Goal: Task Accomplishment & Management: Manage account settings

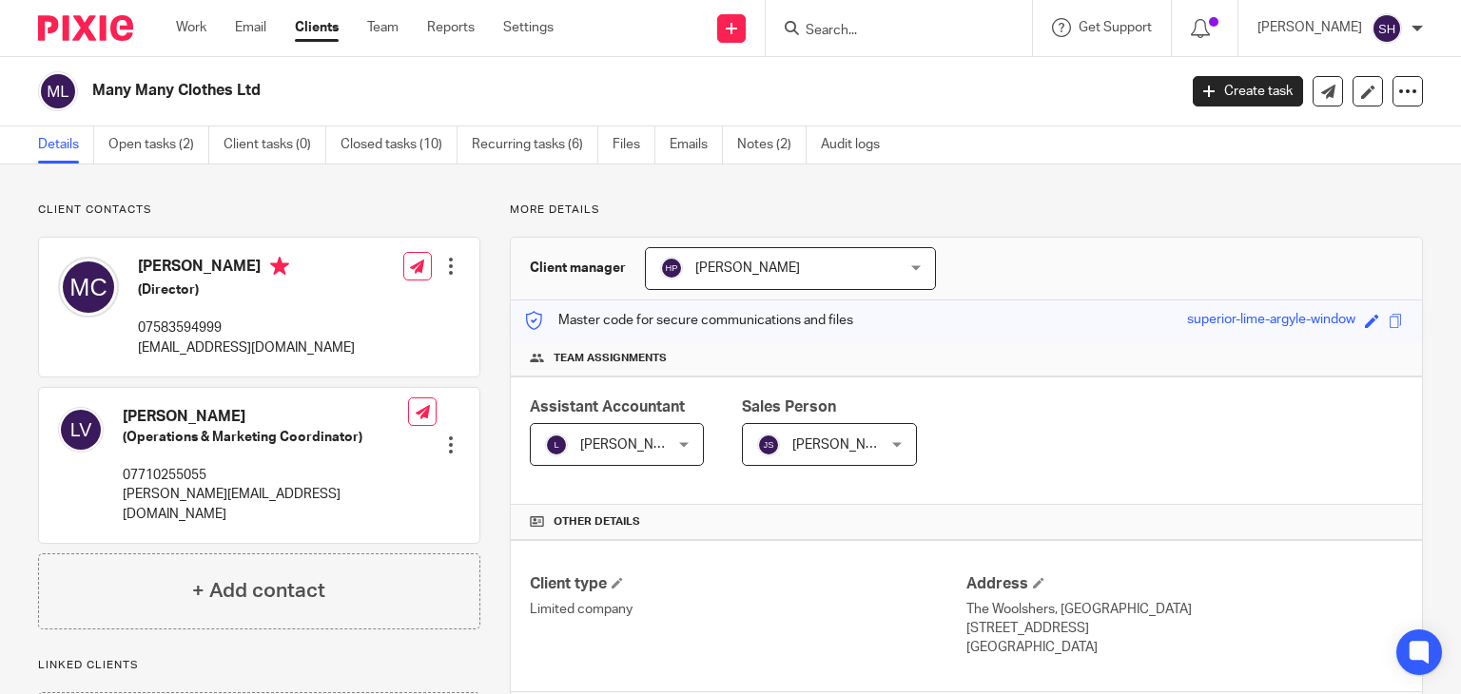
click at [821, 28] on input "Search" at bounding box center [889, 31] width 171 height 17
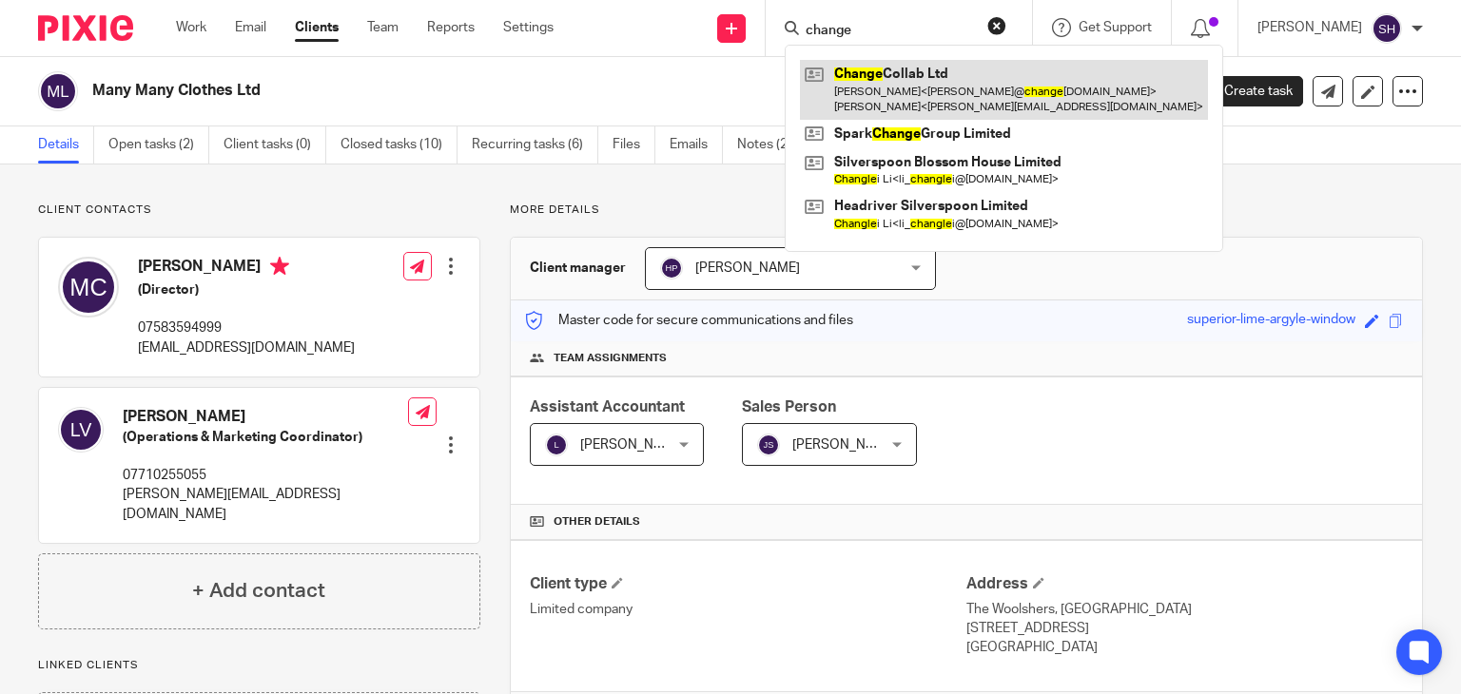
type input "change"
click at [898, 96] on link at bounding box center [1004, 89] width 408 height 59
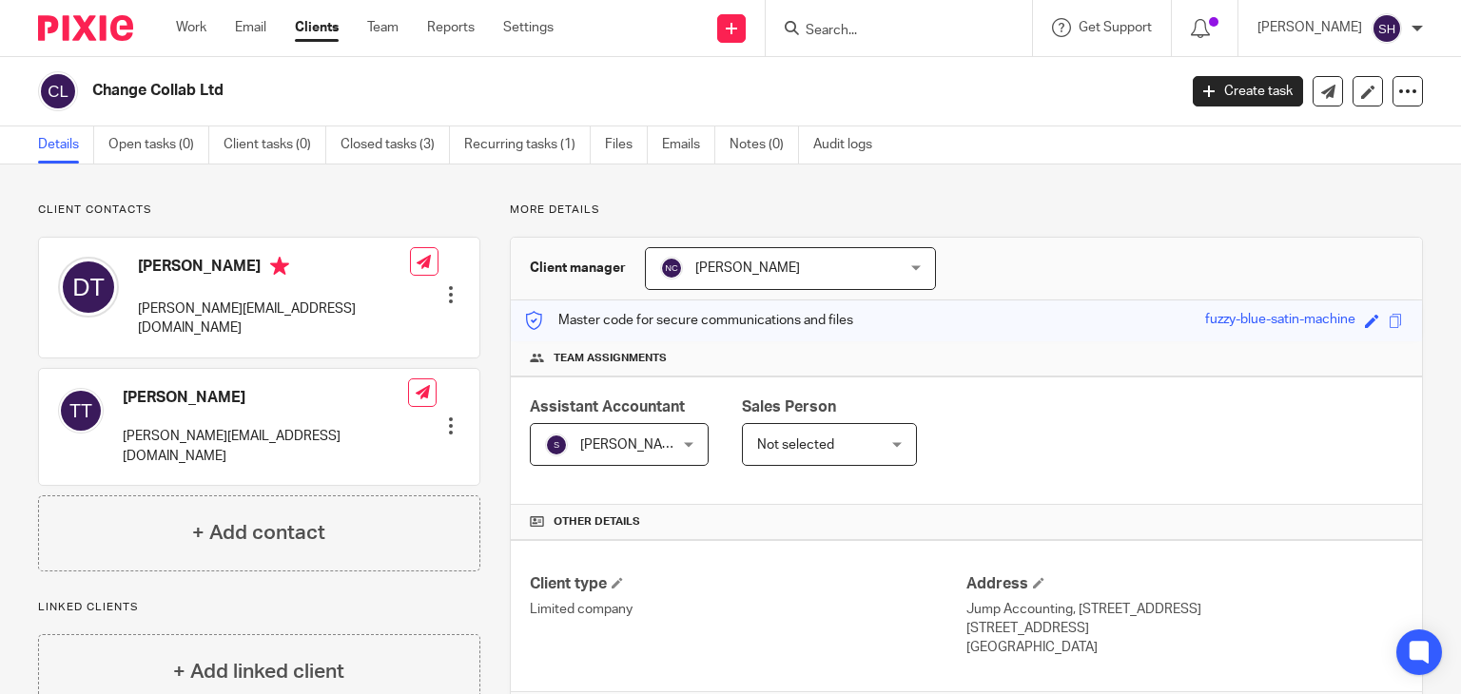
click at [852, 34] on input "Search" at bounding box center [889, 31] width 171 height 17
type input "my learning hub ltd"
click button "submit" at bounding box center [0, 0] width 0 height 0
click at [946, 24] on input "my learning hub ltd" at bounding box center [889, 31] width 171 height 17
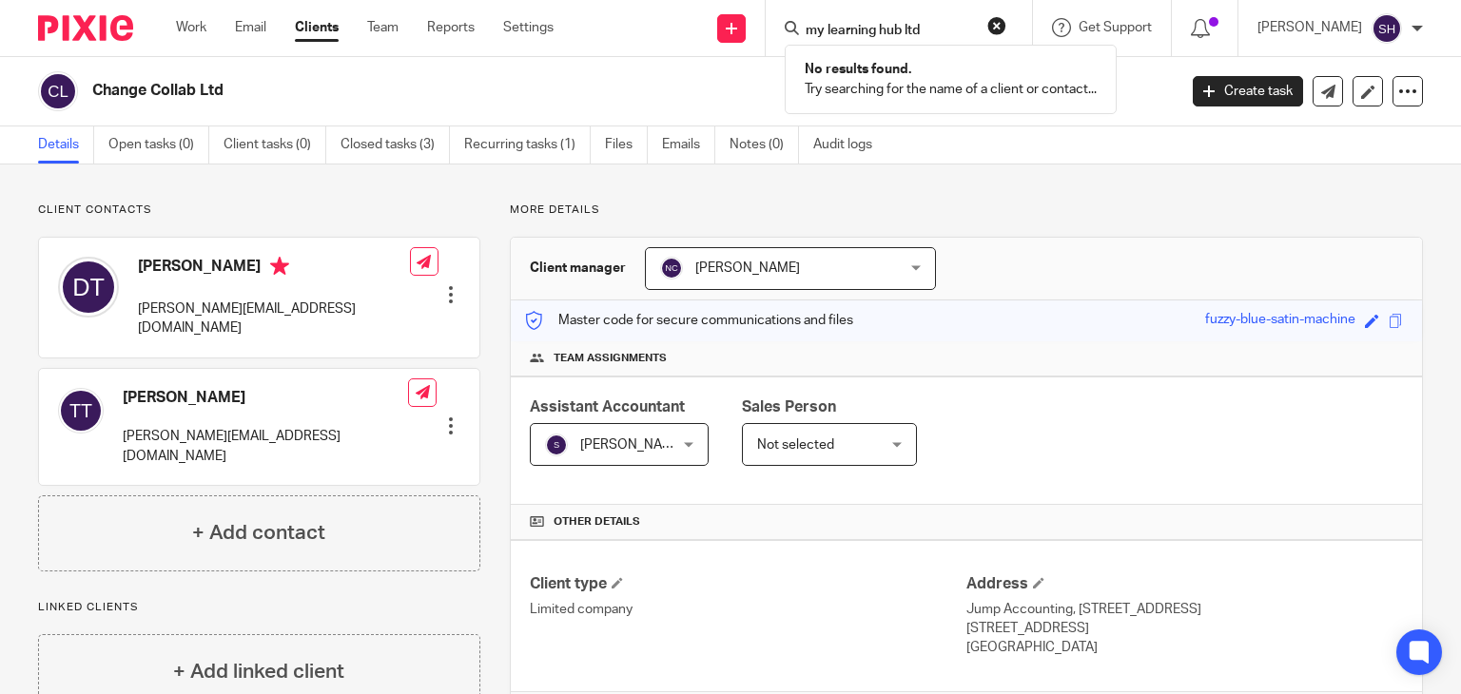
click at [946, 24] on input "my learning hub ltd" at bounding box center [889, 31] width 171 height 17
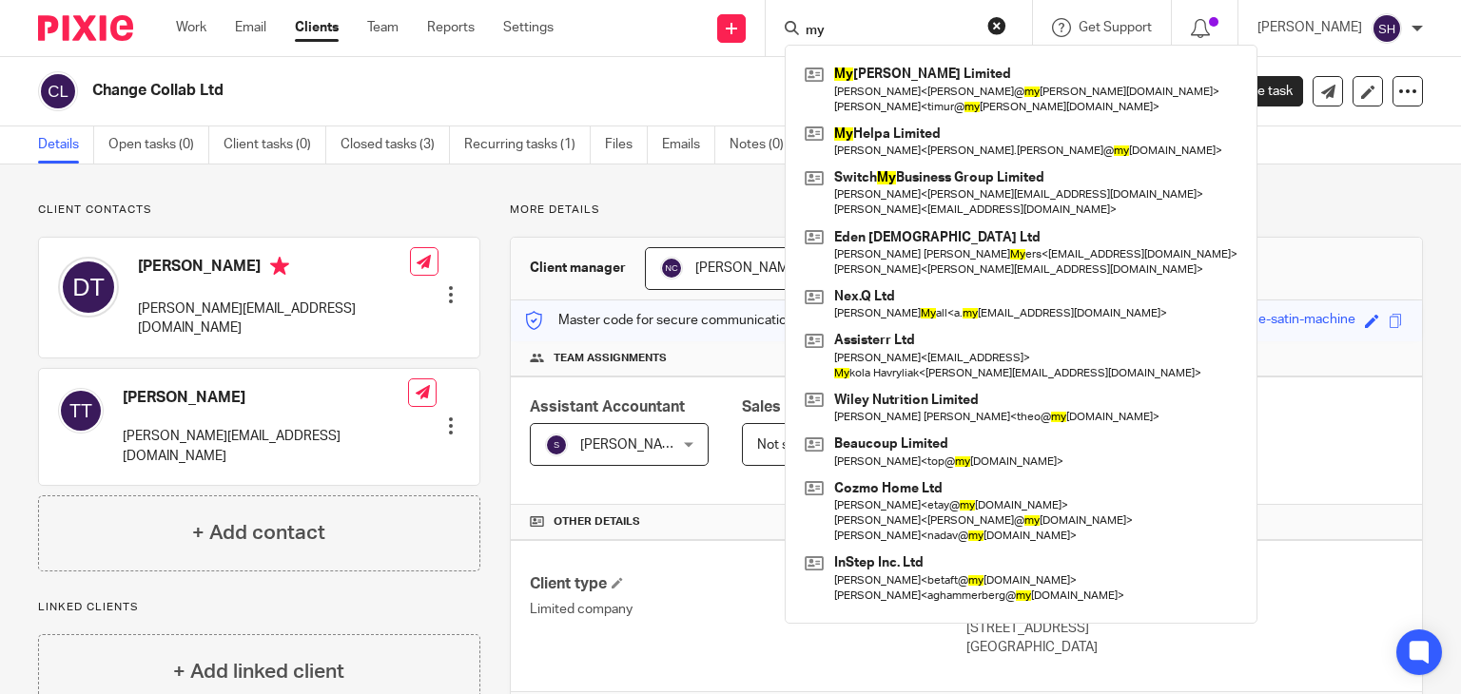
type input "m"
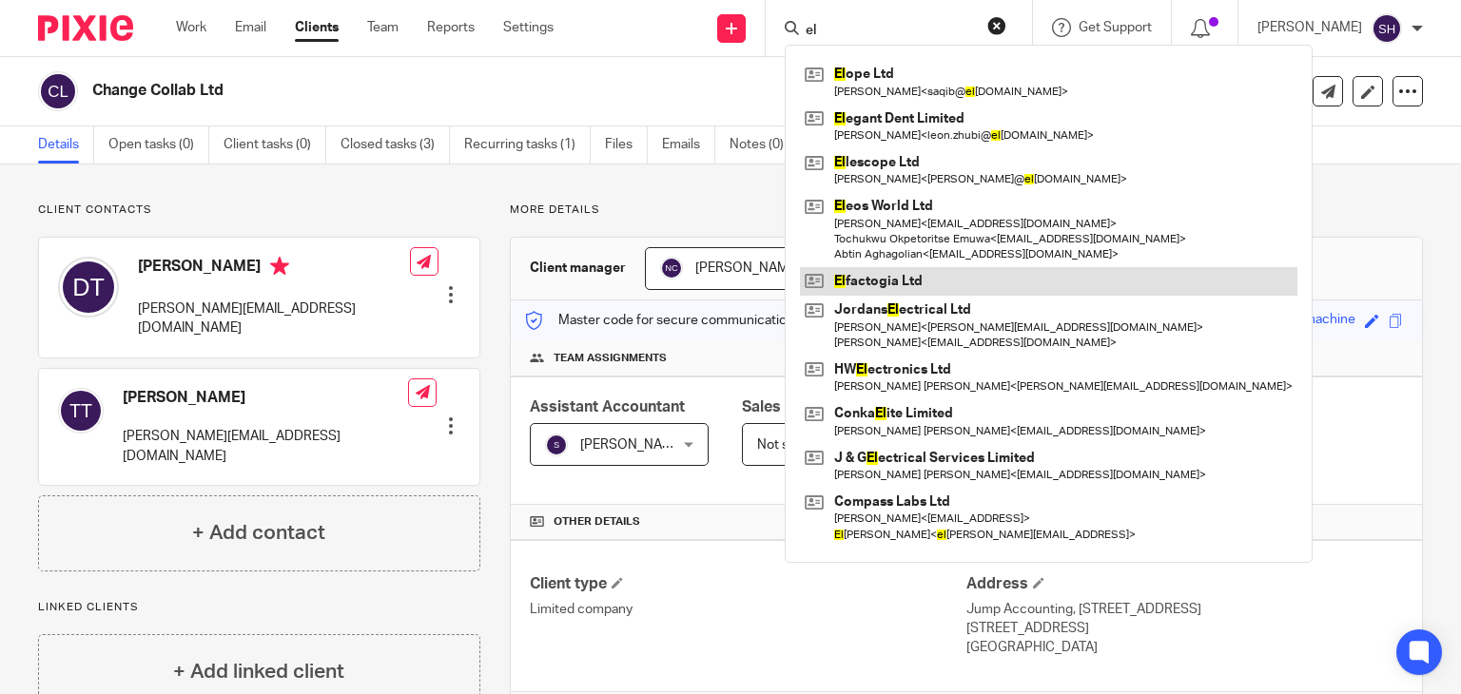
type input "el"
click at [904, 284] on link at bounding box center [1049, 281] width 498 height 29
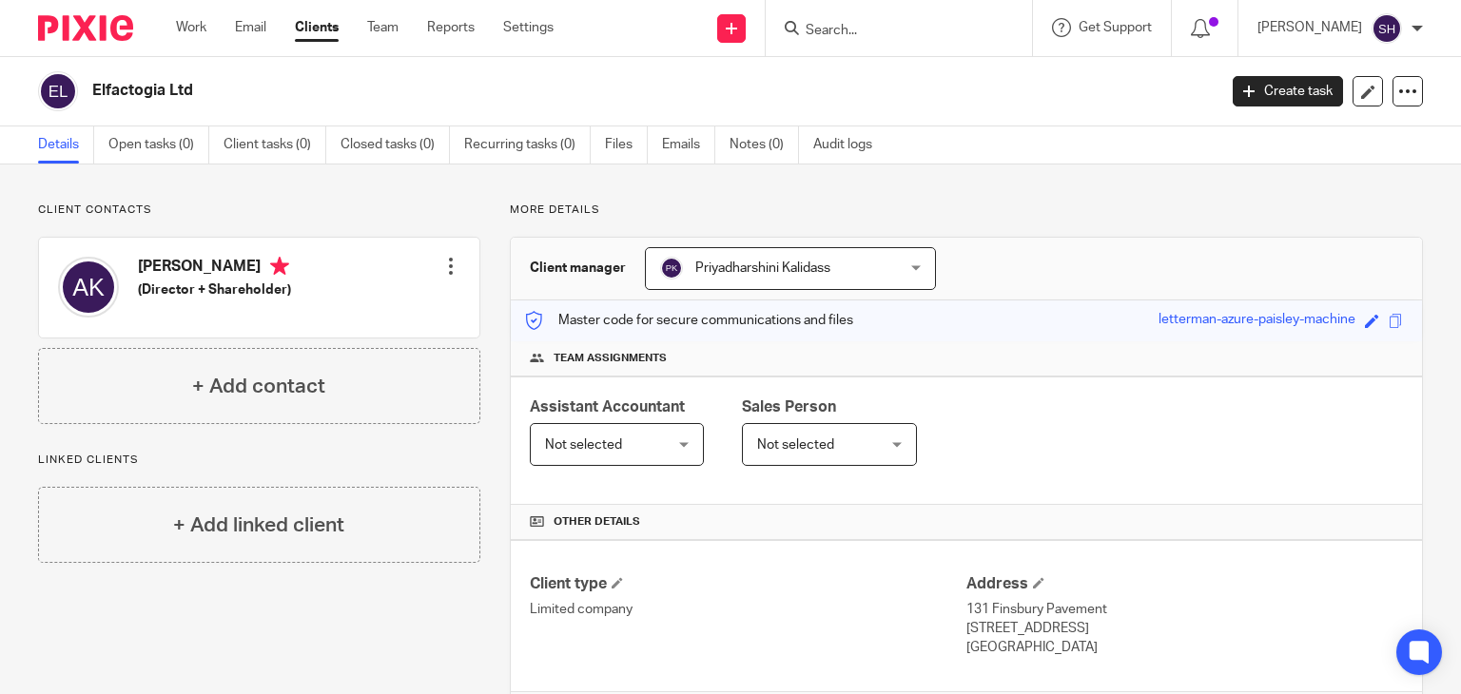
click at [833, 26] on input "Search" at bounding box center [889, 31] width 171 height 17
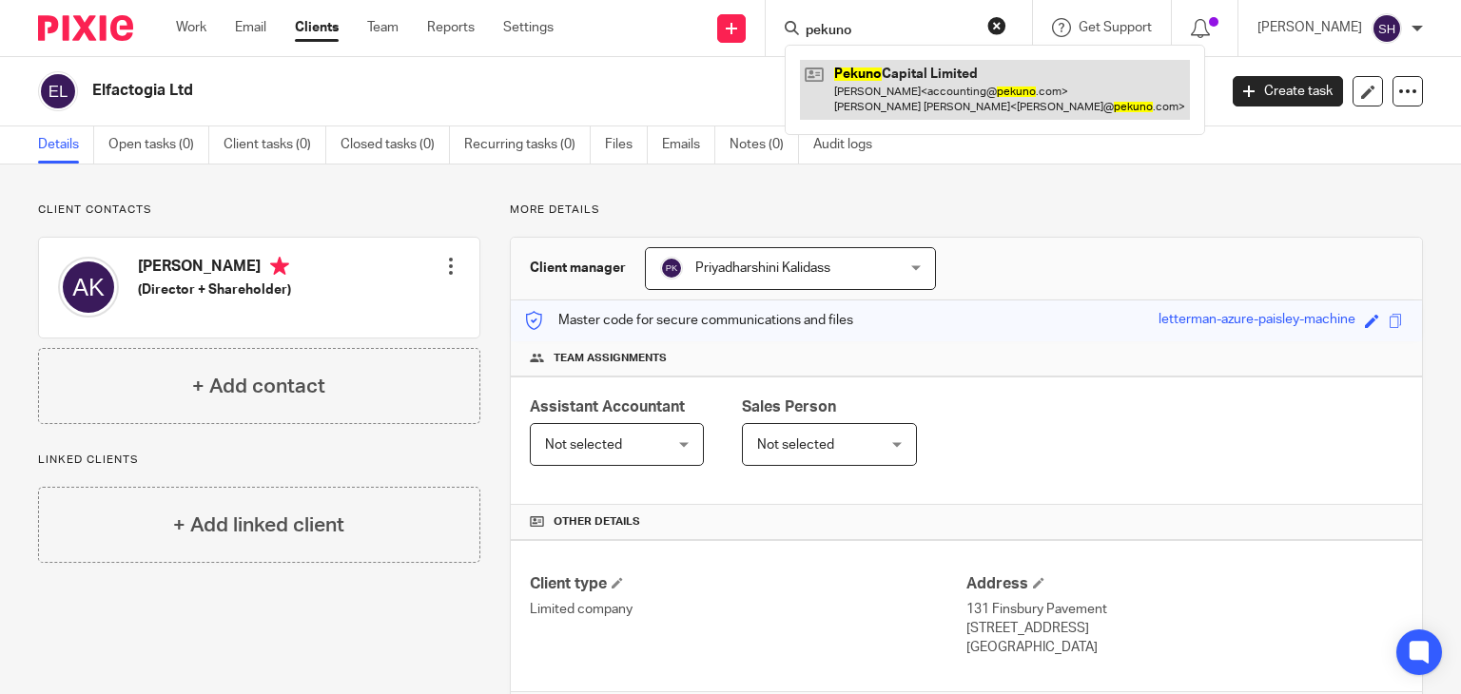
type input "pekuno"
click at [921, 101] on link at bounding box center [995, 89] width 390 height 59
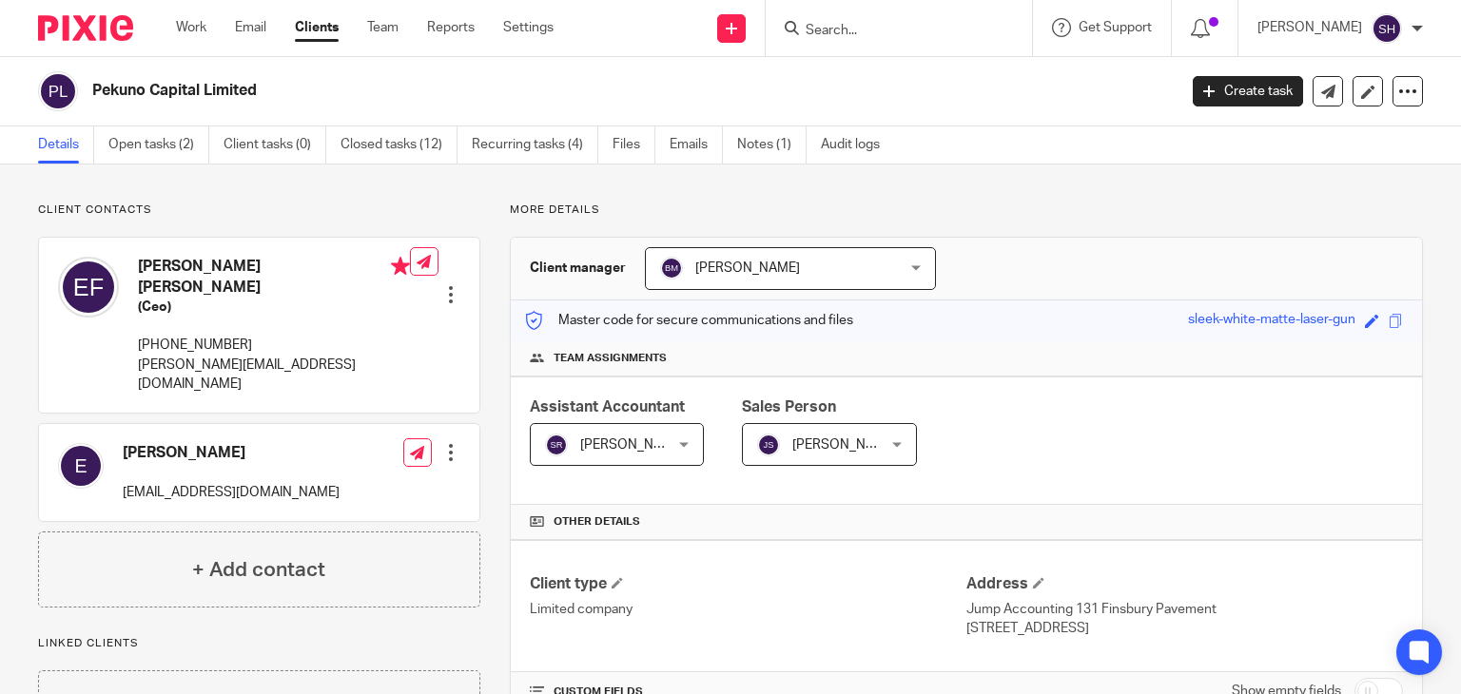
click at [816, 39] on form at bounding box center [905, 28] width 203 height 24
click at [856, 19] on form at bounding box center [905, 28] width 203 height 24
click at [828, 41] on div at bounding box center [899, 28] width 266 height 56
click at [828, 28] on input "Search" at bounding box center [889, 31] width 171 height 17
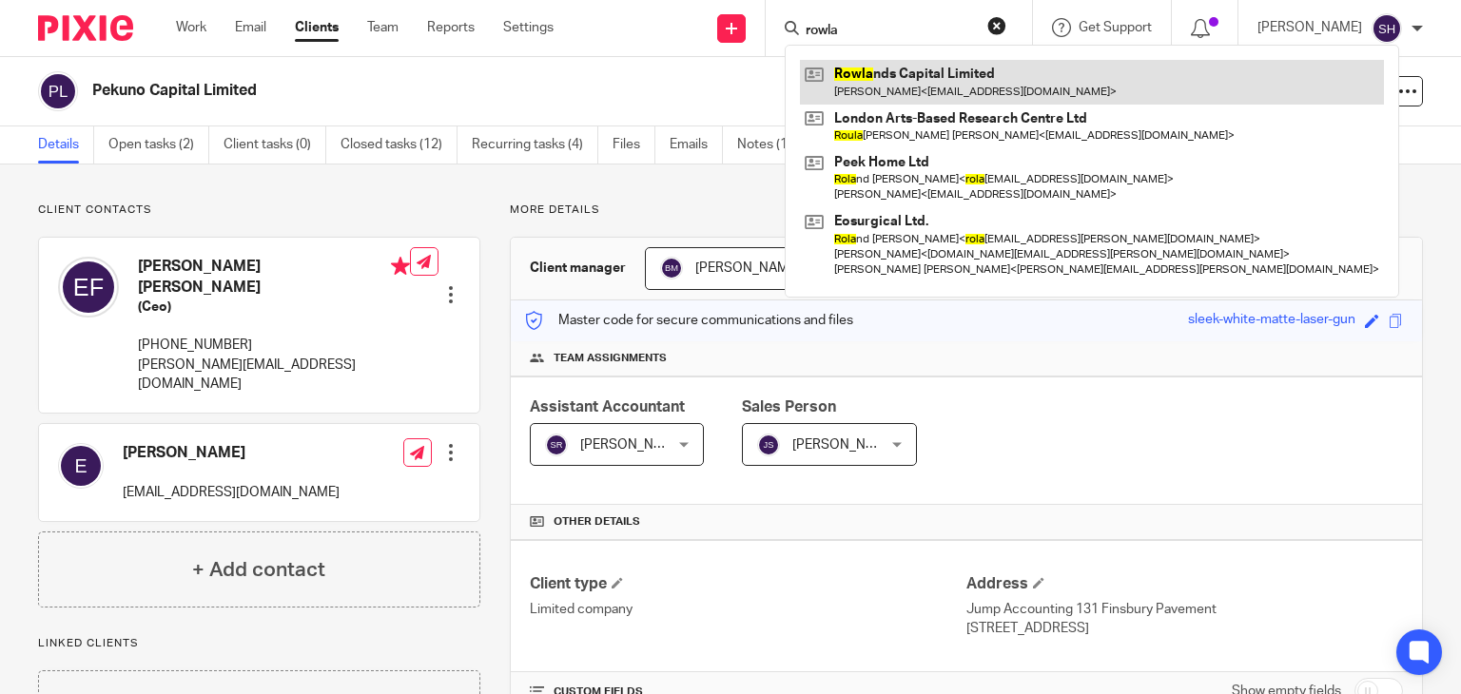
type input "rowla"
click at [929, 85] on link at bounding box center [1092, 82] width 584 height 44
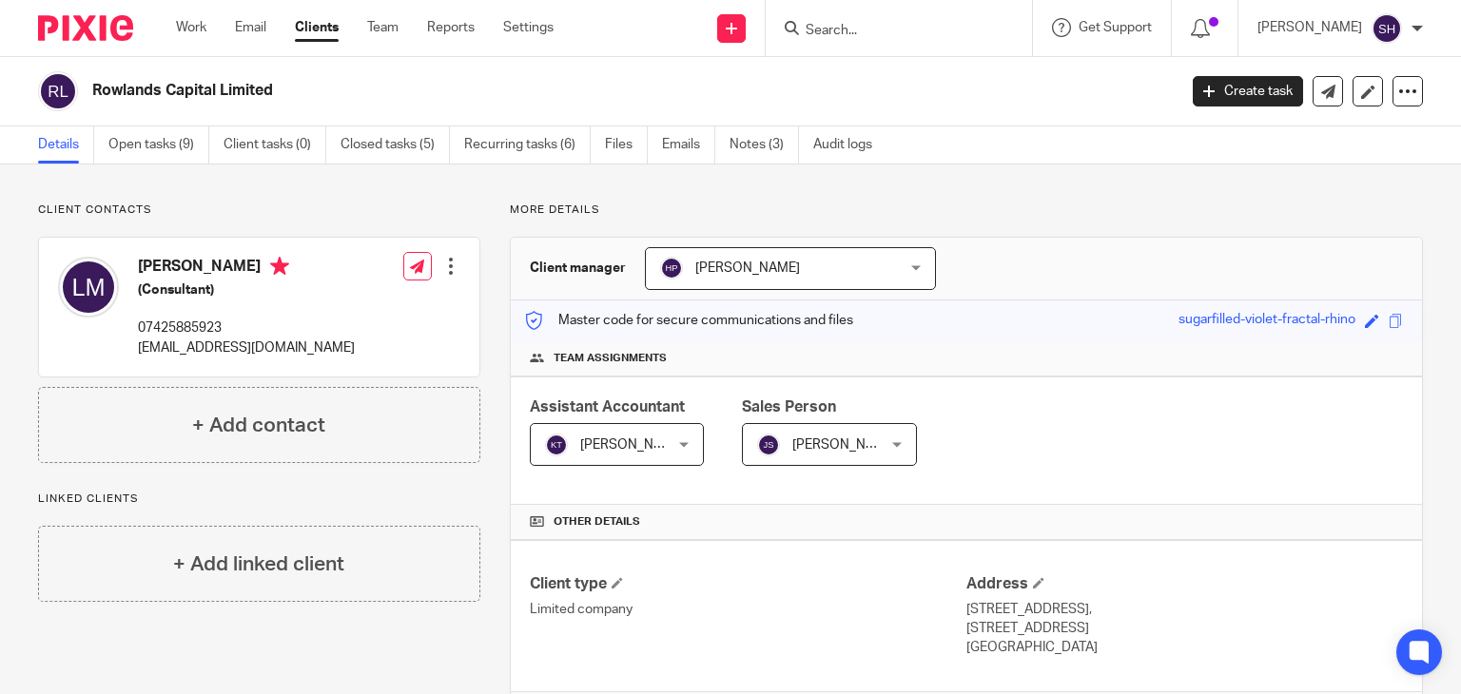
click at [826, 28] on input "Search" at bounding box center [889, 31] width 171 height 17
type input "e"
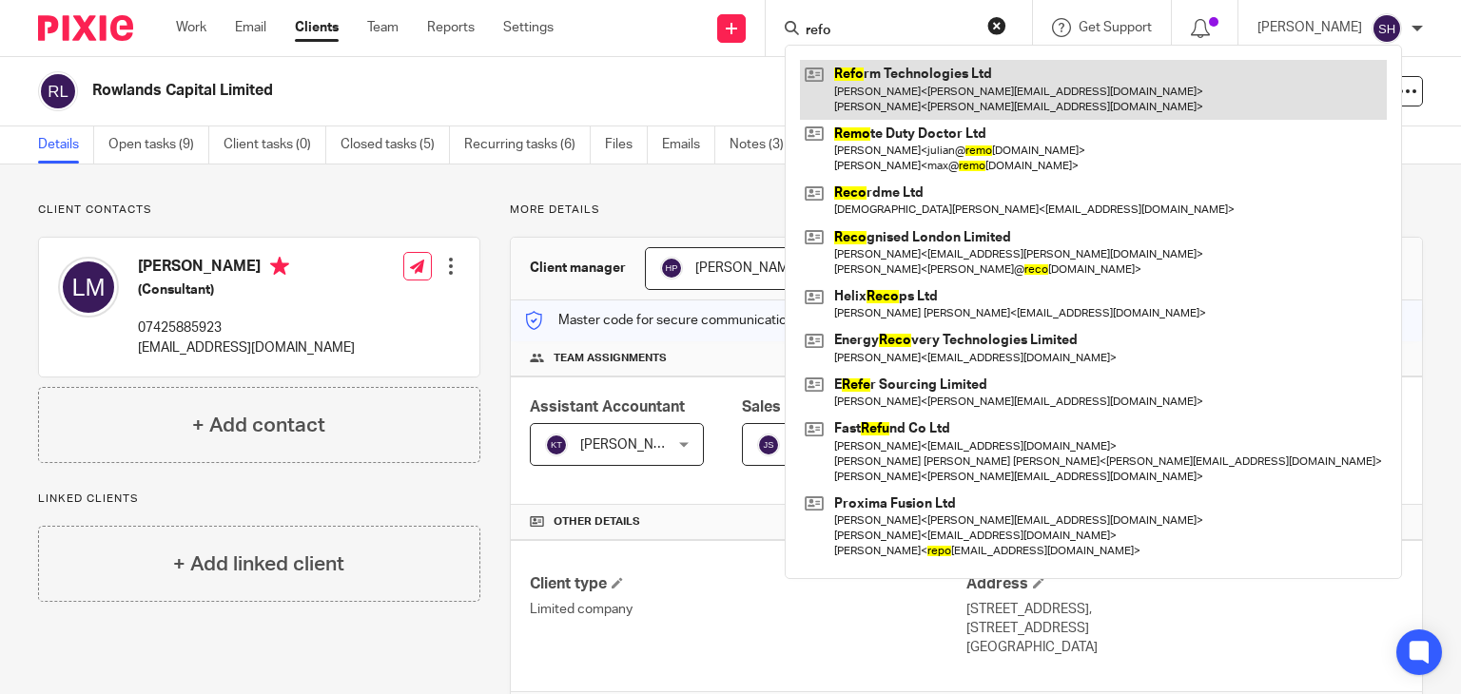
type input "refo"
click at [904, 92] on link at bounding box center [1093, 89] width 587 height 59
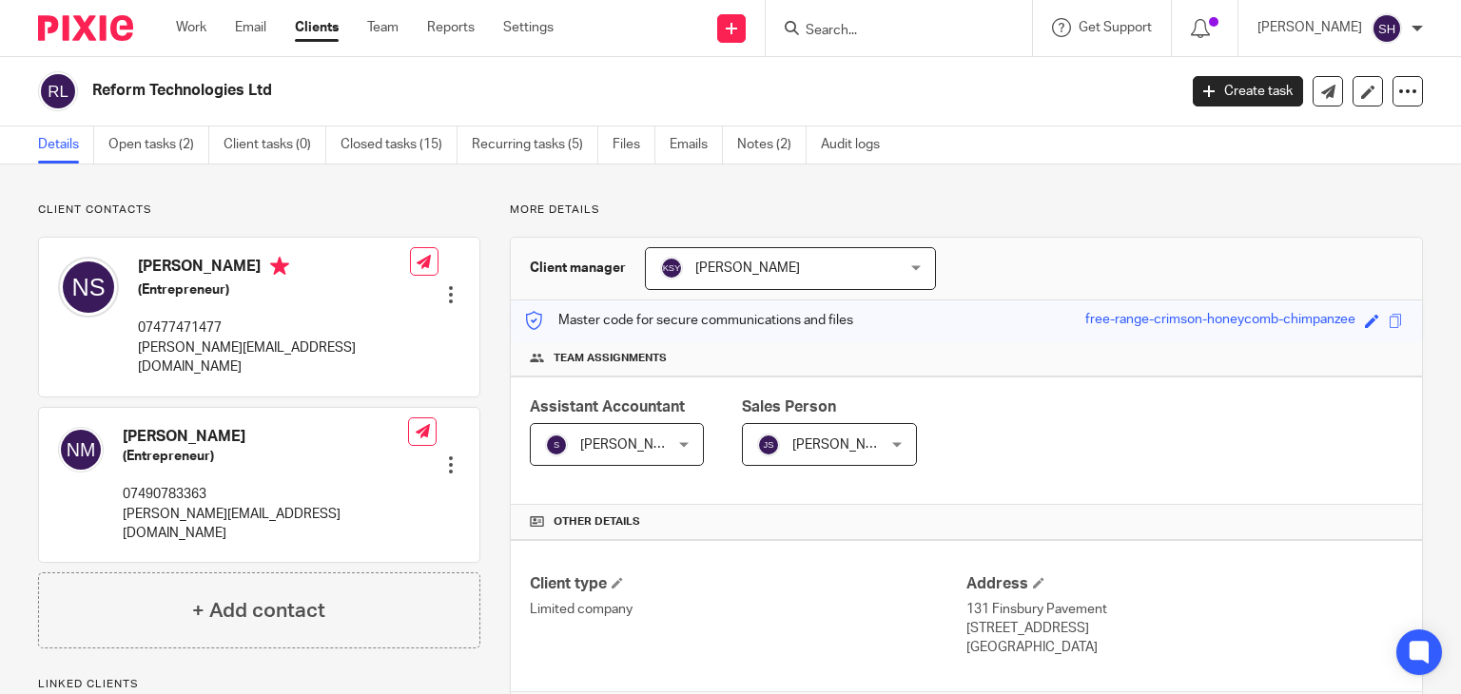
click at [836, 23] on input "Search" at bounding box center [889, 31] width 171 height 17
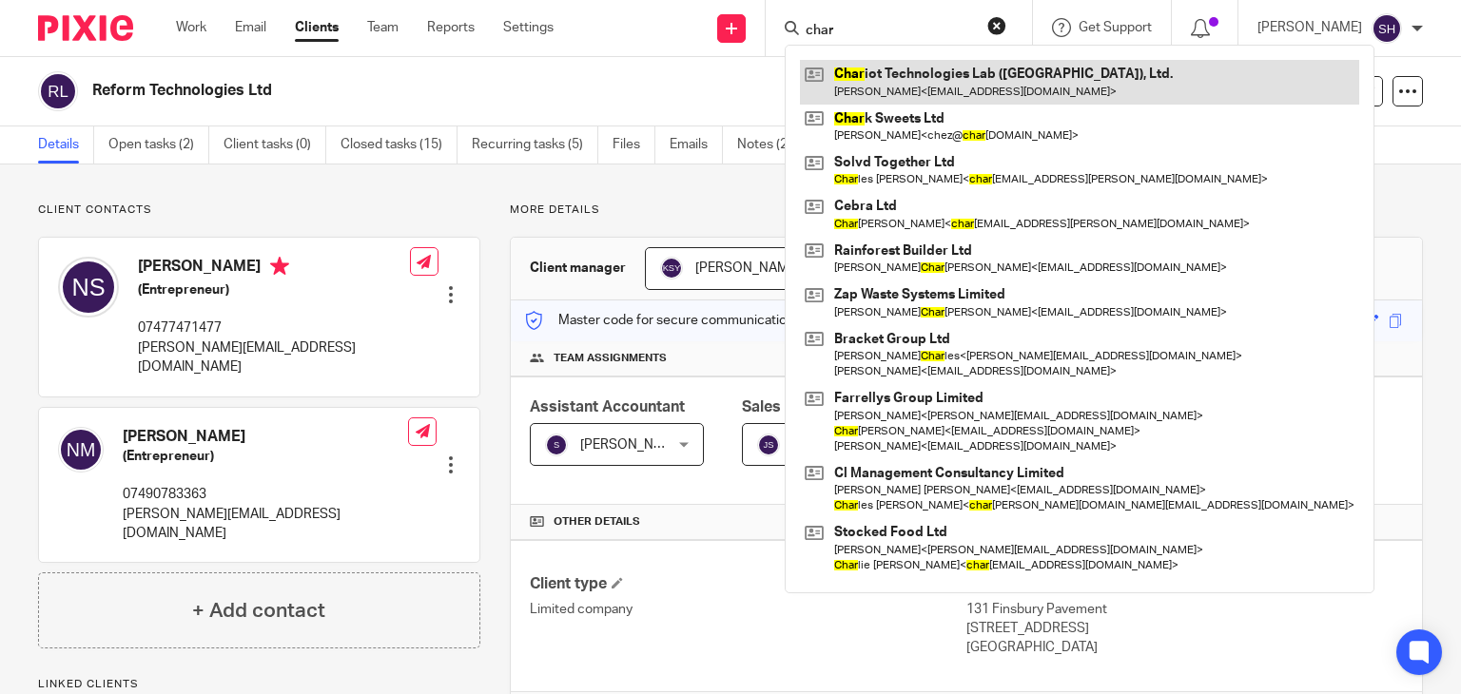
type input "char"
click at [924, 88] on link at bounding box center [1079, 82] width 559 height 44
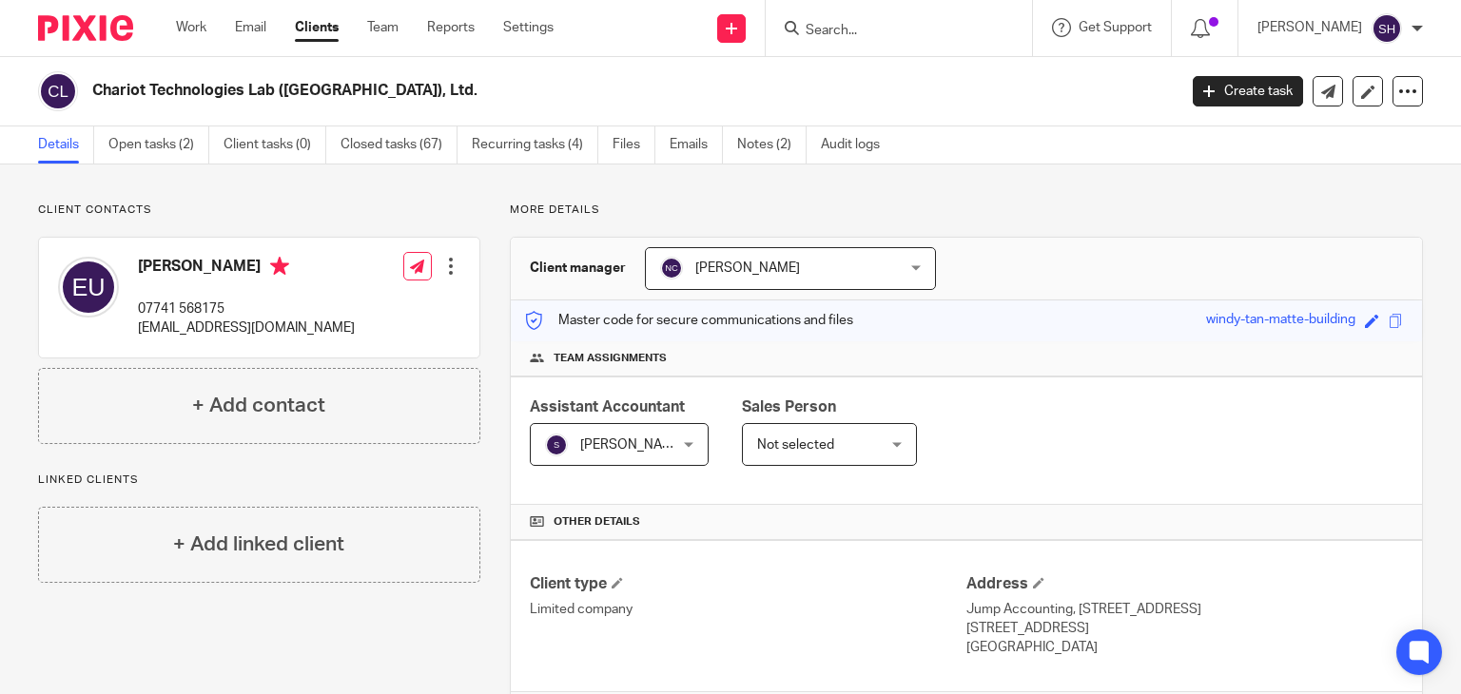
click at [825, 31] on input "Search" at bounding box center [889, 31] width 171 height 17
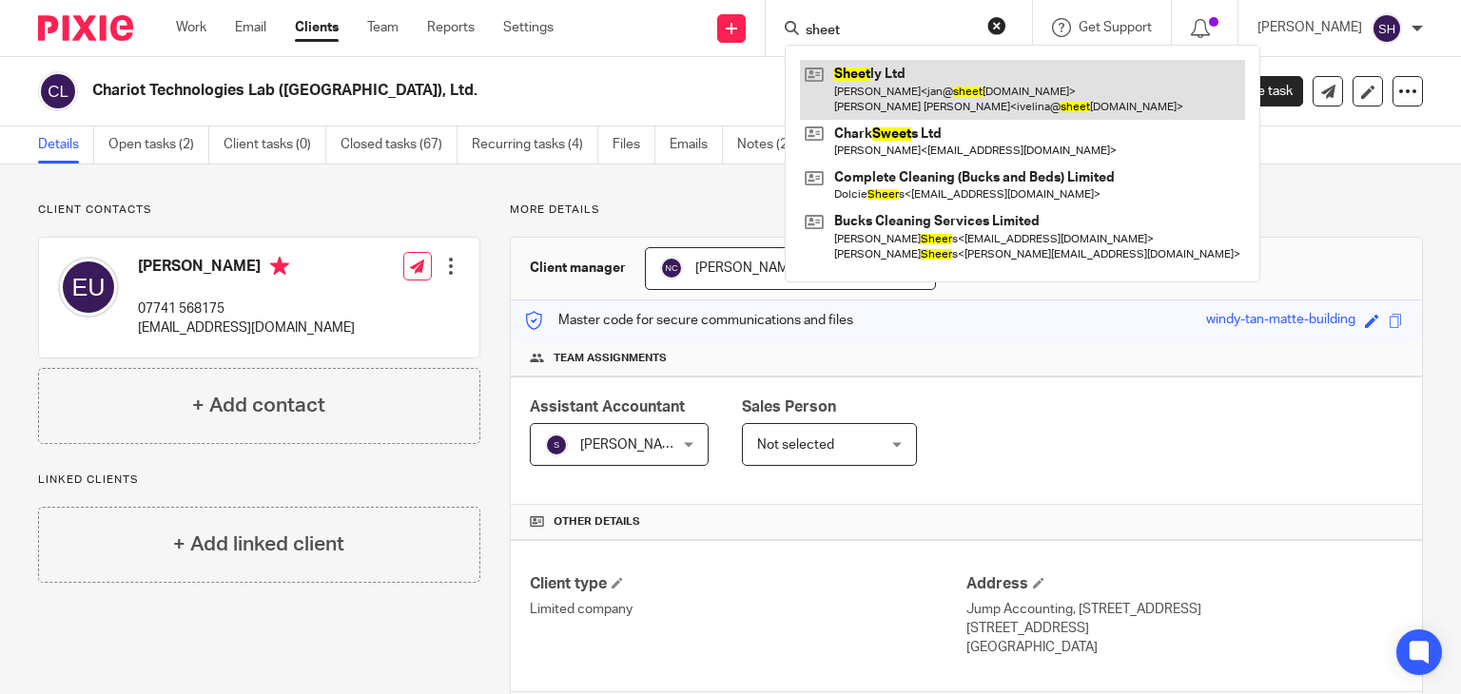
type input "sheet"
click at [891, 76] on link at bounding box center [1022, 89] width 445 height 59
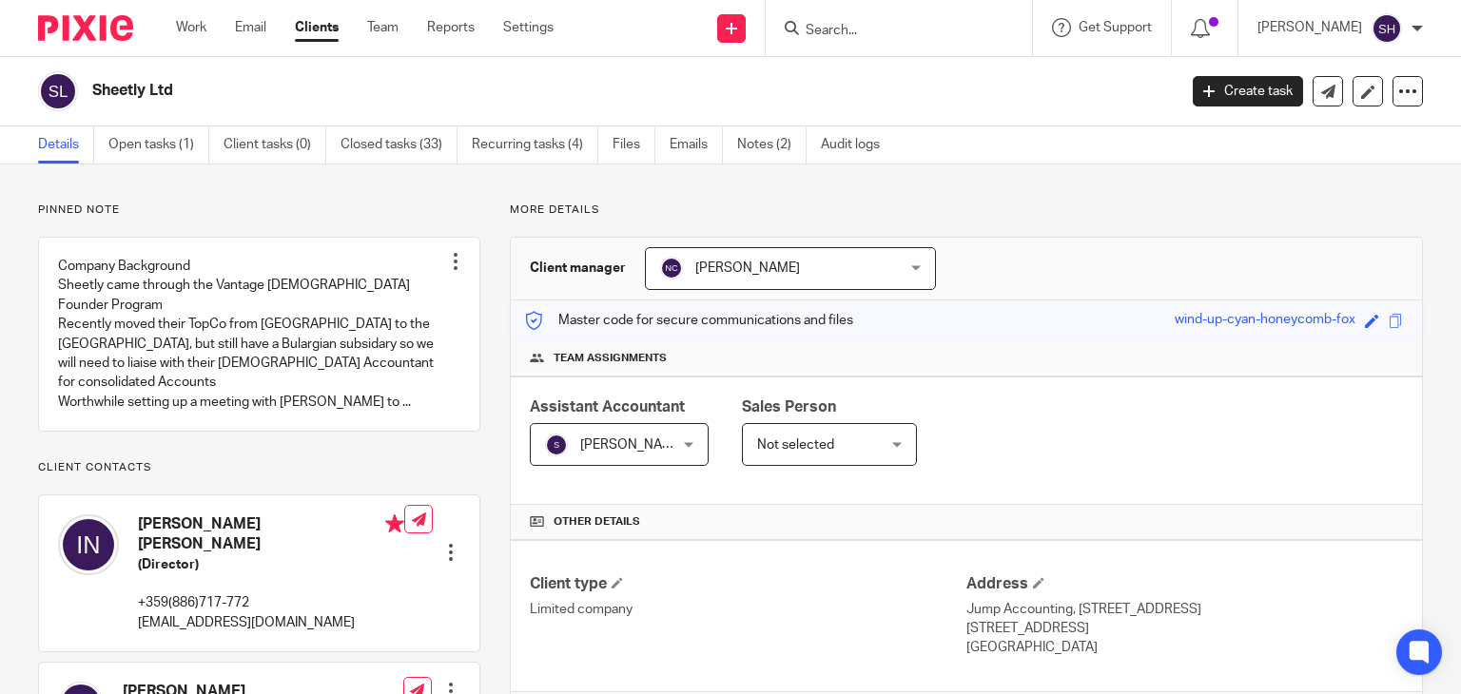
click at [828, 26] on input "Search" at bounding box center [889, 31] width 171 height 17
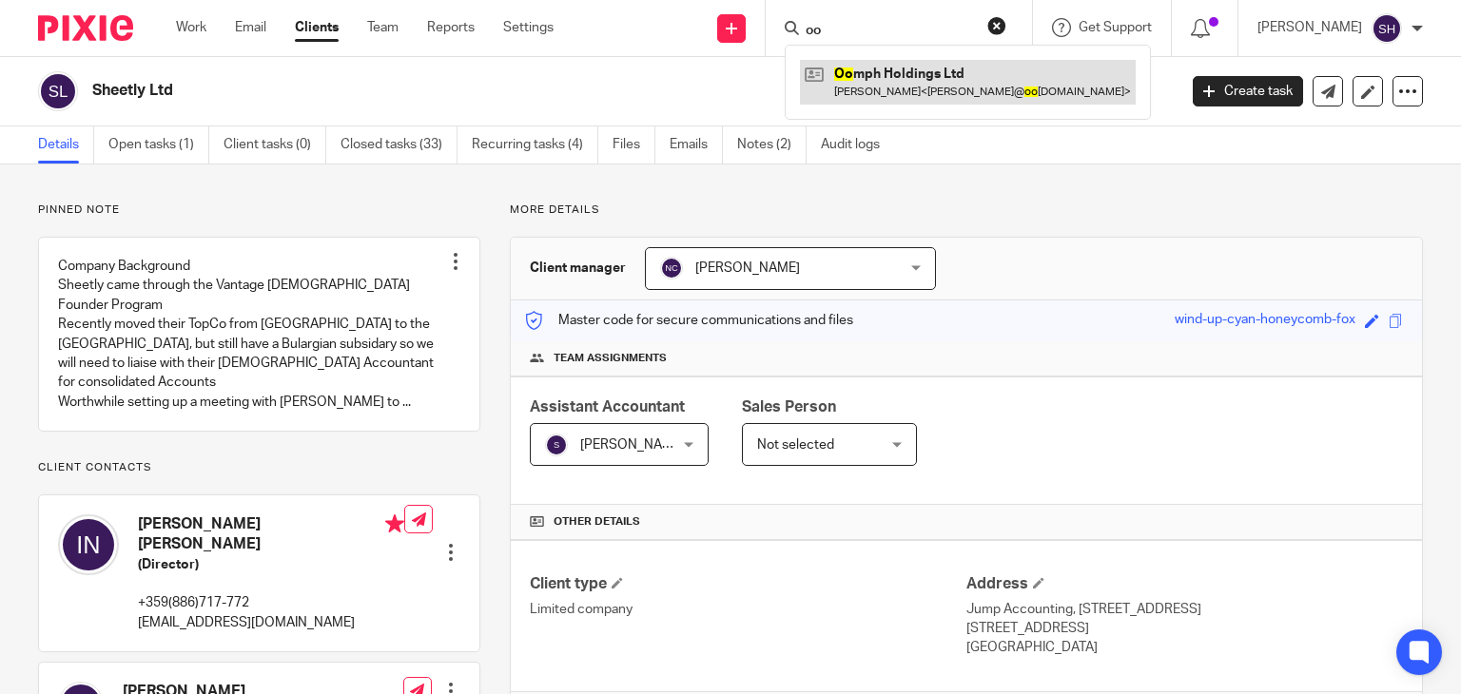
type input "oo"
click at [864, 72] on link at bounding box center [968, 82] width 336 height 44
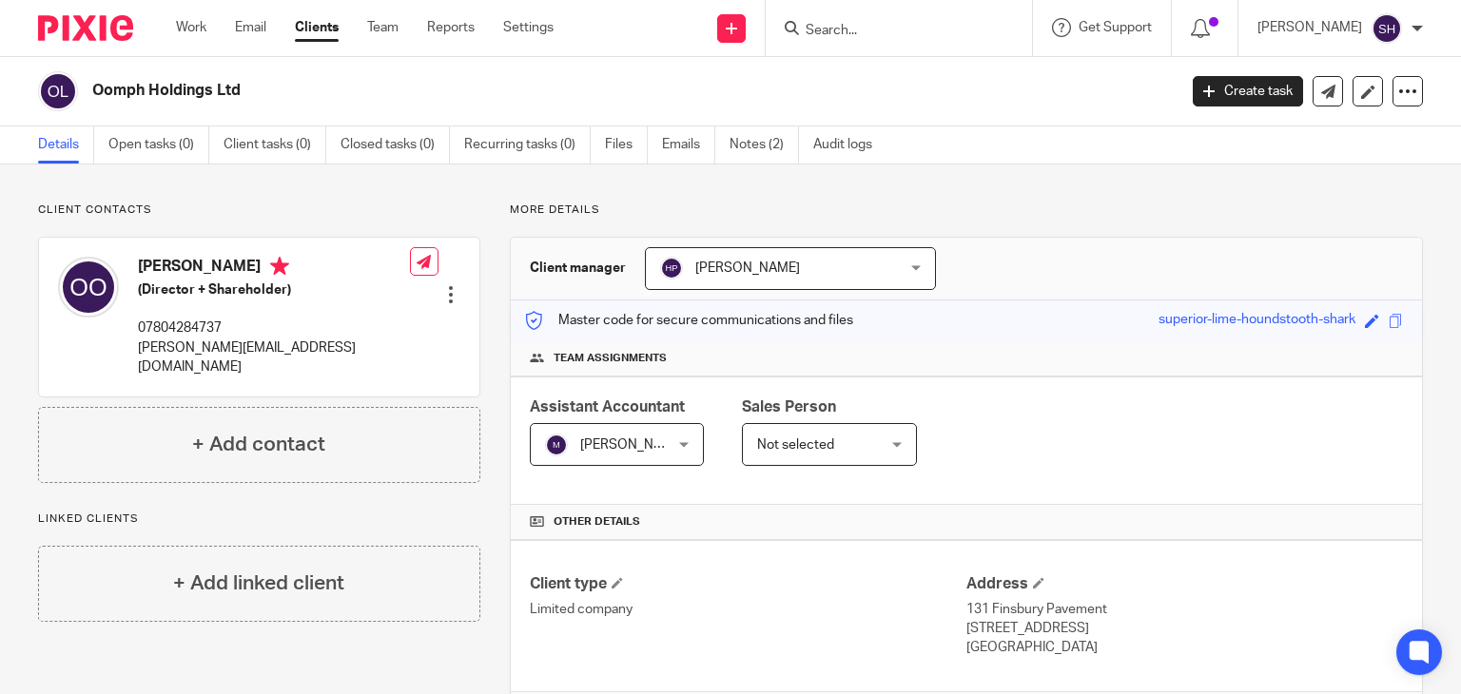
click at [866, 30] on input "Search" at bounding box center [889, 31] width 171 height 17
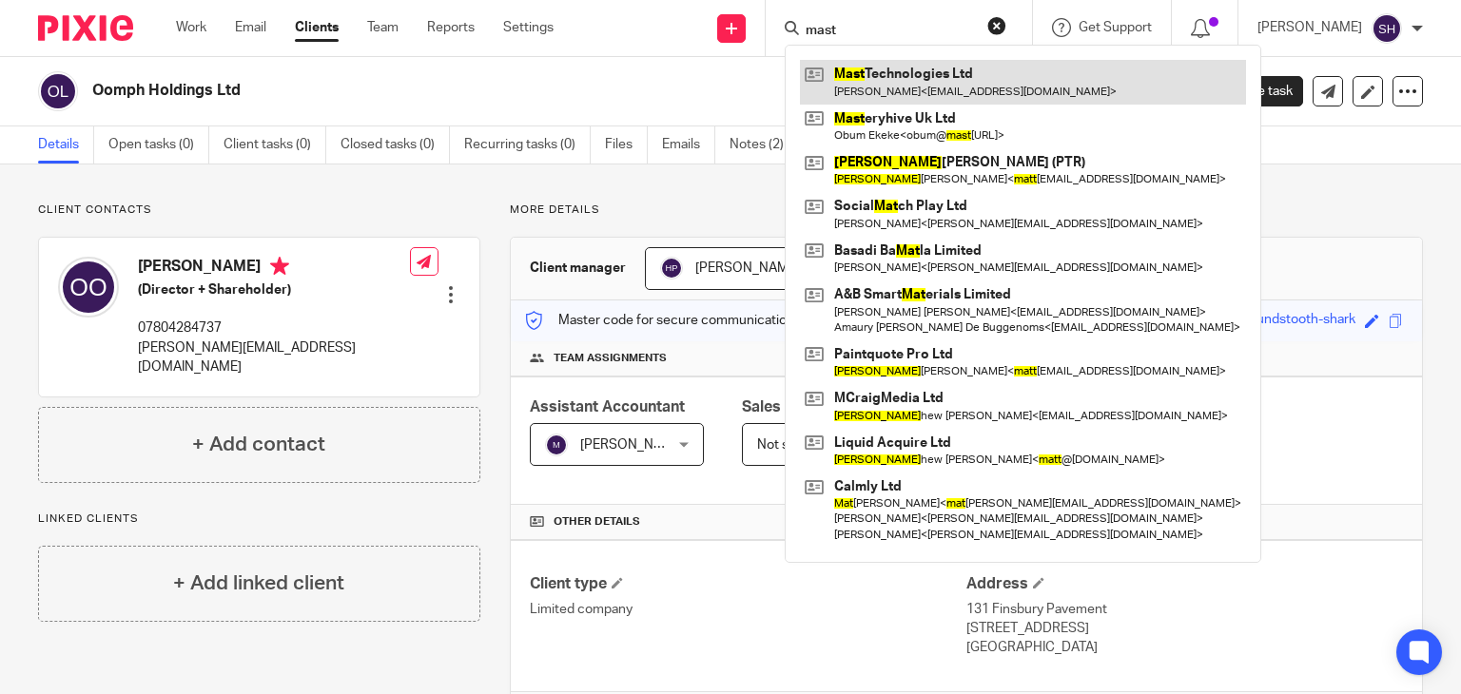
type input "mast"
click at [899, 68] on link at bounding box center [1023, 82] width 446 height 44
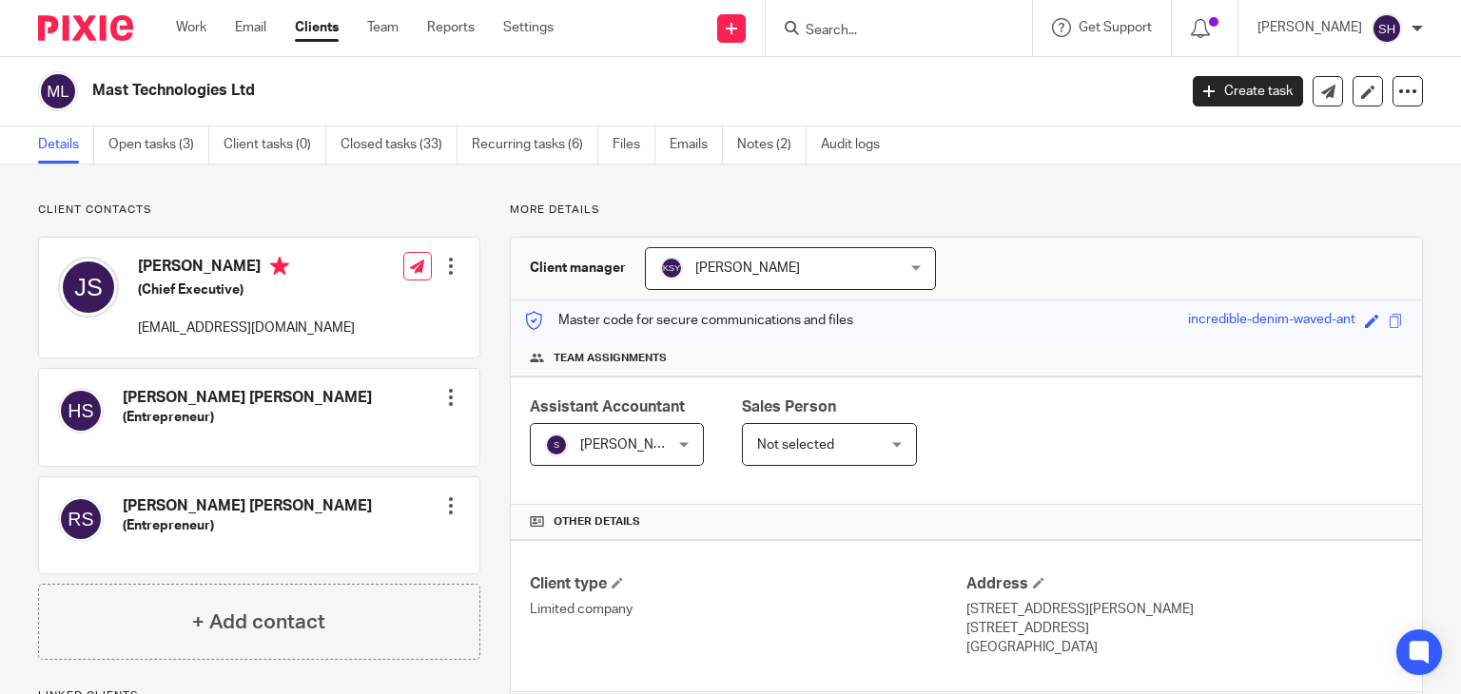
click at [841, 23] on input "Search" at bounding box center [889, 31] width 171 height 17
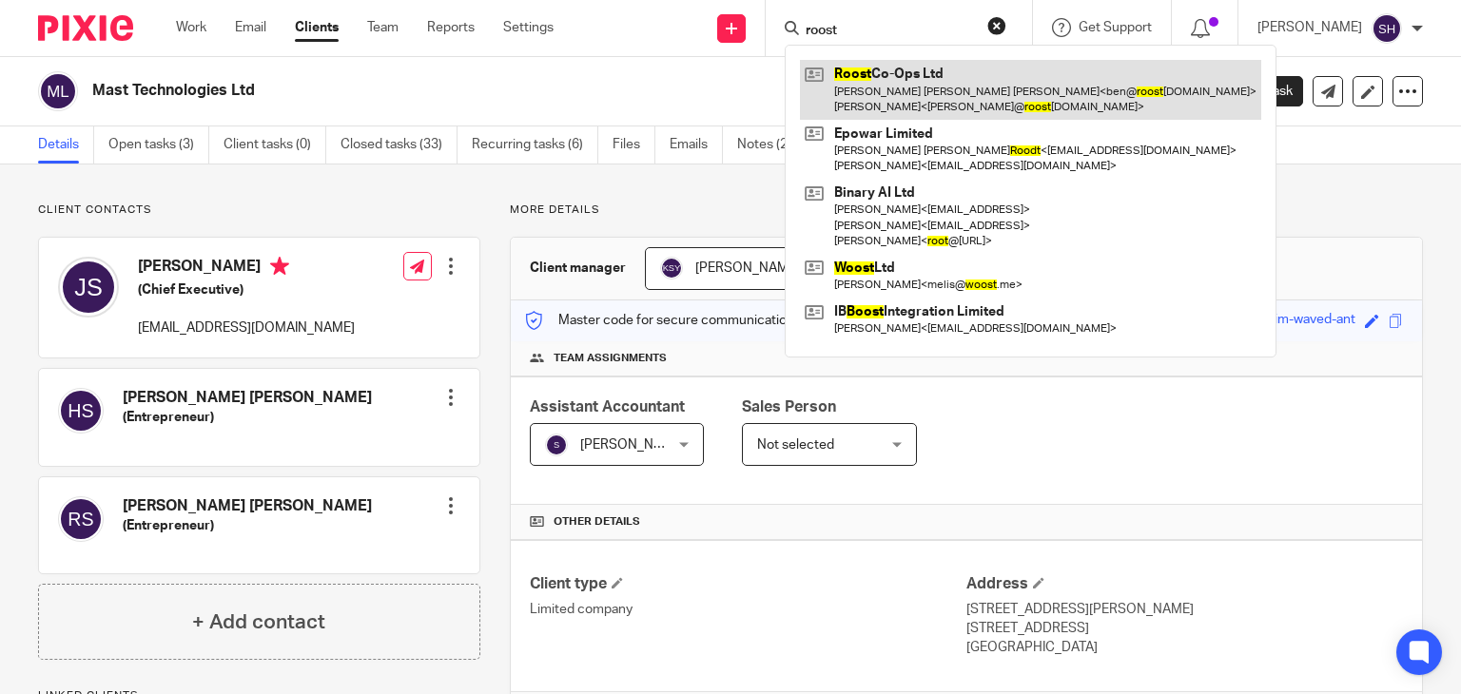
type input "roost"
click at [897, 67] on link at bounding box center [1030, 89] width 461 height 59
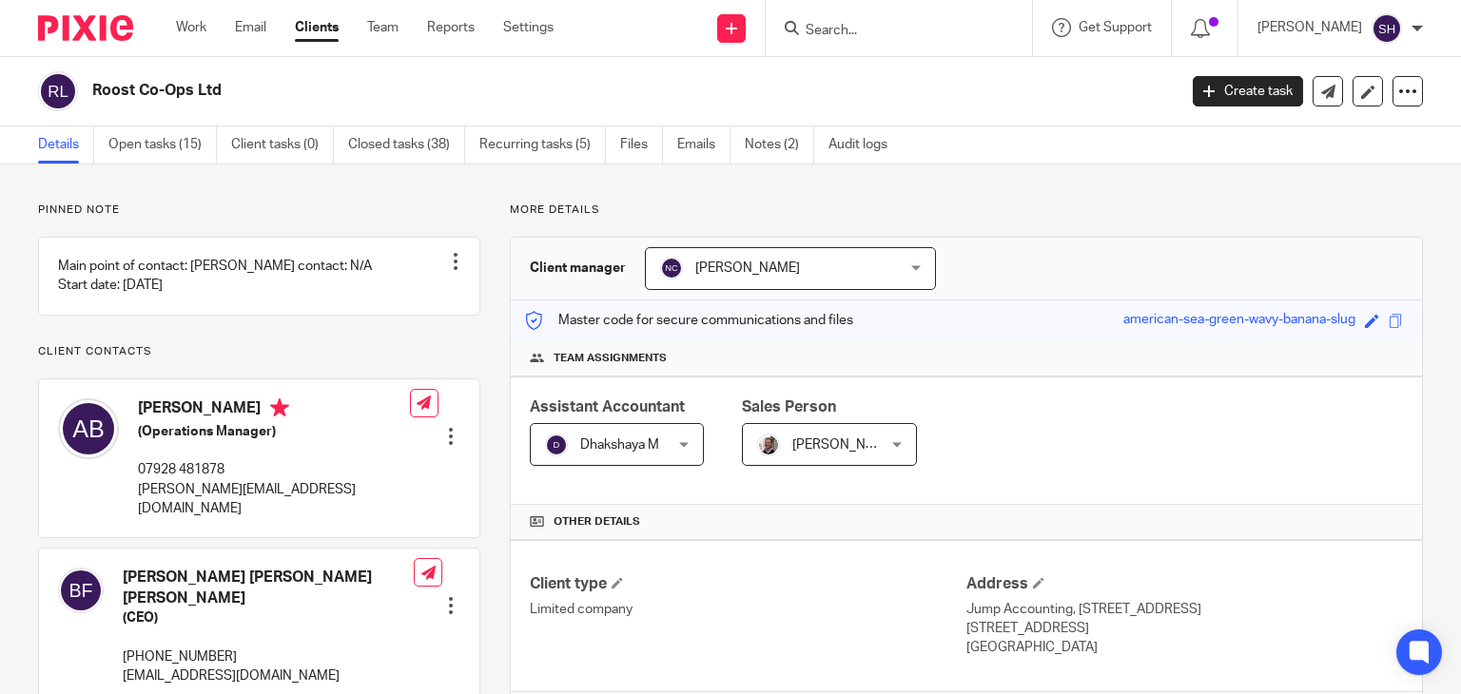
click at [853, 30] on input "Search" at bounding box center [889, 31] width 171 height 17
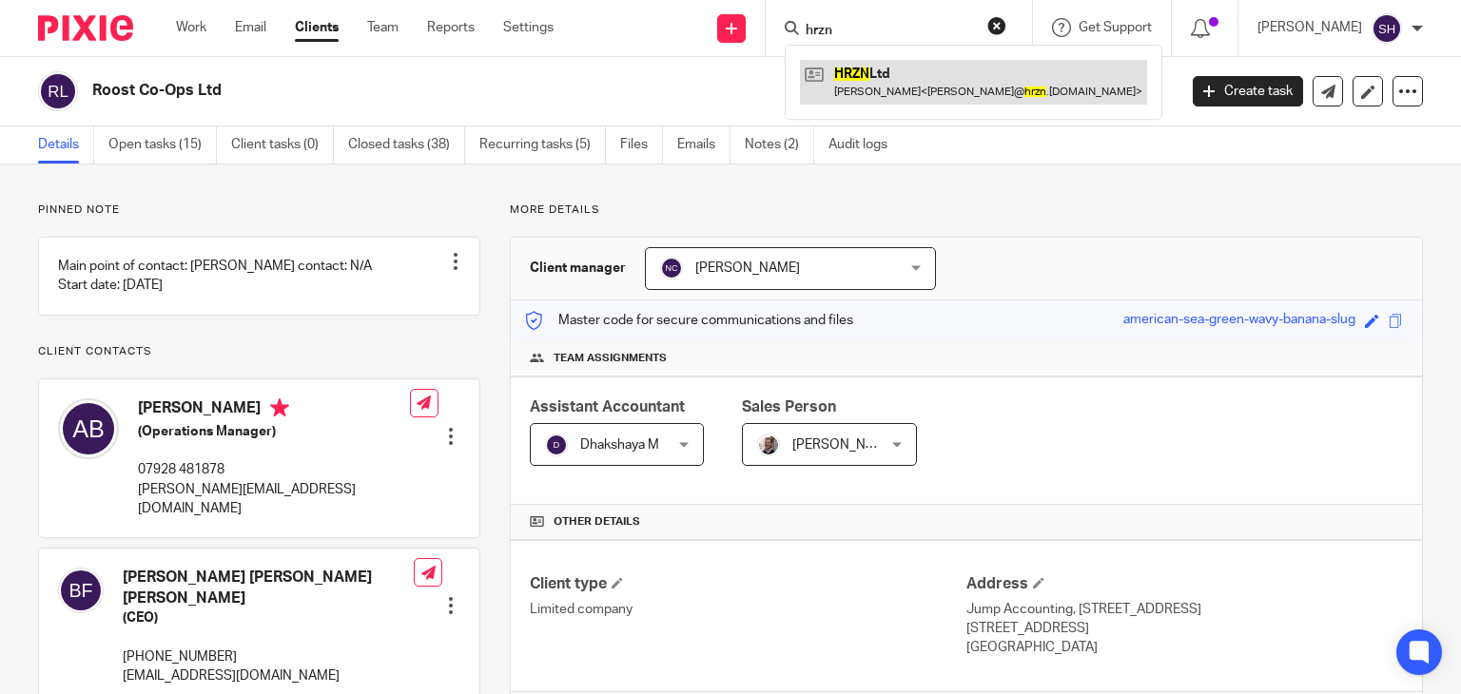
type input "hrzn"
click at [908, 85] on link at bounding box center [973, 82] width 347 height 44
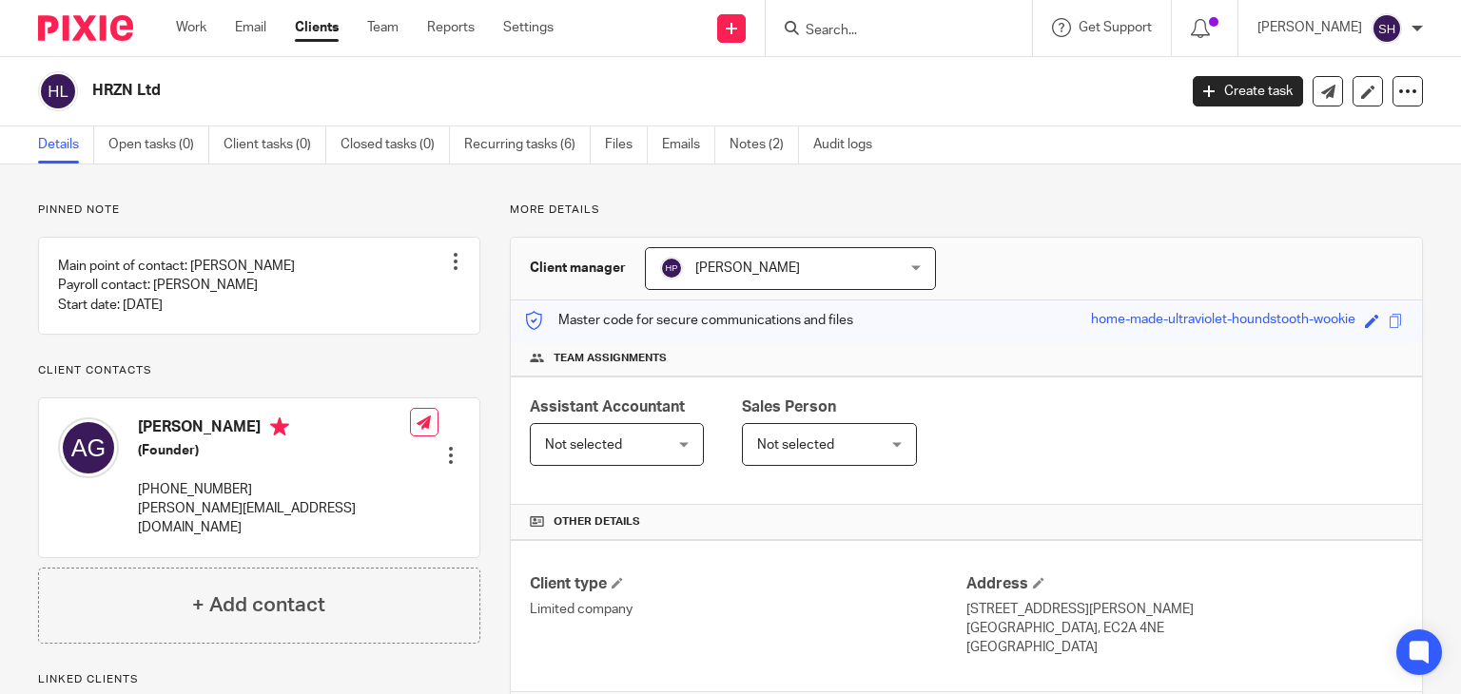
drag, startPoint x: 90, startPoint y: 74, endPoint x: 198, endPoint y: 92, distance: 109.0
click at [198, 92] on div "HRZN Ltd" at bounding box center [601, 91] width 1126 height 40
copy h2 "HRZN Ltd"
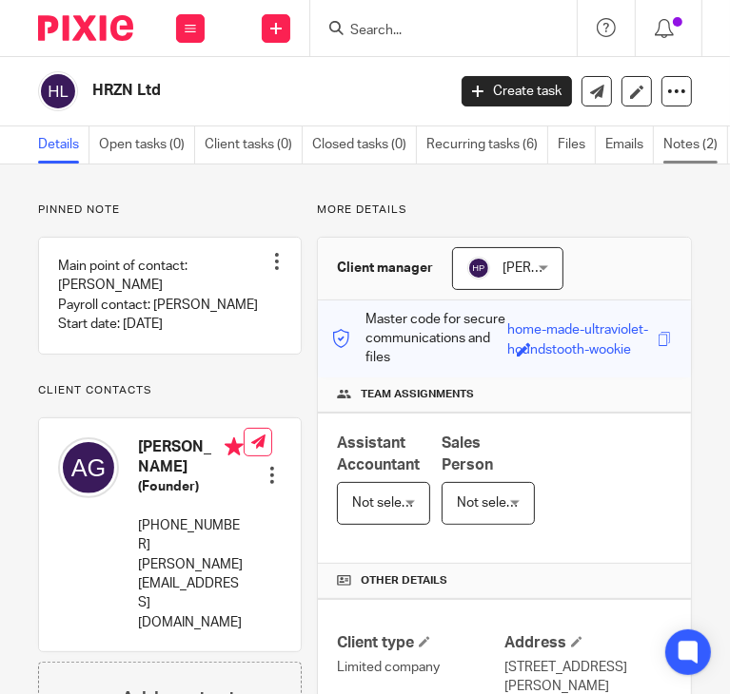
click at [686, 135] on link "Notes (2)" at bounding box center [695, 145] width 65 height 37
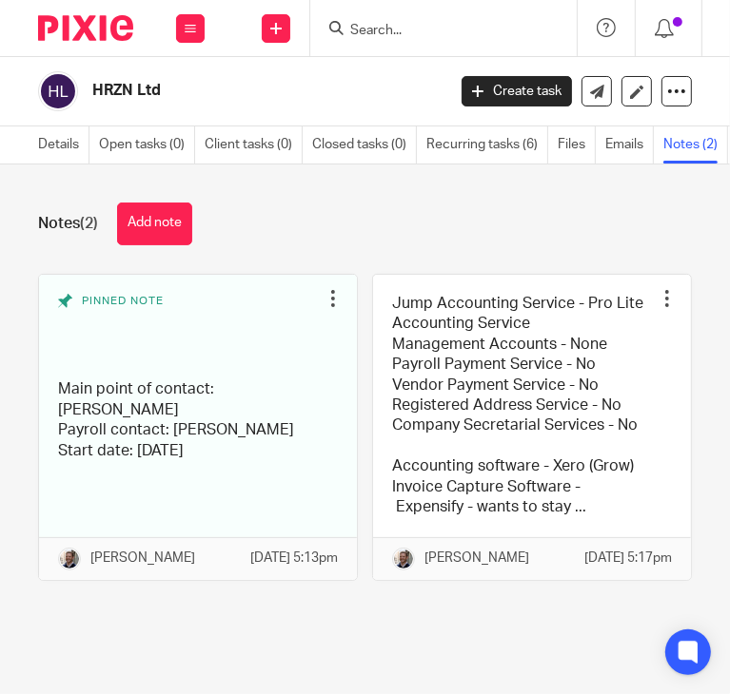
click at [502, 349] on link at bounding box center [532, 427] width 318 height 305
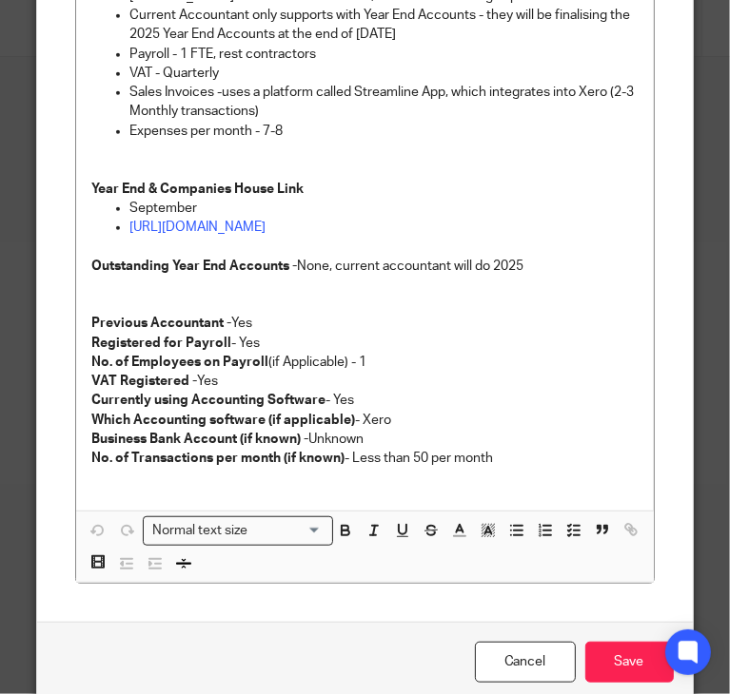
scroll to position [528, 0]
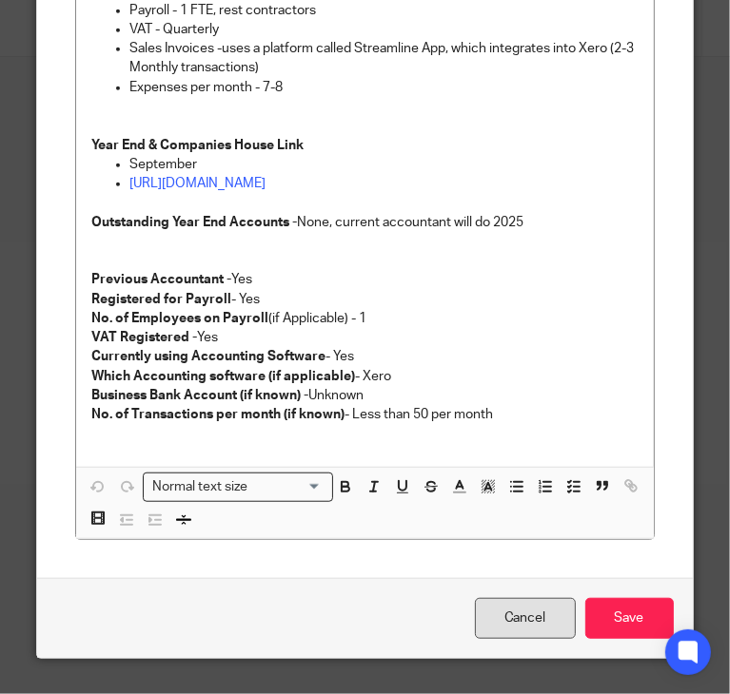
click at [529, 610] on link "Cancel" at bounding box center [525, 618] width 101 height 41
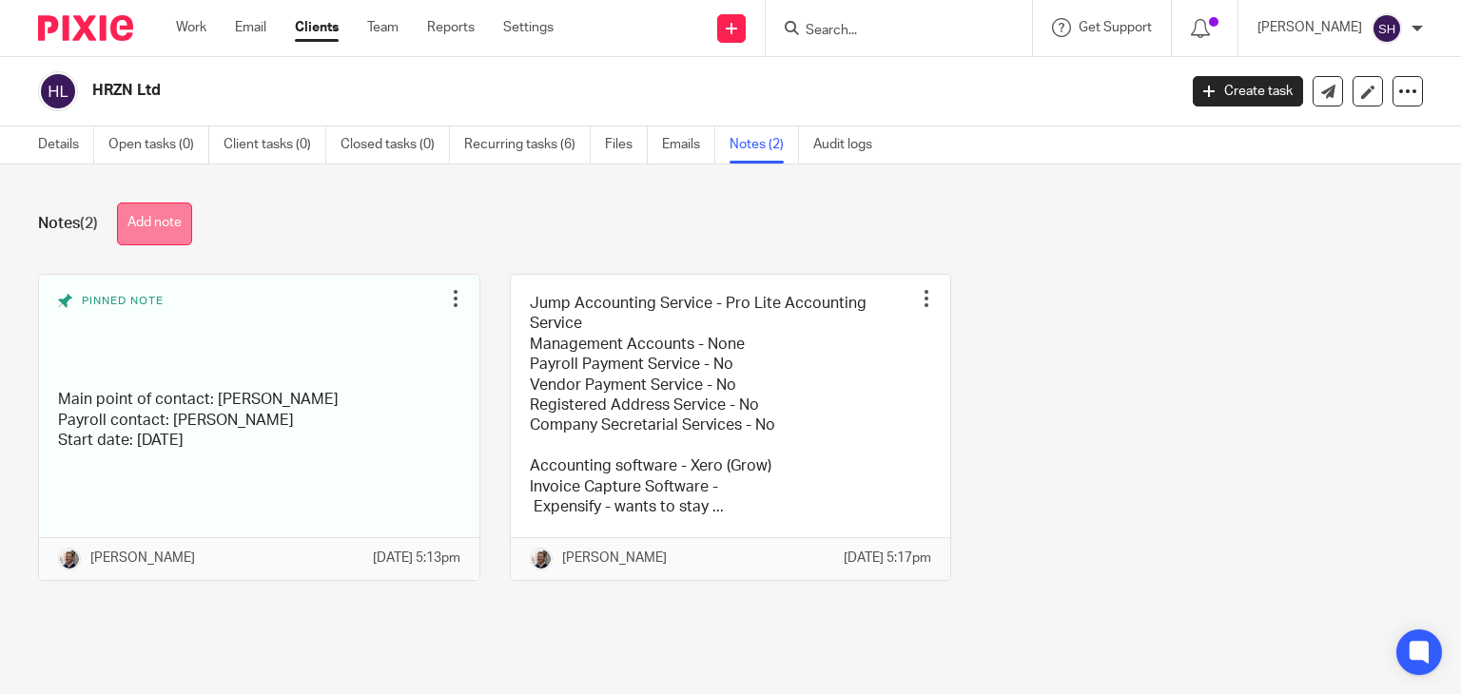
click at [148, 224] on button "Add note" at bounding box center [154, 224] width 75 height 43
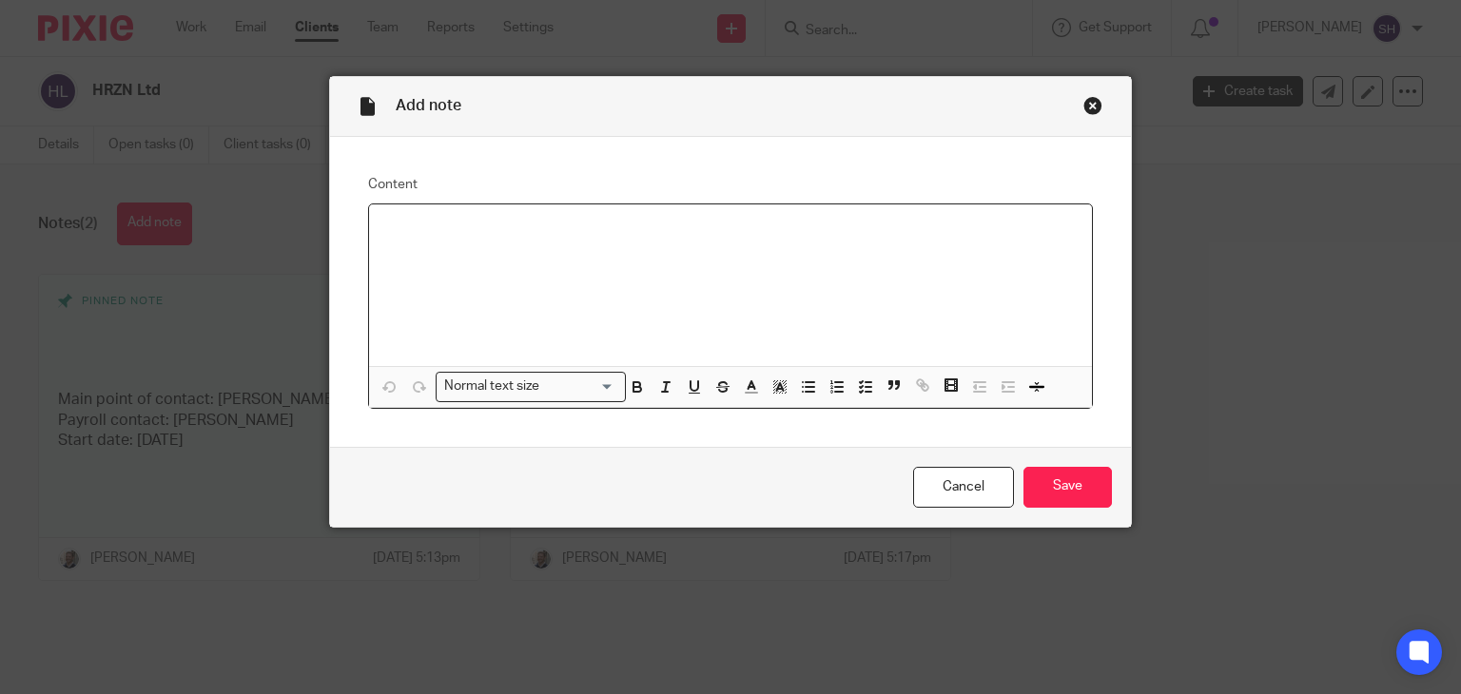
click at [558, 235] on p at bounding box center [730, 229] width 693 height 19
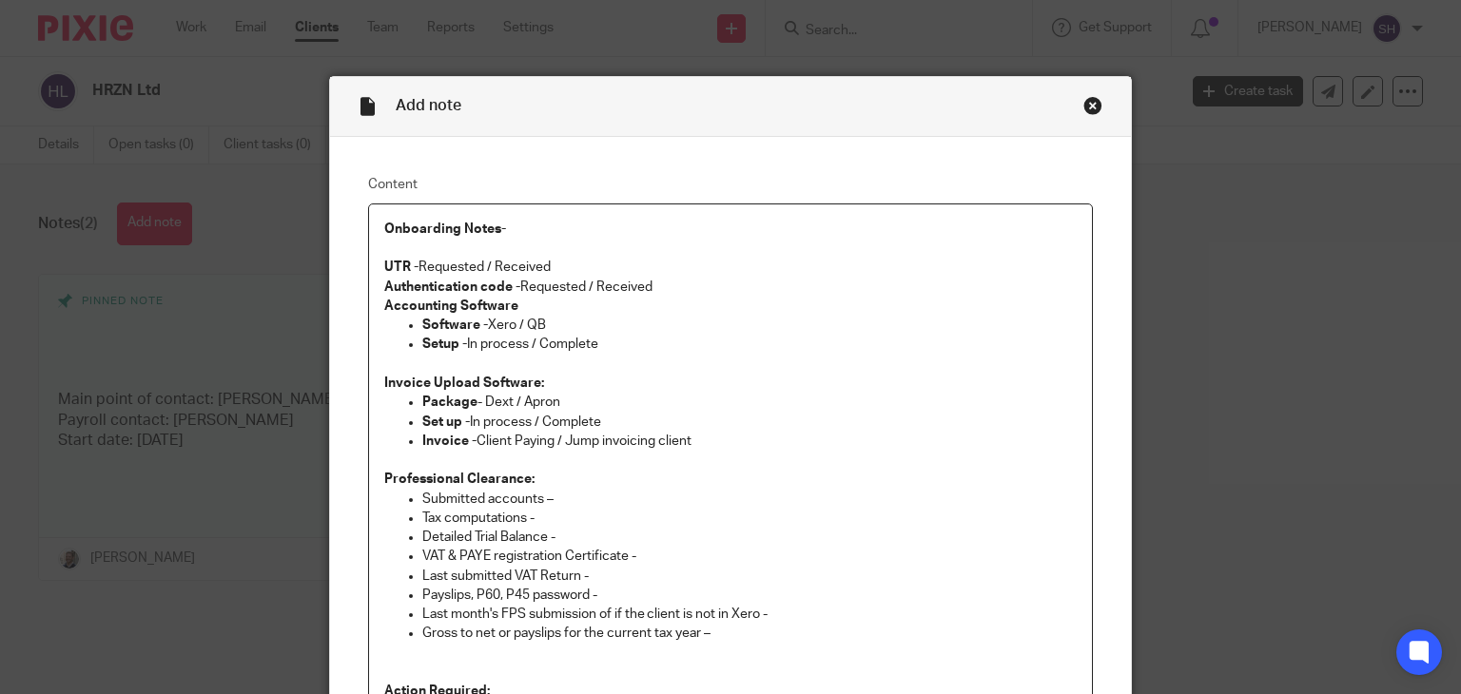
scroll to position [47, 0]
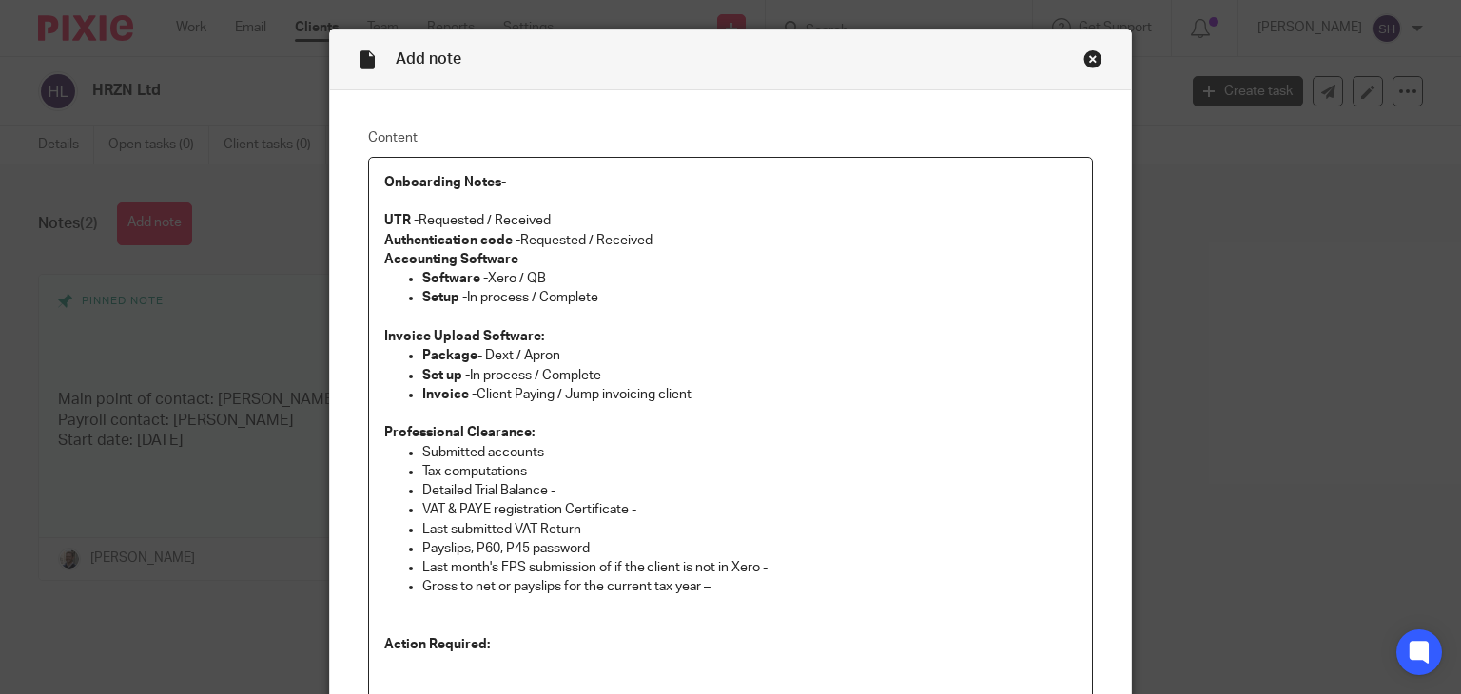
click at [676, 238] on p "Authentication code - Requested / Received" at bounding box center [730, 240] width 693 height 19
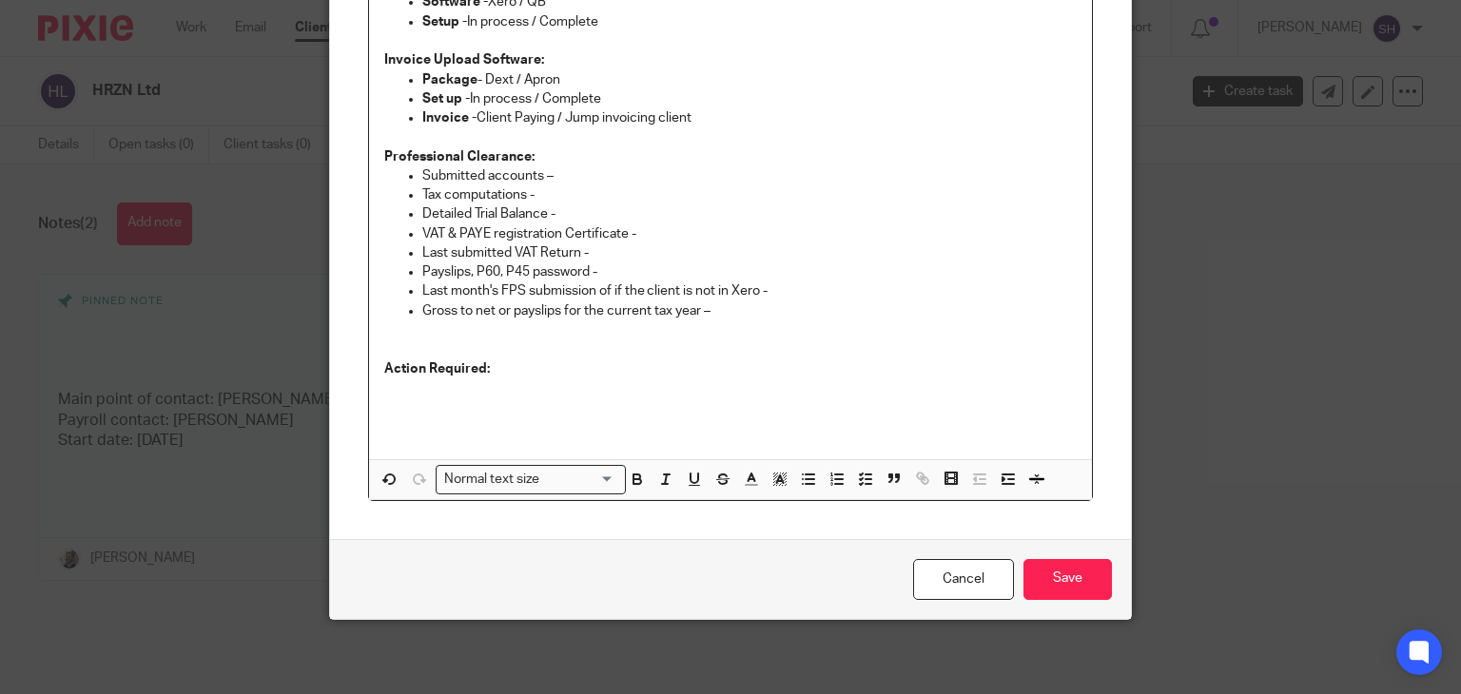
scroll to position [224, 0]
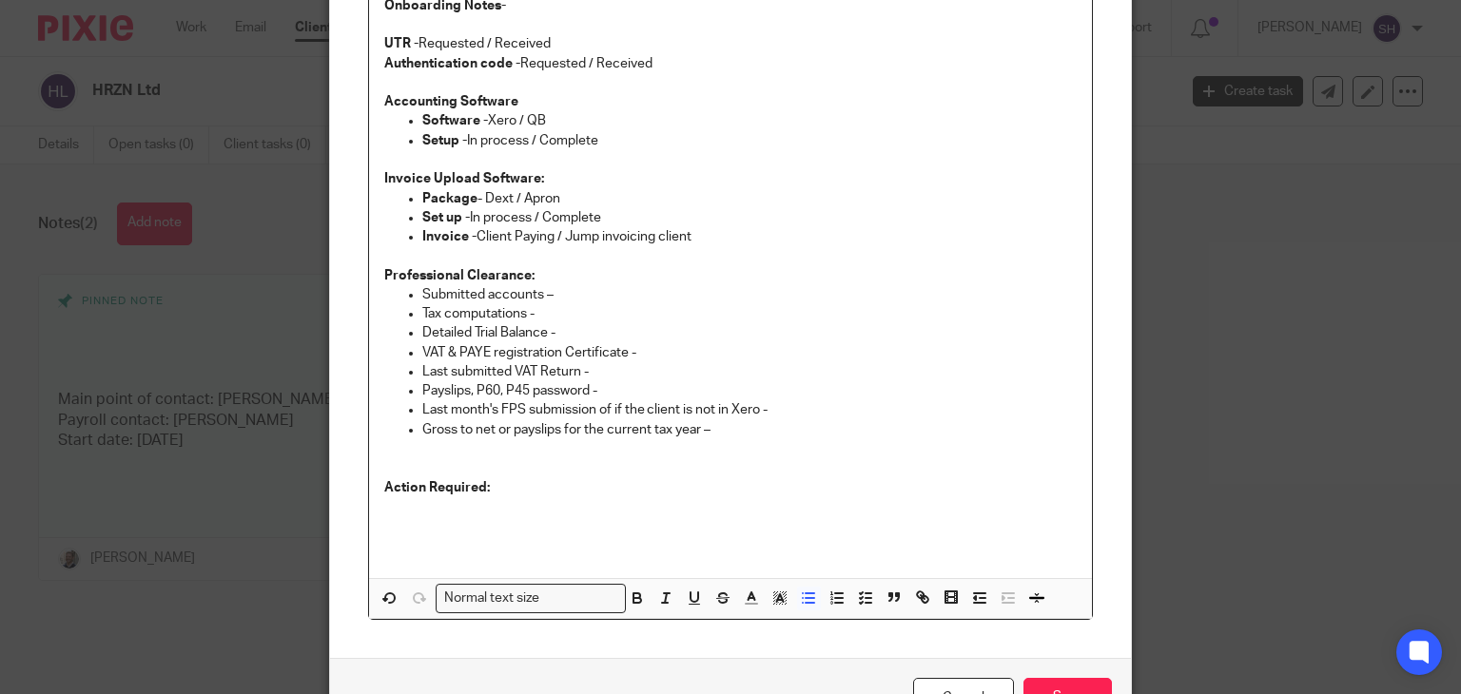
drag, startPoint x: 515, startPoint y: 116, endPoint x: 568, endPoint y: 127, distance: 54.3
click at [568, 127] on p "Software - Xero / QB" at bounding box center [749, 120] width 655 height 19
drag, startPoint x: 529, startPoint y: 138, endPoint x: 640, endPoint y: 143, distance: 111.4
click at [640, 143] on p "Setup - In process / Complete" at bounding box center [749, 140] width 655 height 19
drag, startPoint x: 712, startPoint y: 233, endPoint x: 392, endPoint y: 195, distance: 321.9
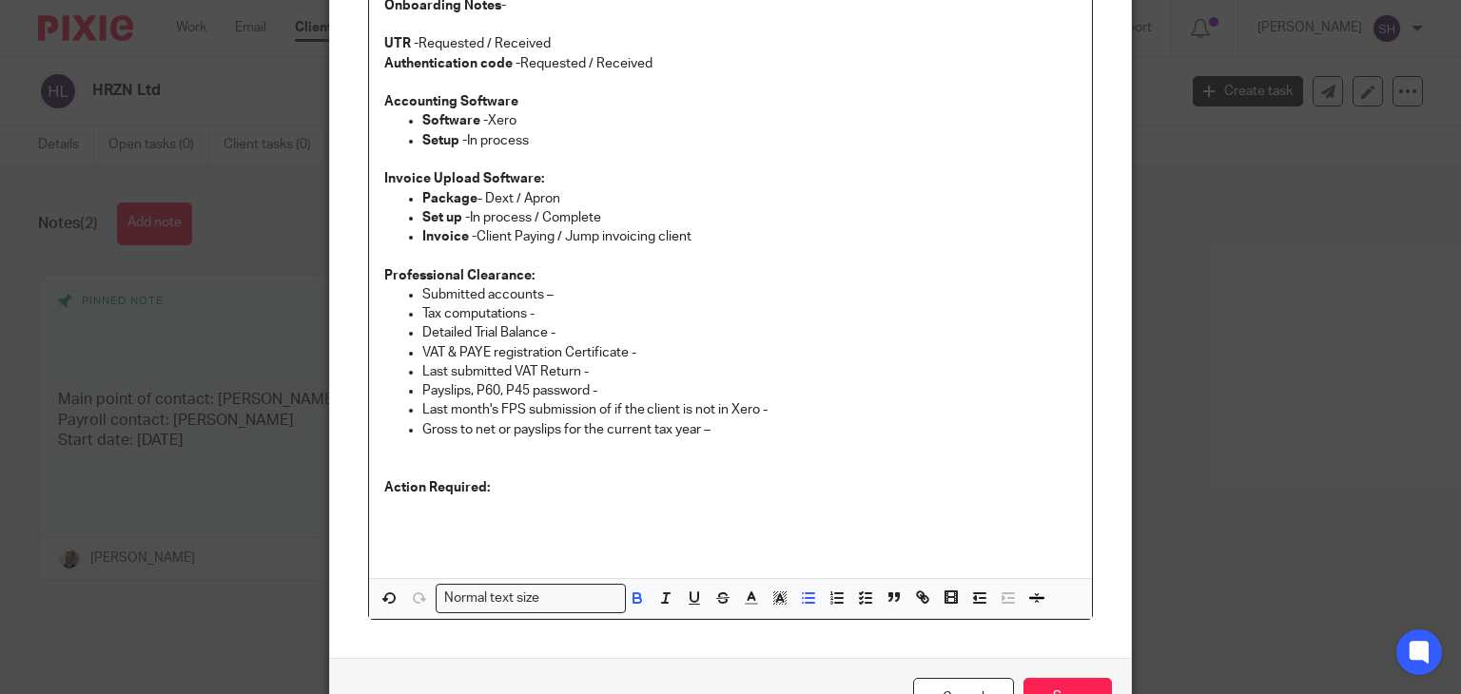
click at [392, 195] on div "Onboarding Notes-   UTR - Requested / Received Authentication code - Requested …" at bounding box center [731, 279] width 724 height 597
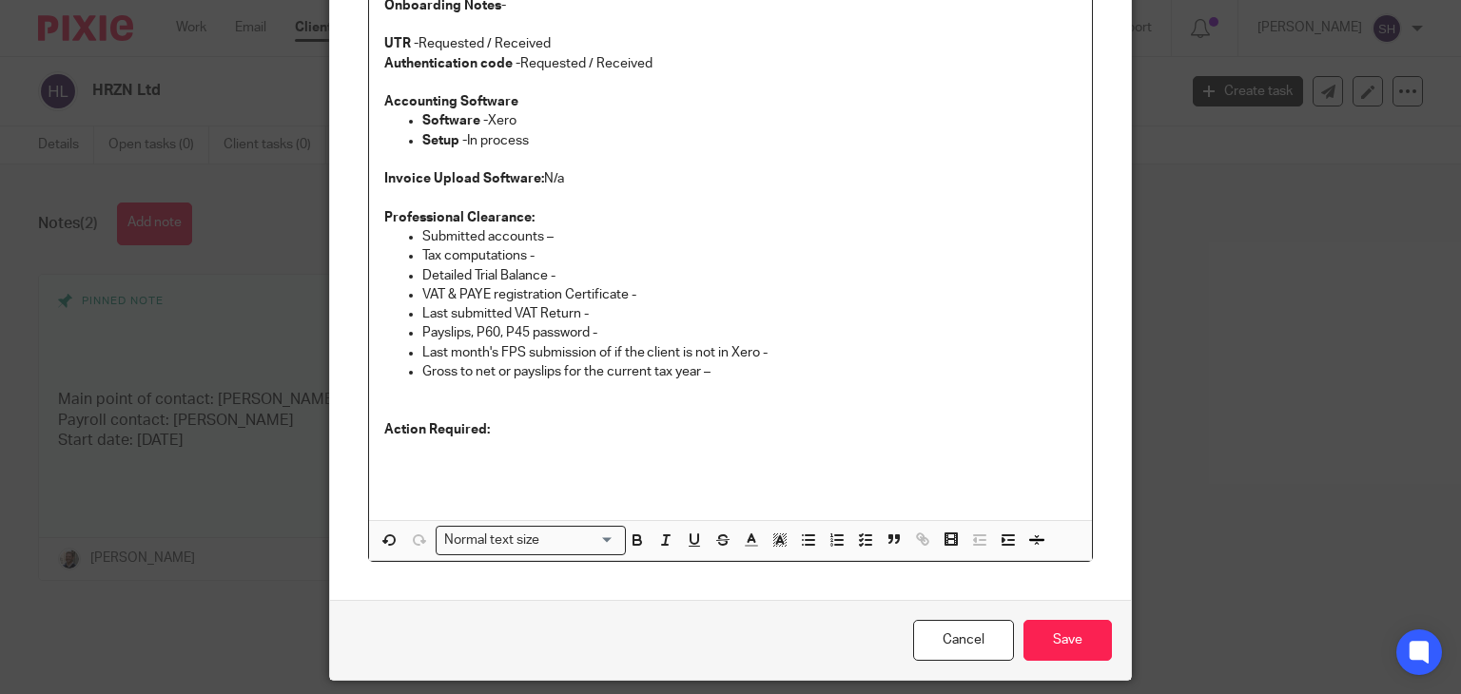
click at [729, 377] on p "Gross to net or payslips for the current tax year –" at bounding box center [749, 371] width 655 height 19
click at [536, 219] on p "Professional Clearance:" at bounding box center [730, 217] width 693 height 19
click at [463, 412] on p at bounding box center [730, 409] width 693 height 19
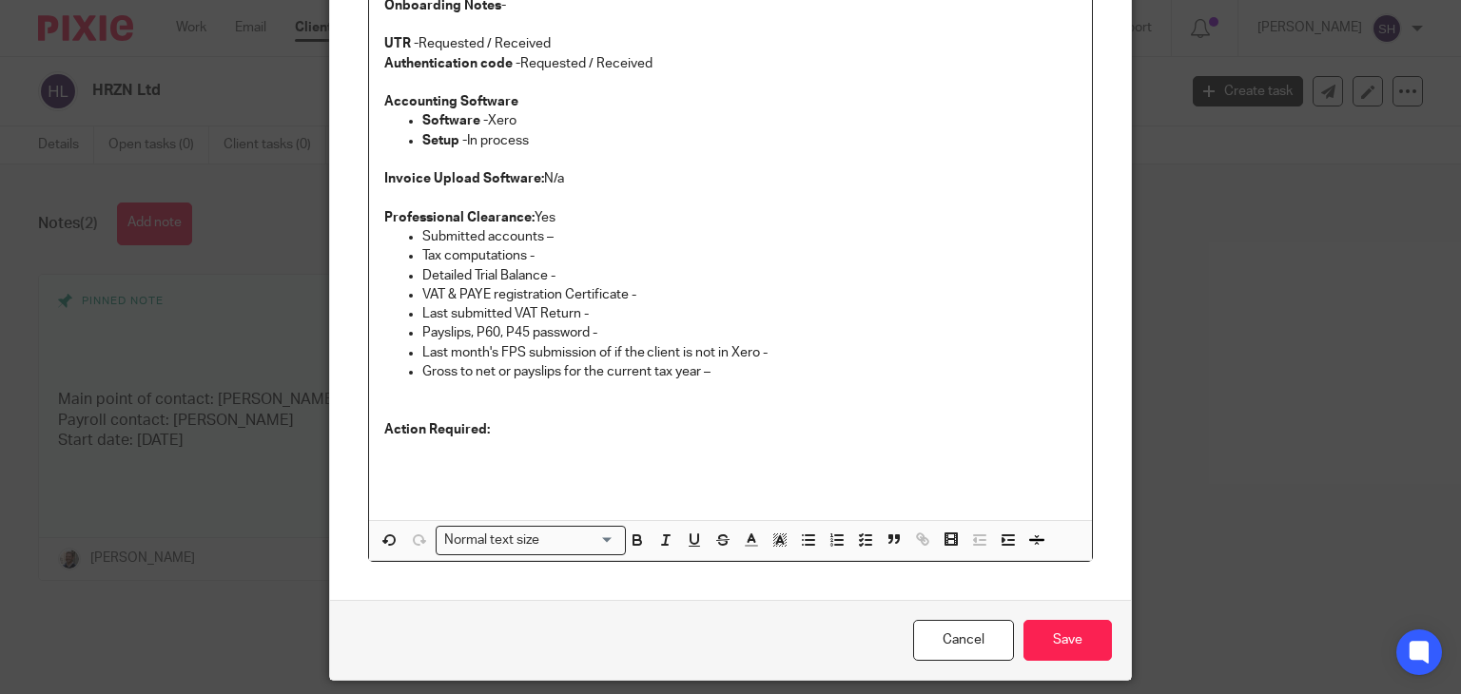
click at [472, 454] on p at bounding box center [730, 448] width 693 height 19
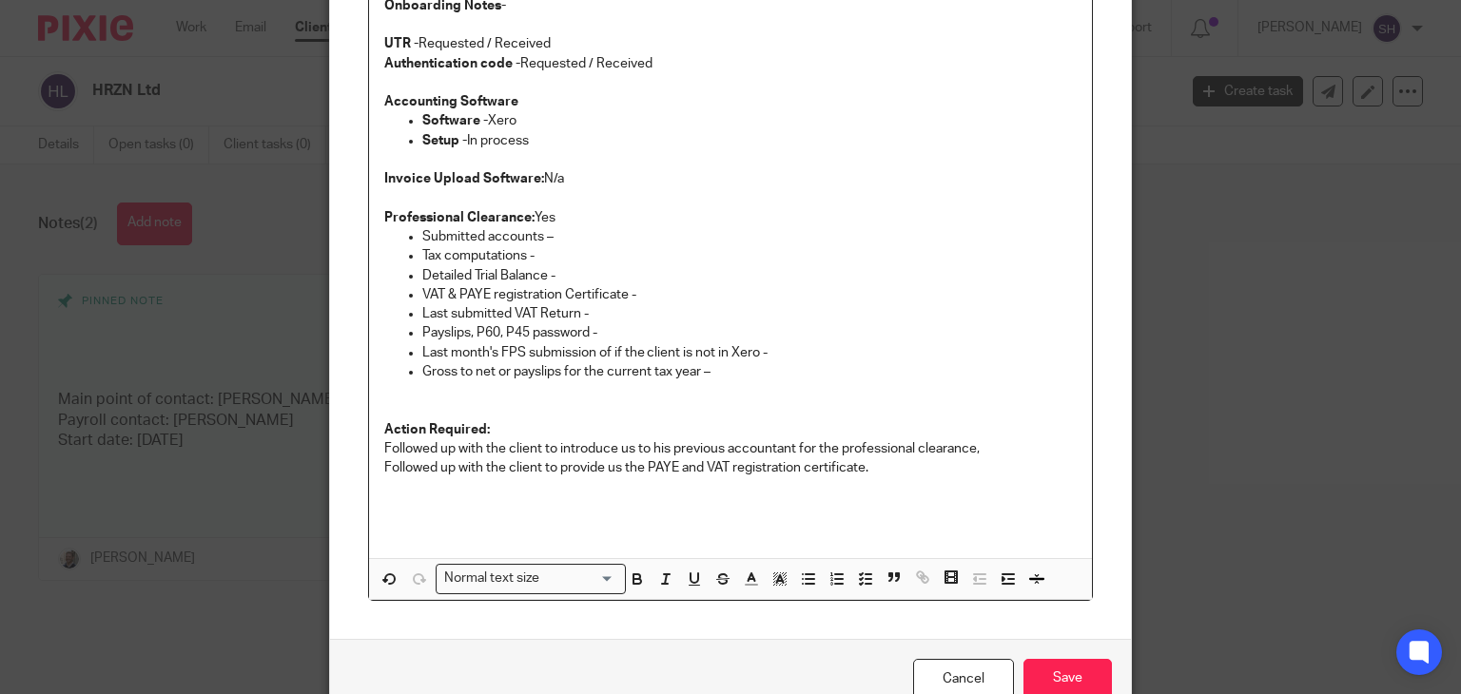
click at [384, 445] on p "Followed up with the client to introduce us to his previous accountant for the …" at bounding box center [730, 448] width 693 height 19
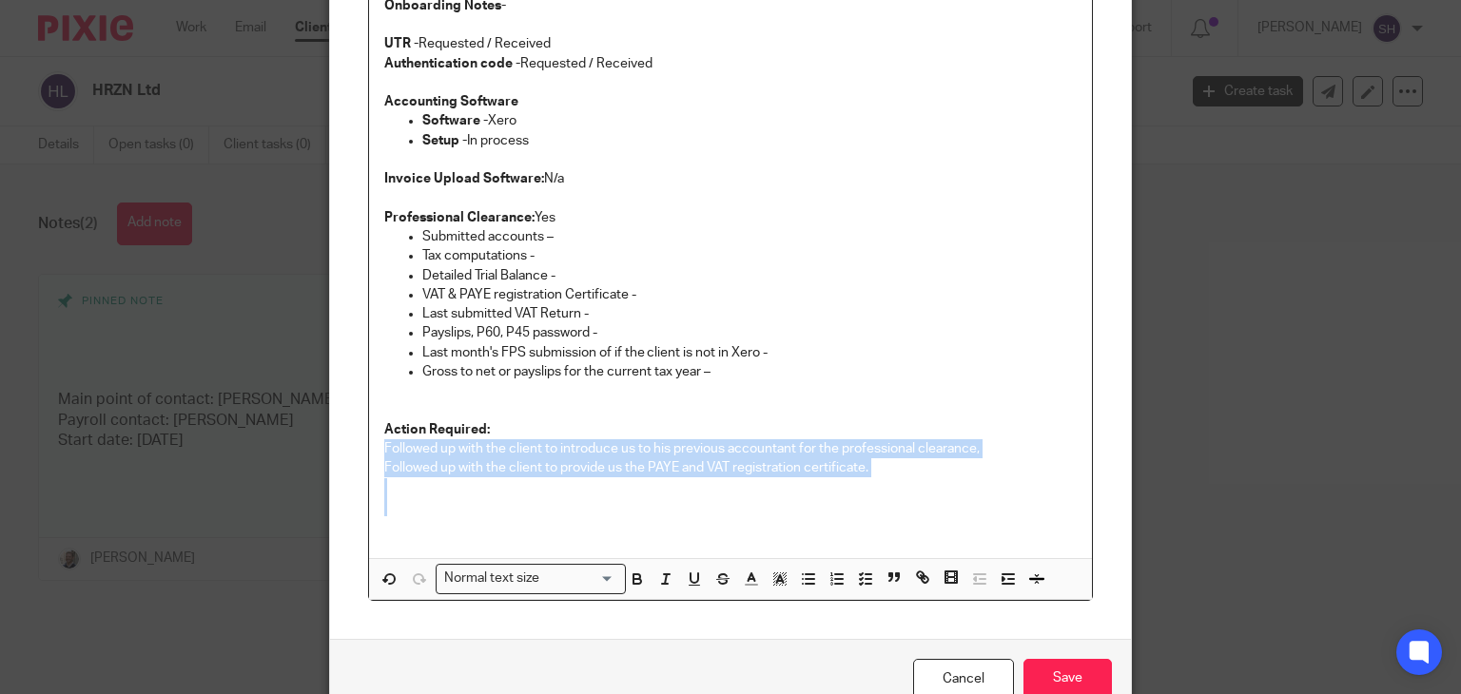
drag, startPoint x: 379, startPoint y: 445, endPoint x: 873, endPoint y: 482, distance: 496.1
click at [729, 485] on div "Onboarding Notes-   UTR - Requested / Received Authentication code - Requested …" at bounding box center [731, 269] width 724 height 577
click at [729, 579] on line "button" at bounding box center [810, 579] width 9 height 0
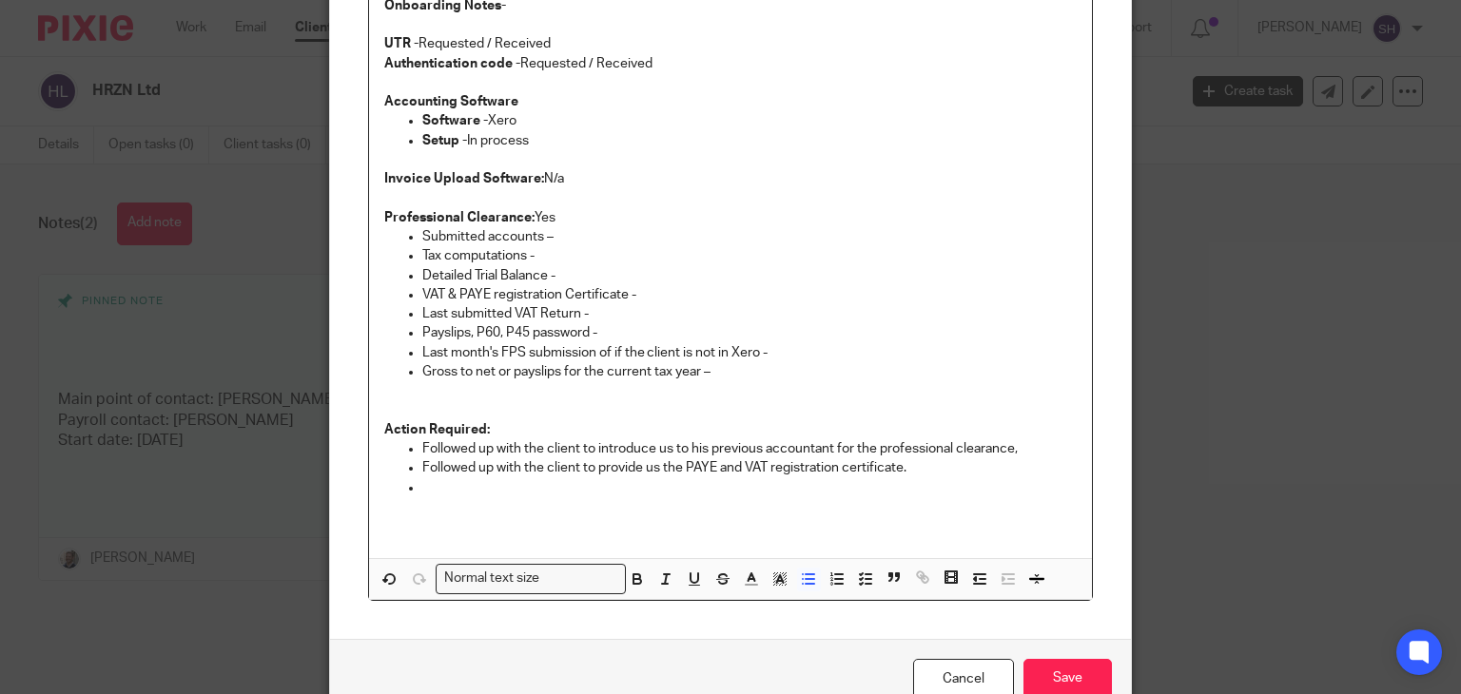
click at [729, 359] on p "Last month's FPS submission of if the client is not in Xero -" at bounding box center [749, 352] width 655 height 19
click at [483, 475] on p "Followed up with the client to provide us the PAYE and VAT registration certifi…" at bounding box center [749, 468] width 655 height 19
click at [453, 480] on p at bounding box center [749, 487] width 655 height 19
click at [729, 474] on p "Followed up with the client to provide us with the PAYE and VAT registration ce…" at bounding box center [749, 468] width 655 height 19
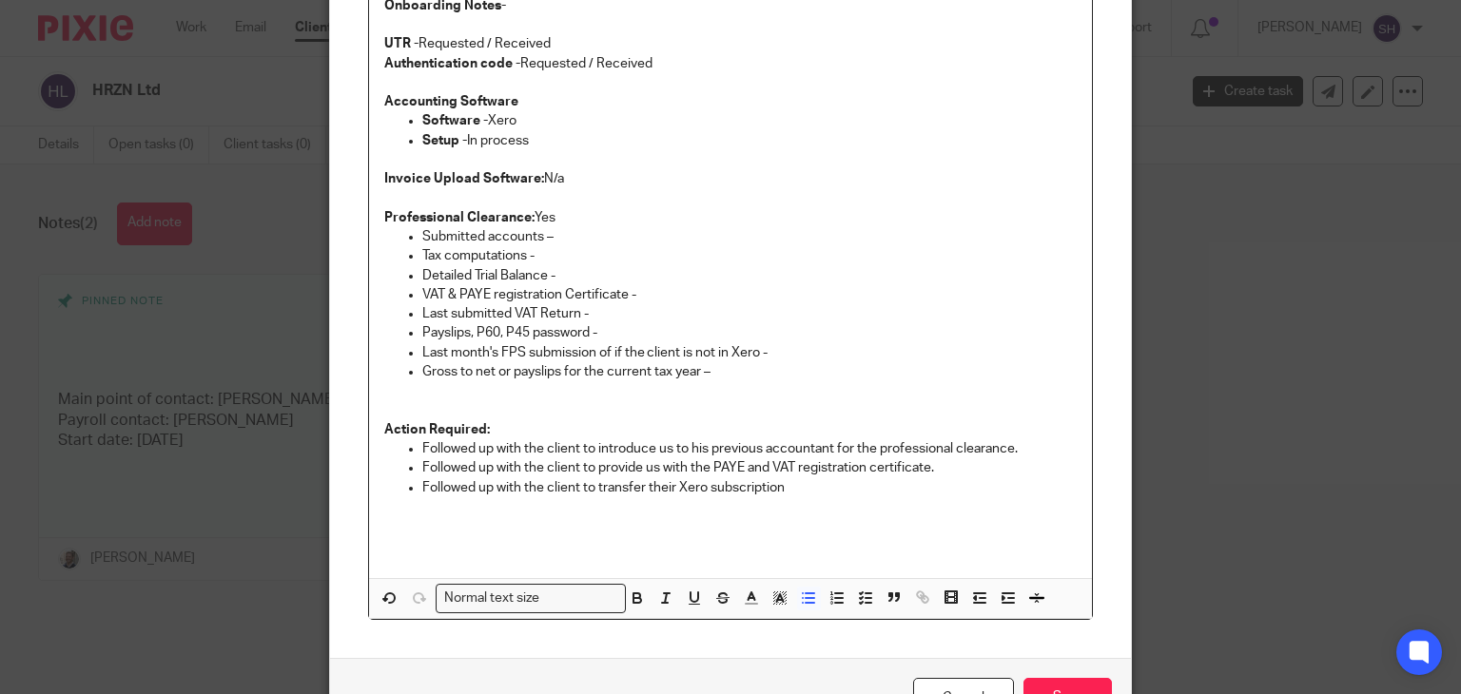
click at [729, 487] on p "Followed up with the client to transfer their Xero subscription" at bounding box center [749, 487] width 655 height 19
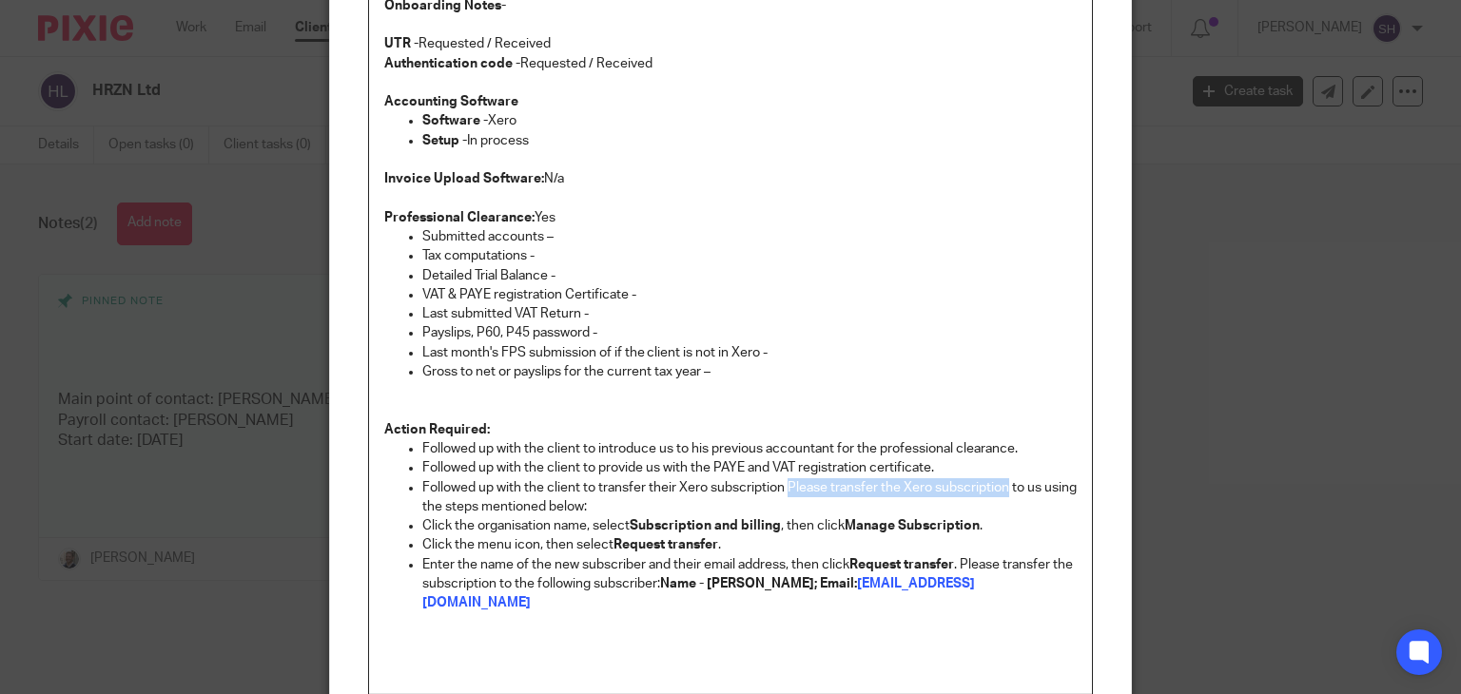
drag, startPoint x: 779, startPoint y: 480, endPoint x: 997, endPoint y: 485, distance: 217.9
click at [729, 485] on p "Followed up with the client to transfer their Xero subscription Please transfer…" at bounding box center [749, 497] width 655 height 39
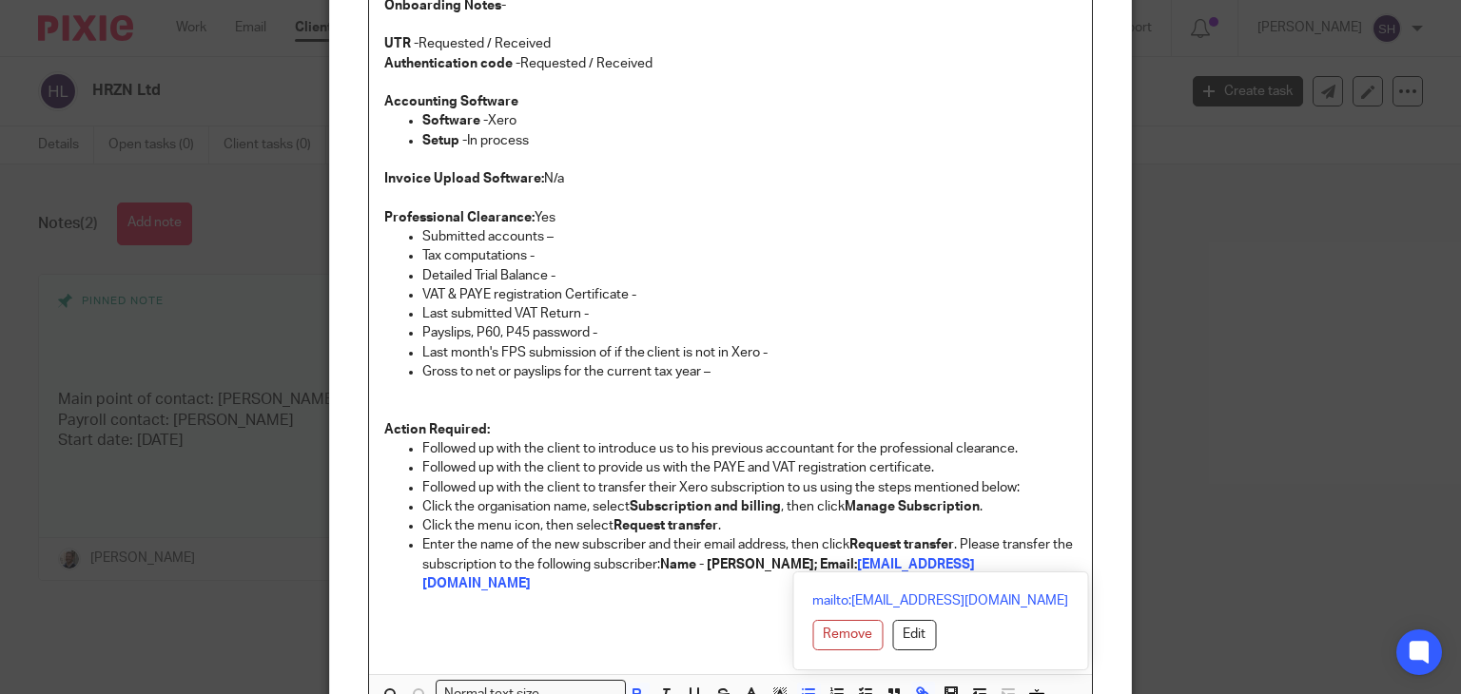
drag, startPoint x: 814, startPoint y: 485, endPoint x: 1085, endPoint y: 568, distance: 283.5
click at [729, 568] on div "Onboarding Notes-   UTR - Requested / Received Authentication code - Requested …" at bounding box center [731, 348] width 726 height 736
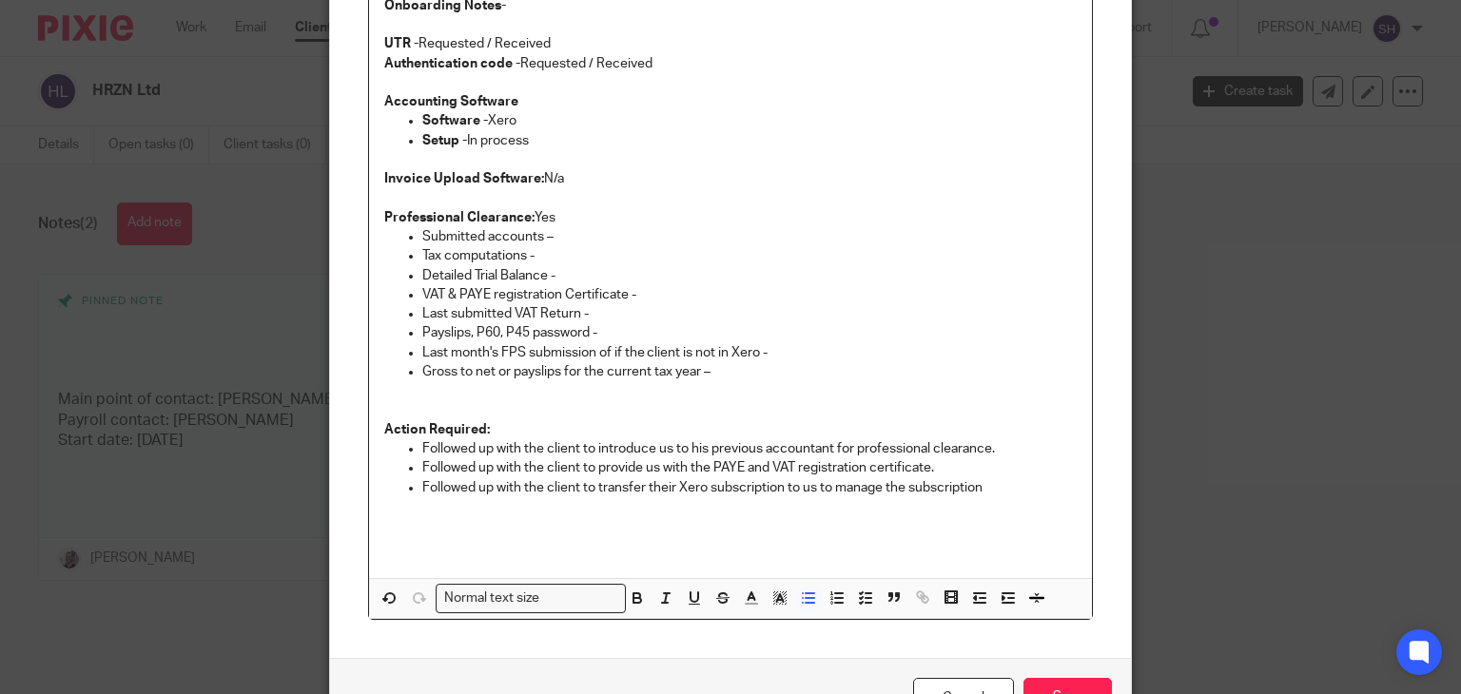
click at [729, 494] on p "Followed up with the client to transfer their Xero subscription to us to manage…" at bounding box center [749, 487] width 655 height 19
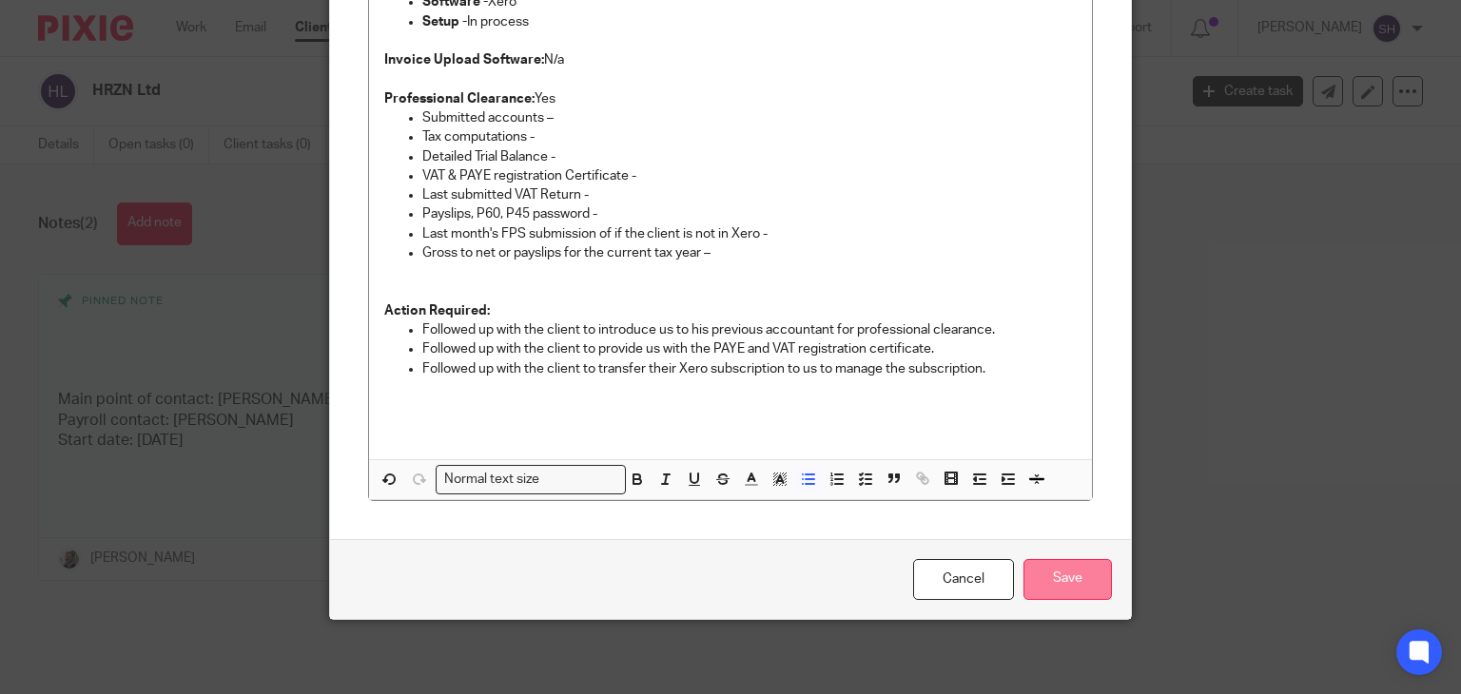
click at [729, 559] on input "Save" at bounding box center [1068, 579] width 88 height 41
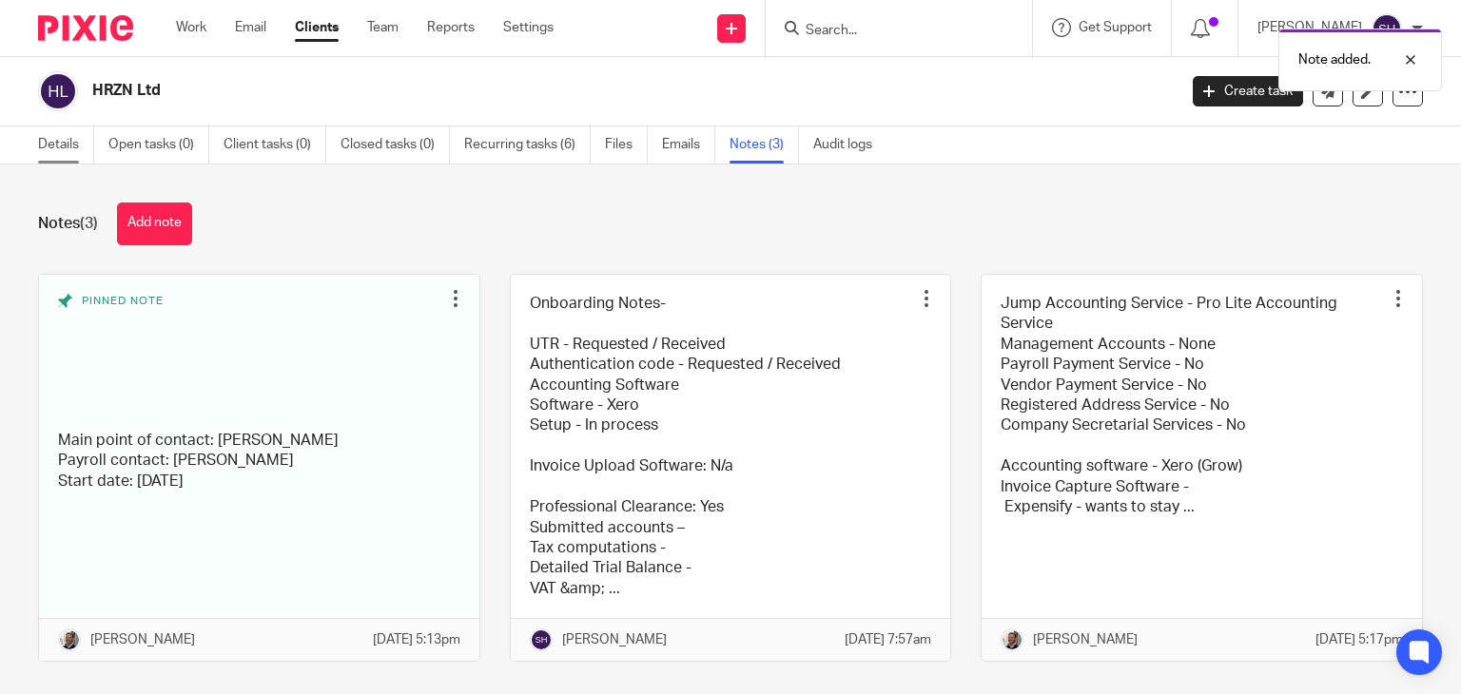
click at [47, 153] on link "Details" at bounding box center [66, 145] width 56 height 37
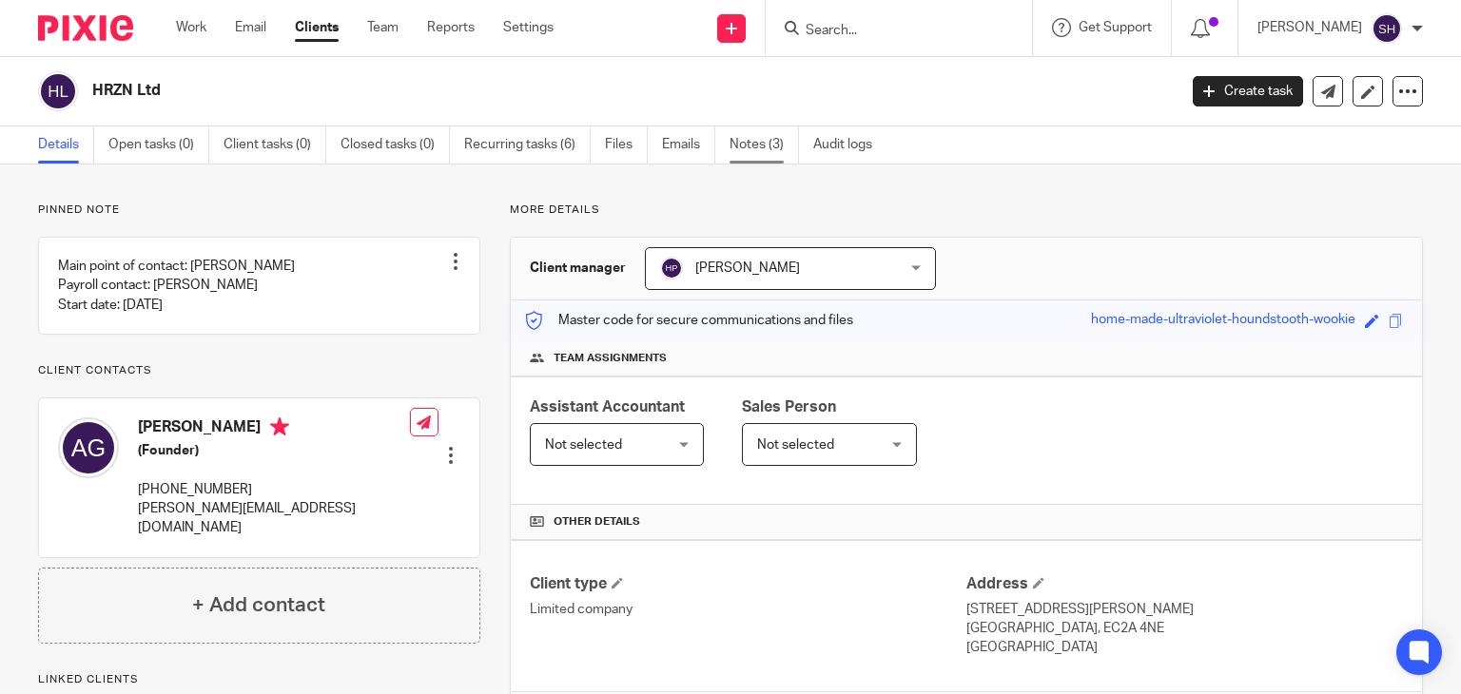
click at [750, 135] on link "Notes (3)" at bounding box center [764, 145] width 69 height 37
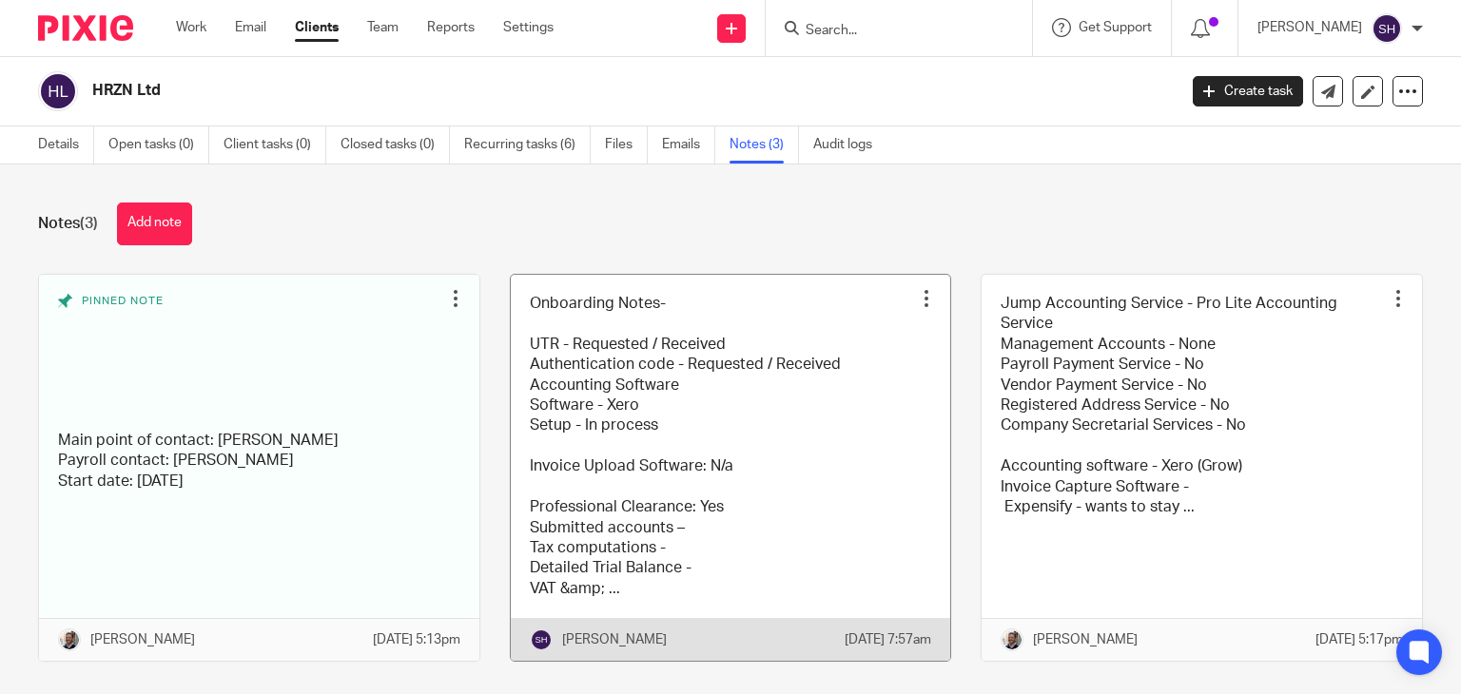
click at [662, 364] on link at bounding box center [731, 468] width 440 height 387
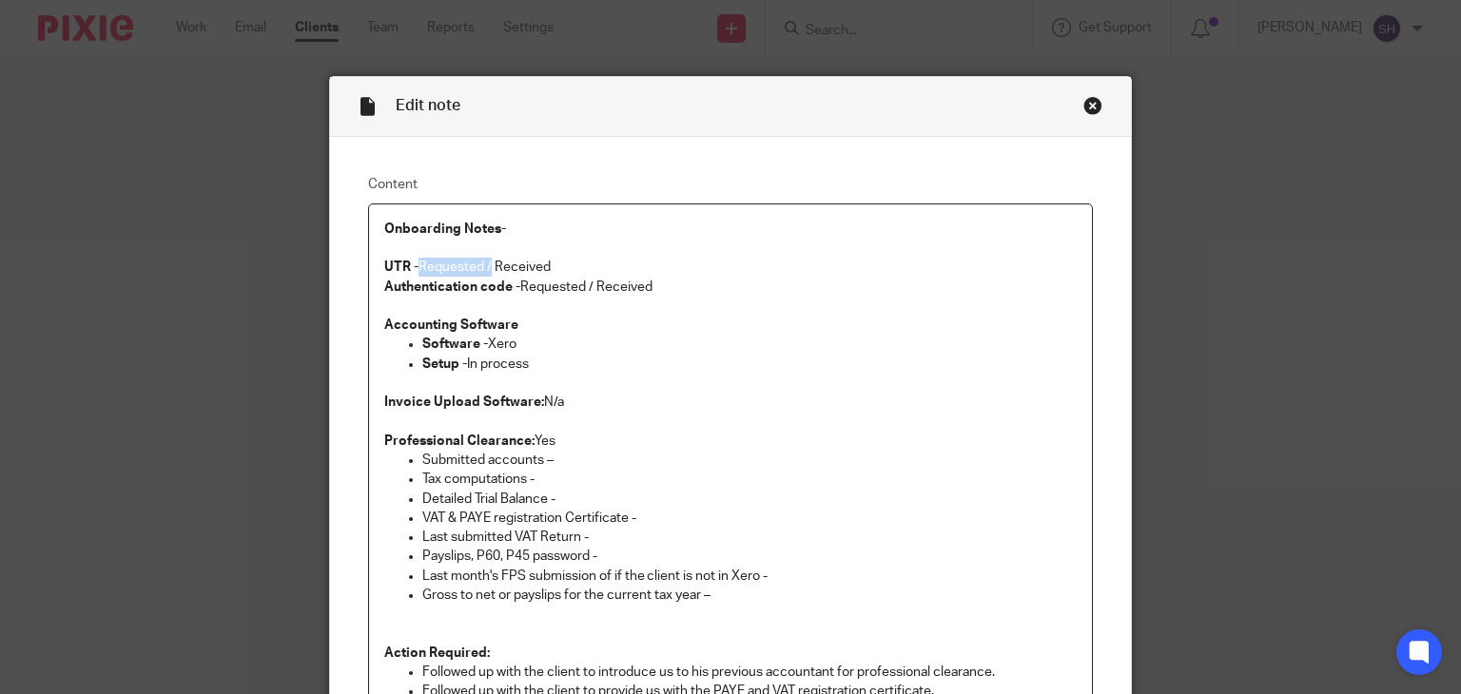
drag, startPoint x: 415, startPoint y: 264, endPoint x: 486, endPoint y: 264, distance: 71.4
click at [486, 264] on p "UTR - Requested / Received" at bounding box center [730, 267] width 693 height 19
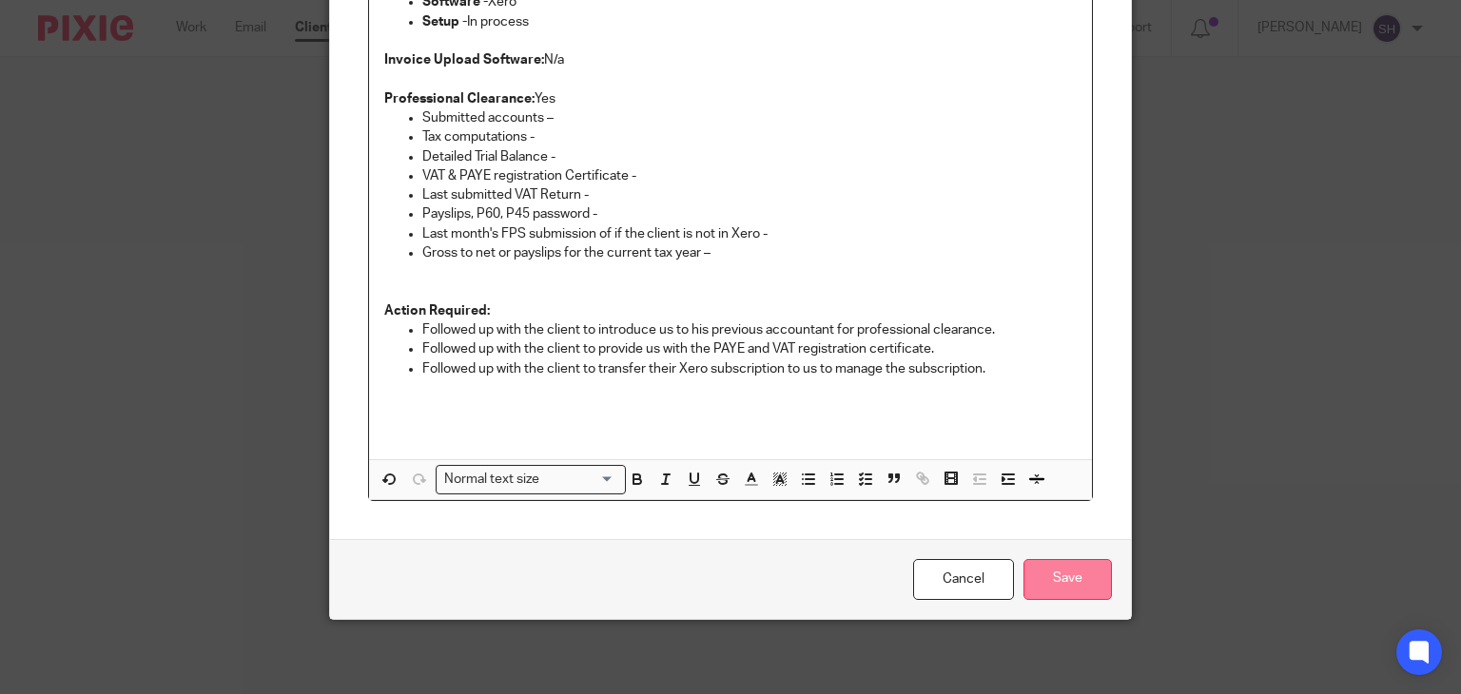
click at [1094, 564] on input "Save" at bounding box center [1068, 579] width 88 height 41
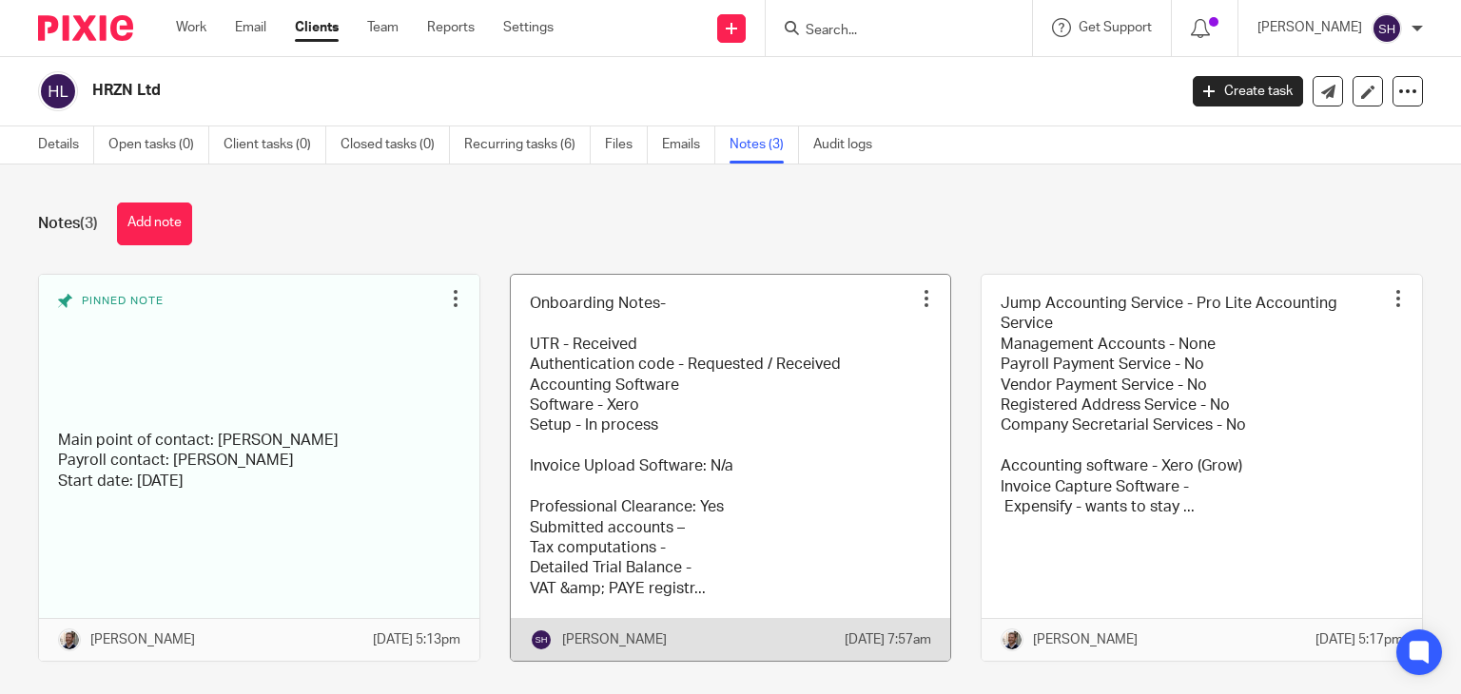
click at [681, 477] on link at bounding box center [731, 468] width 440 height 387
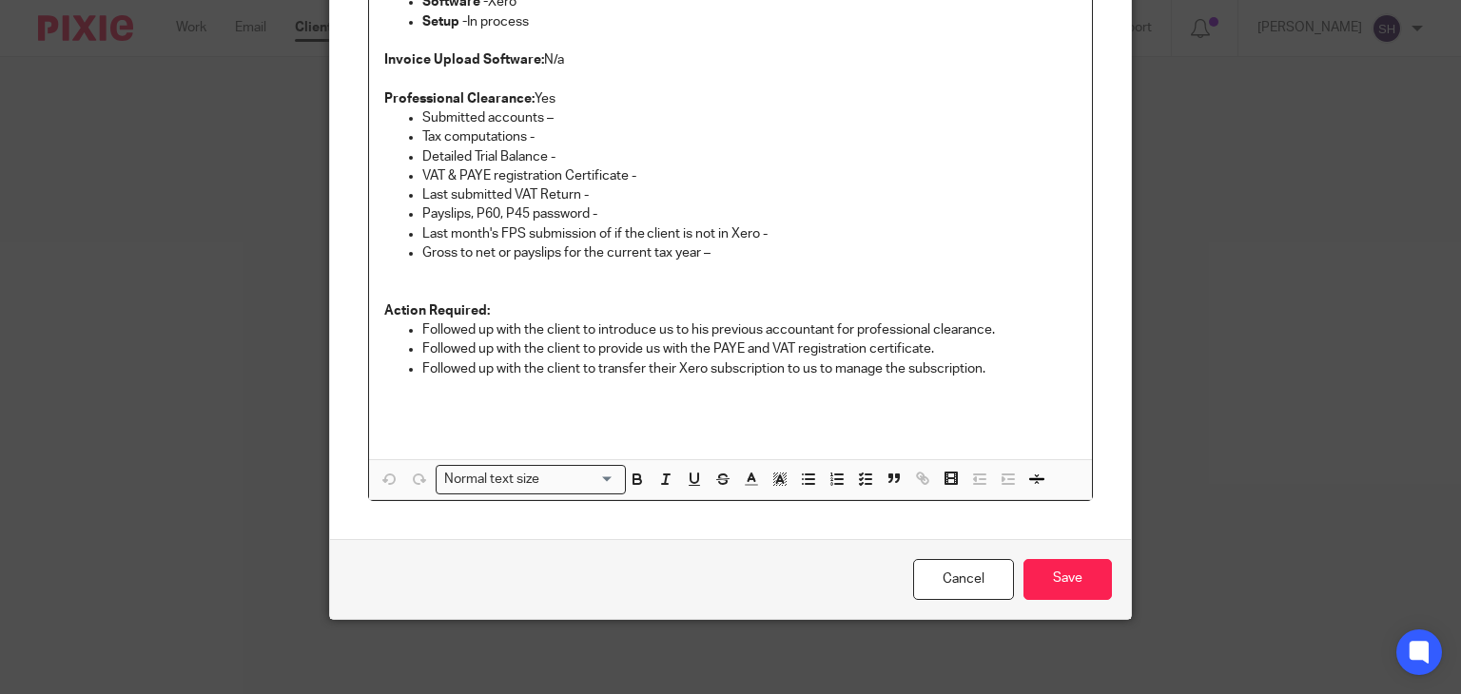
scroll to position [342, 0]
click at [590, 366] on p "Followed up with the client to transfer their Xero subscription to us to manage…" at bounding box center [749, 370] width 655 height 19
click at [668, 358] on p "Followed up with the client to provide us with the PAYE and VAT registration ce…" at bounding box center [749, 350] width 655 height 19
click at [667, 363] on p "Followed up with the client to transfer their Xero subscription to us to manage…" at bounding box center [749, 370] width 655 height 19
click at [1077, 599] on div "Cancel Save" at bounding box center [731, 580] width 802 height 80
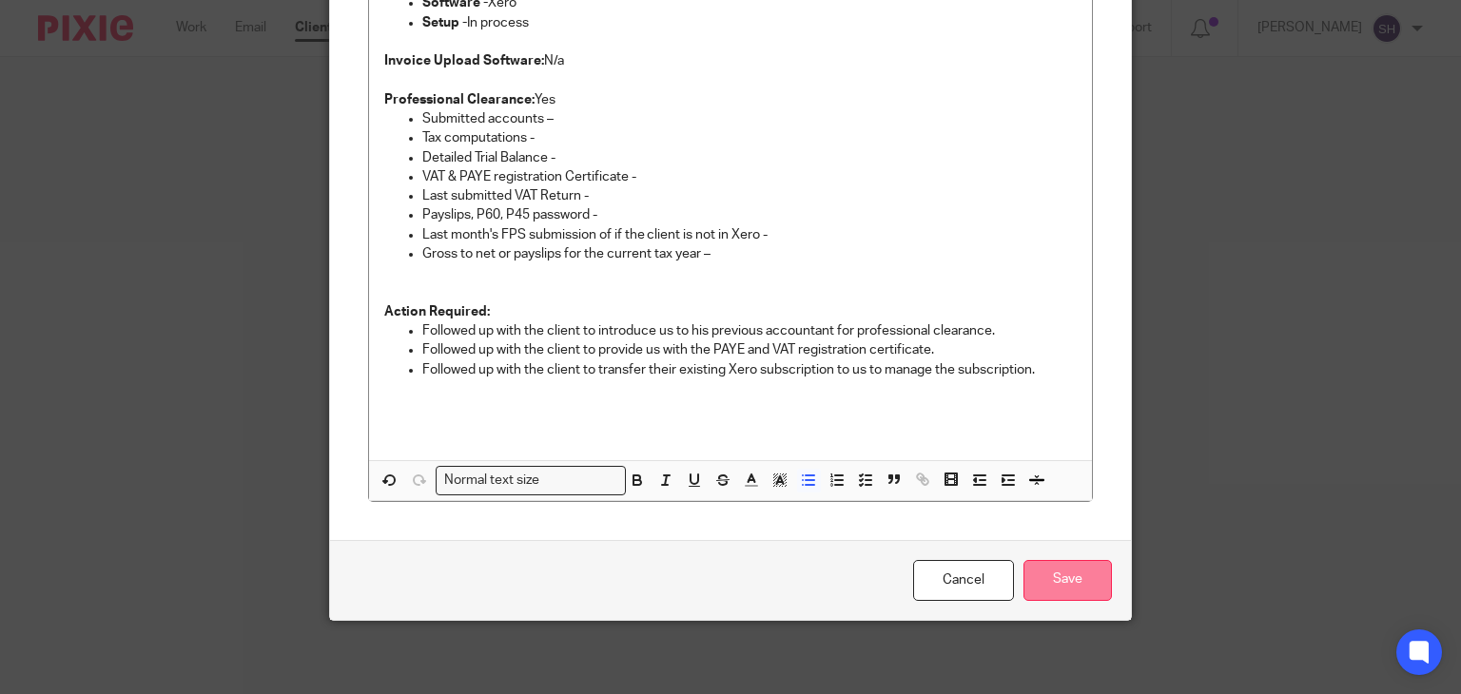
click at [1065, 575] on input "Save" at bounding box center [1068, 580] width 88 height 41
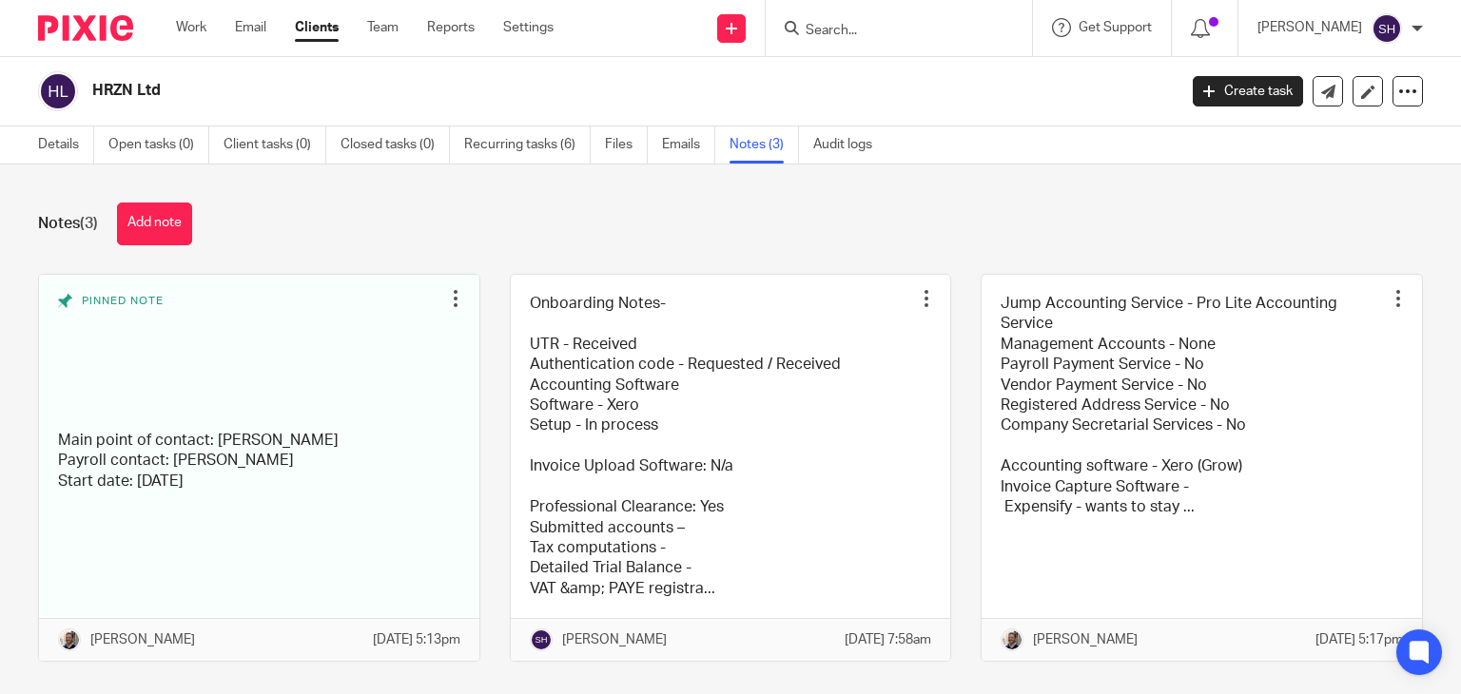
click at [822, 27] on input "Search" at bounding box center [889, 31] width 171 height 17
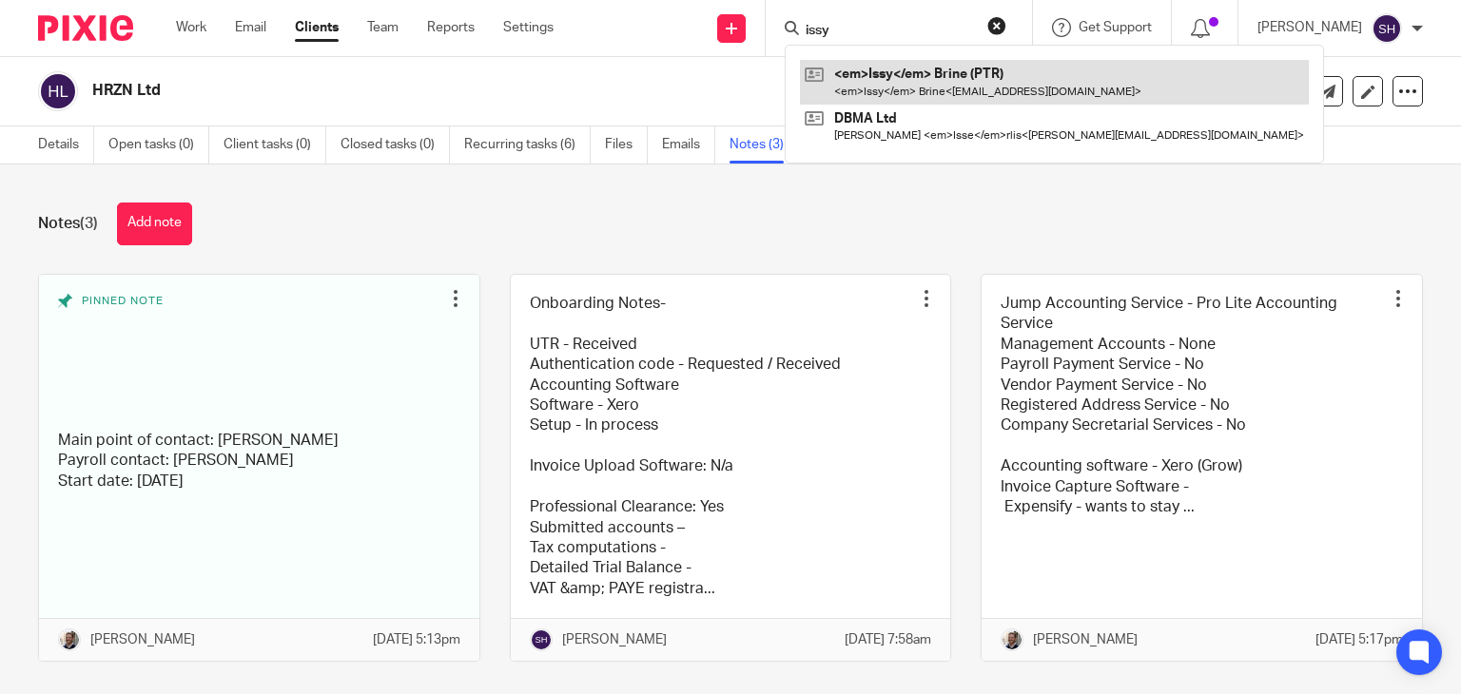
type input "issy"
click at [952, 76] on link at bounding box center [1022, 82] width 444 height 44
click at [945, 86] on link at bounding box center [1022, 82] width 444 height 44
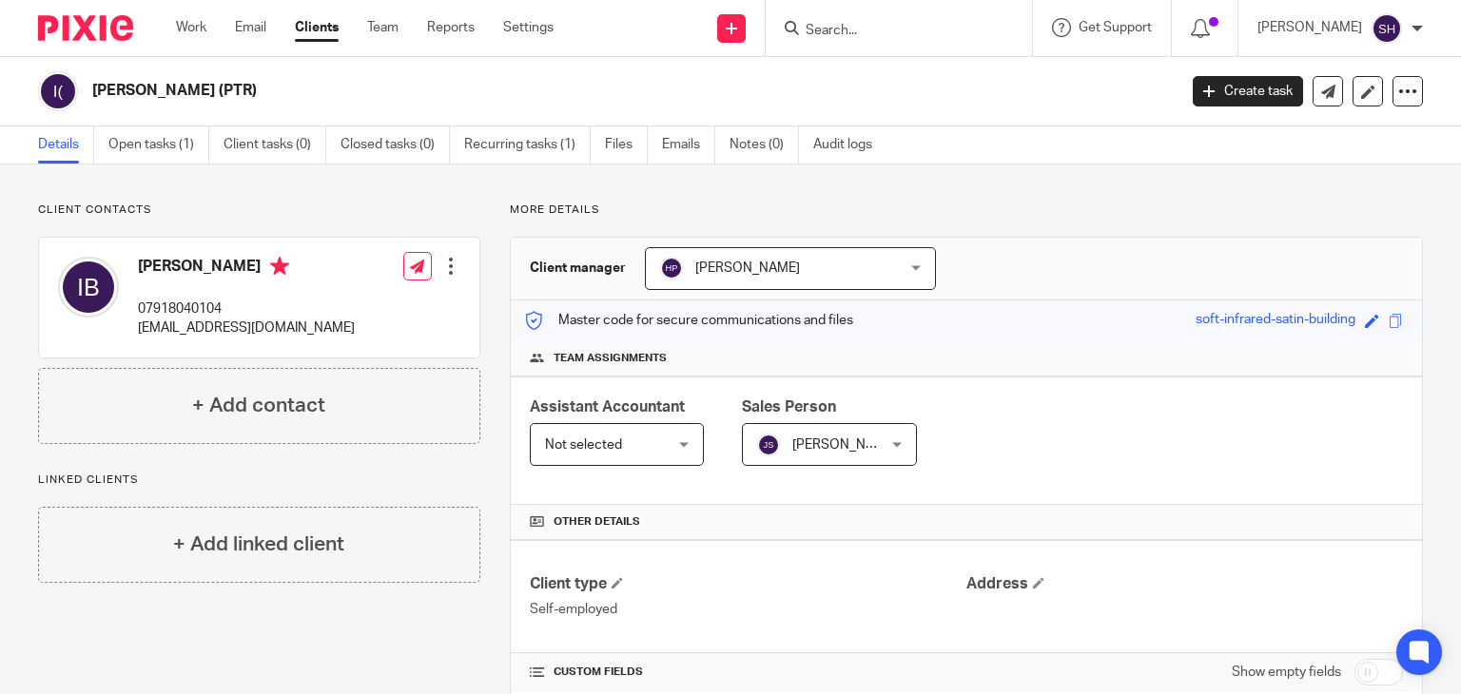
click at [822, 27] on input "Search" at bounding box center [889, 31] width 171 height 17
paste input "1971 Bespoke Ltd"
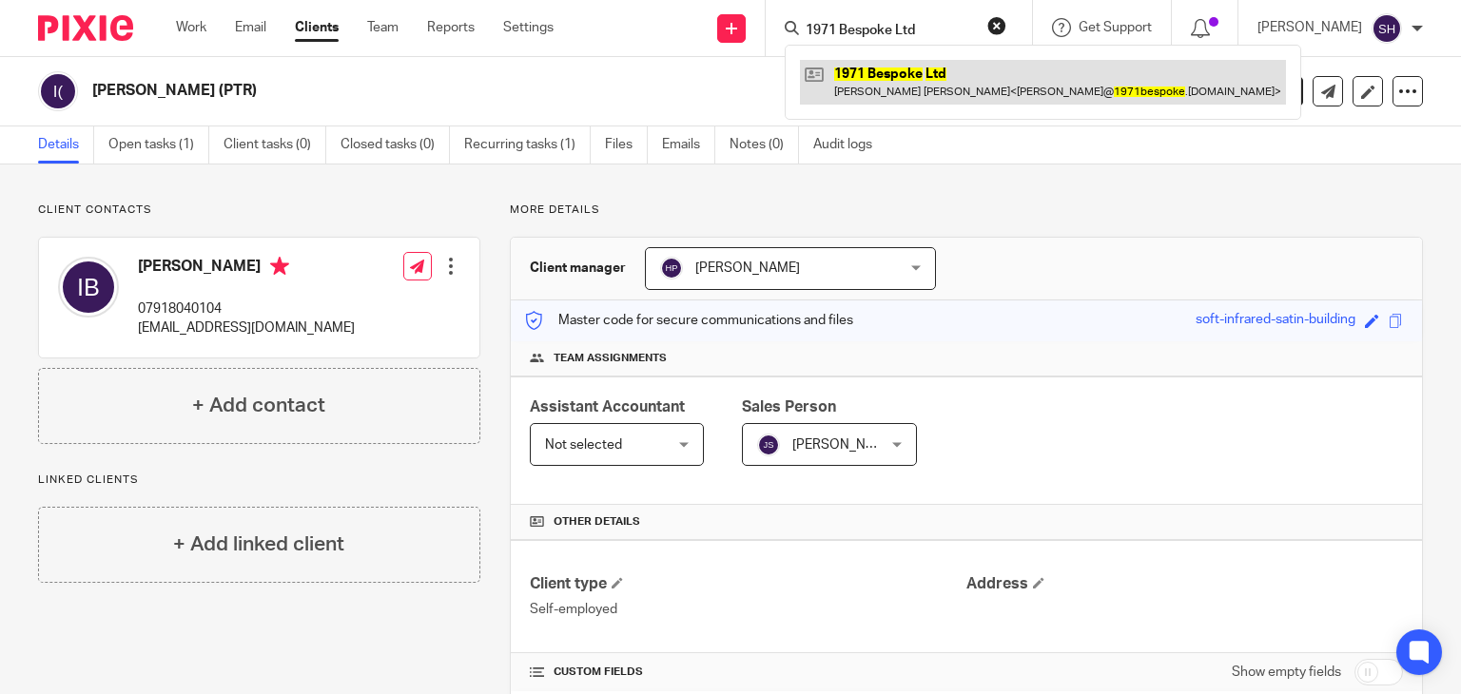
type input "1971 Bespoke Ltd"
click at [920, 81] on link at bounding box center [1043, 82] width 486 height 44
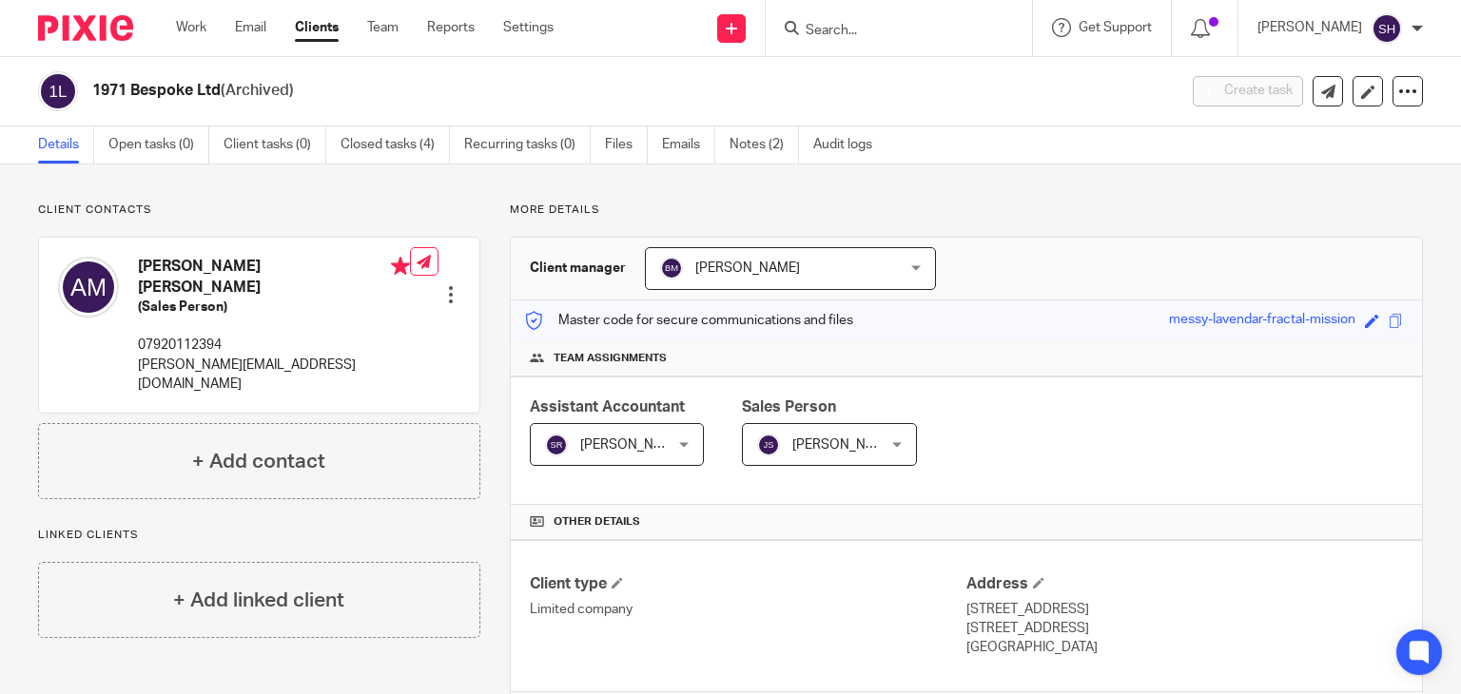
click at [835, 24] on input "Search" at bounding box center [889, 31] width 171 height 17
paste input "852 Food And Beverage Ltd"
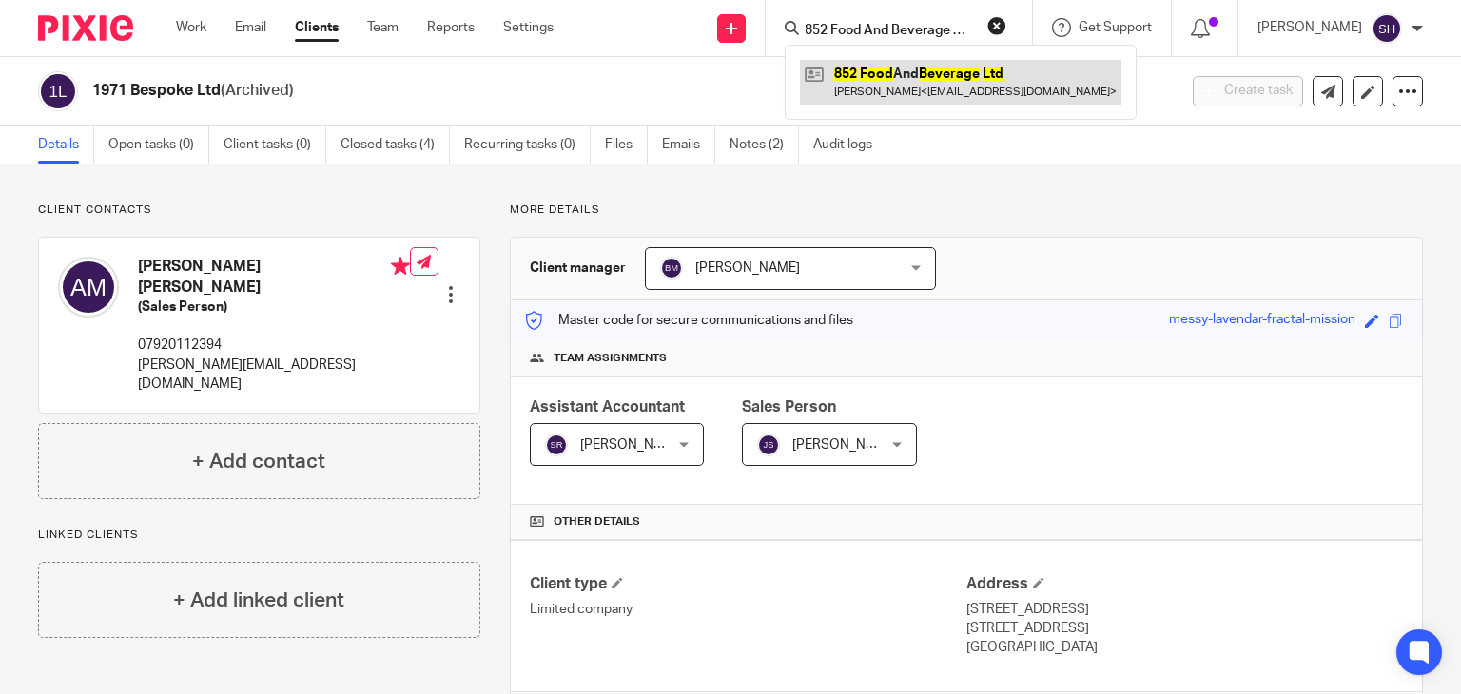
type input "852 Food And Beverage Ltd"
click at [881, 67] on link at bounding box center [961, 82] width 322 height 44
drag, startPoint x: 881, startPoint y: 67, endPoint x: 1151, endPoint y: 50, distance: 270.6
click at [881, 67] on link at bounding box center [961, 82] width 322 height 44
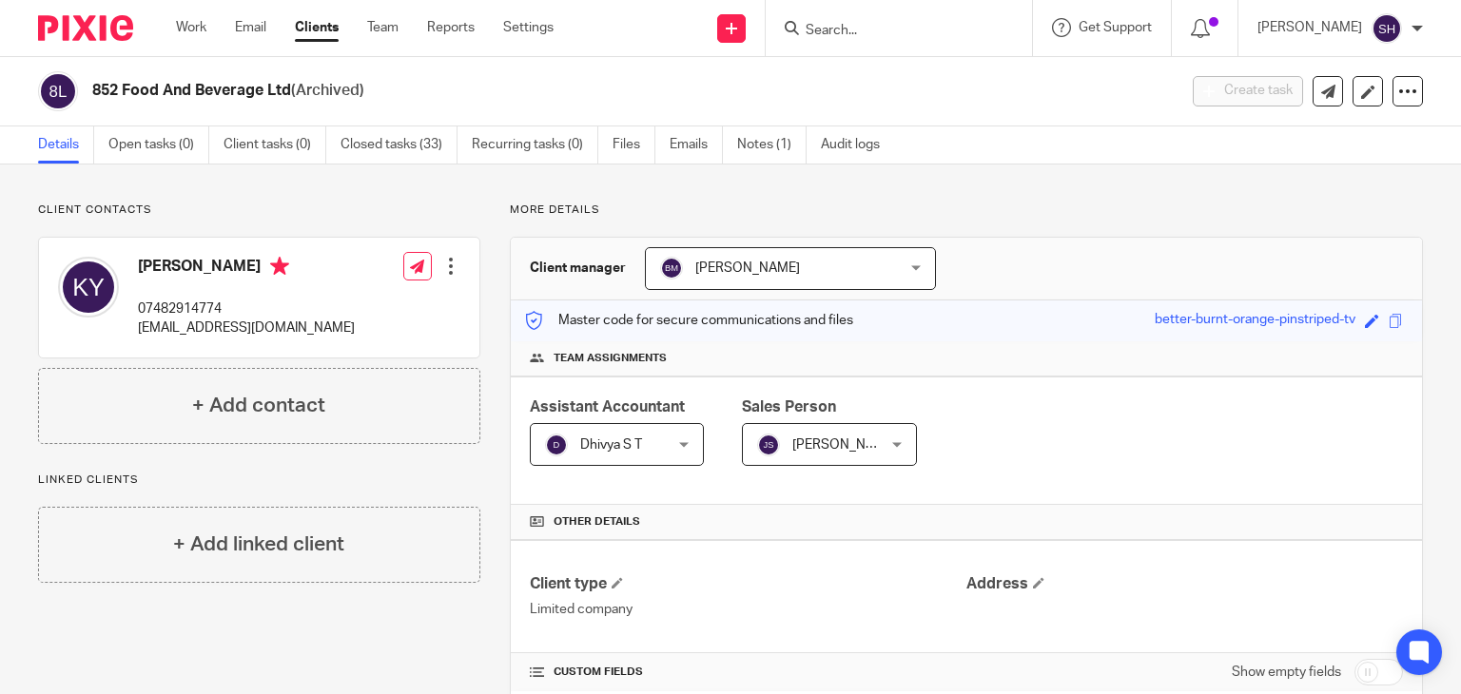
click at [829, 28] on input "Search" at bounding box center [889, 31] width 171 height 17
paste input "Aberland Food Systems Ltd"
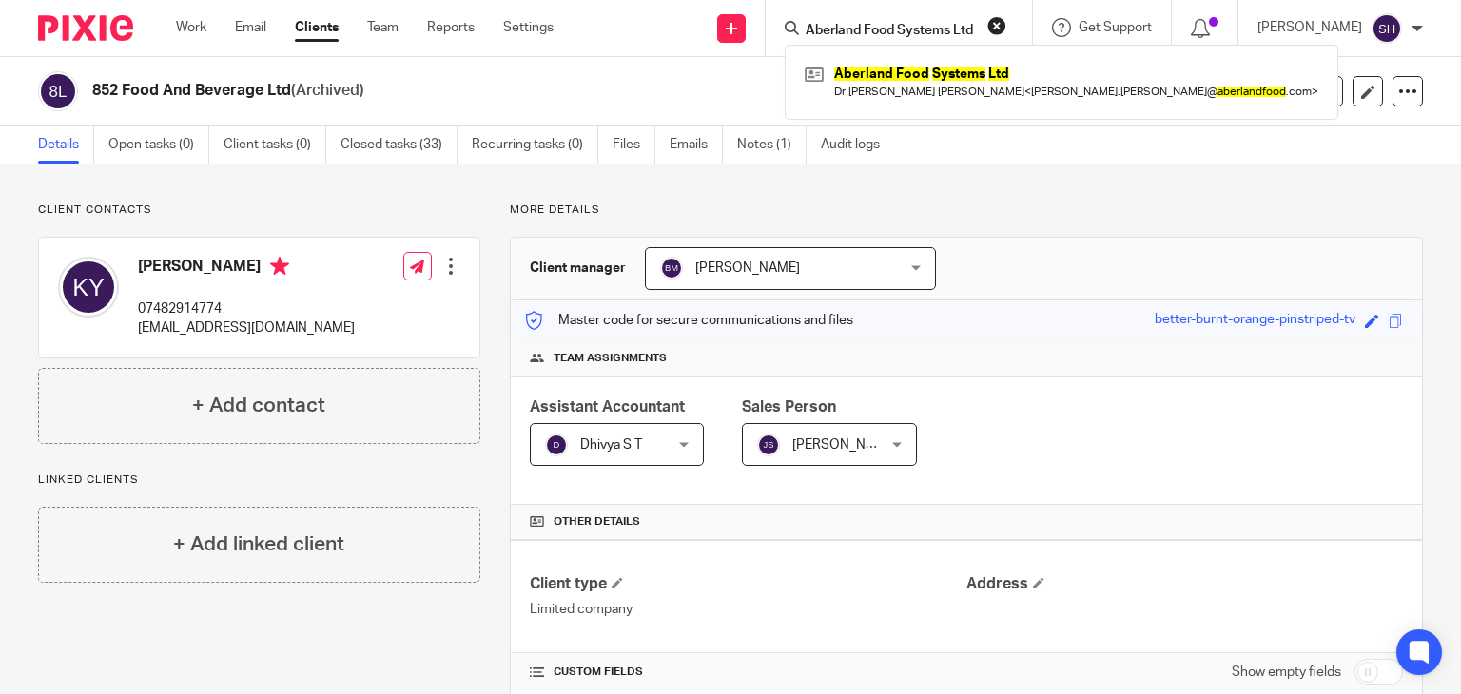
type input "Aberland Food Systems Ltd"
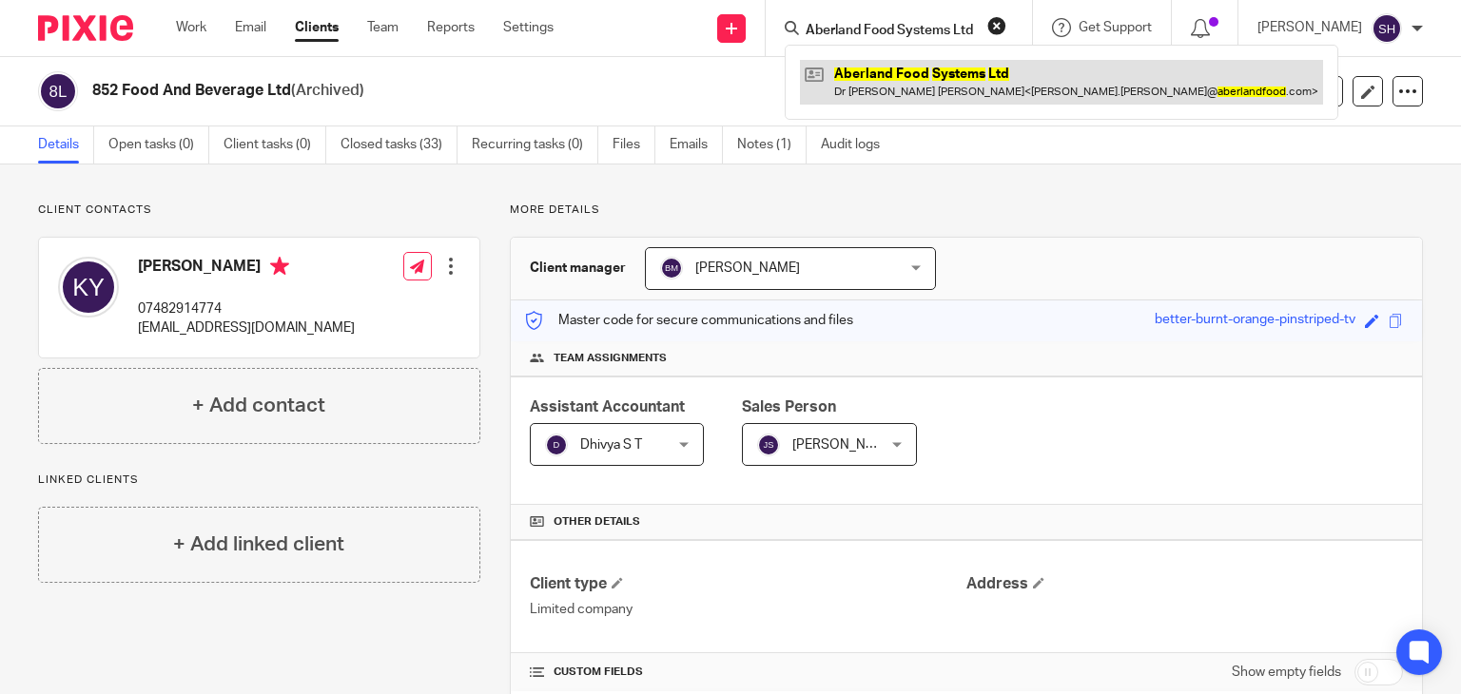
click at [925, 68] on link at bounding box center [1061, 82] width 523 height 44
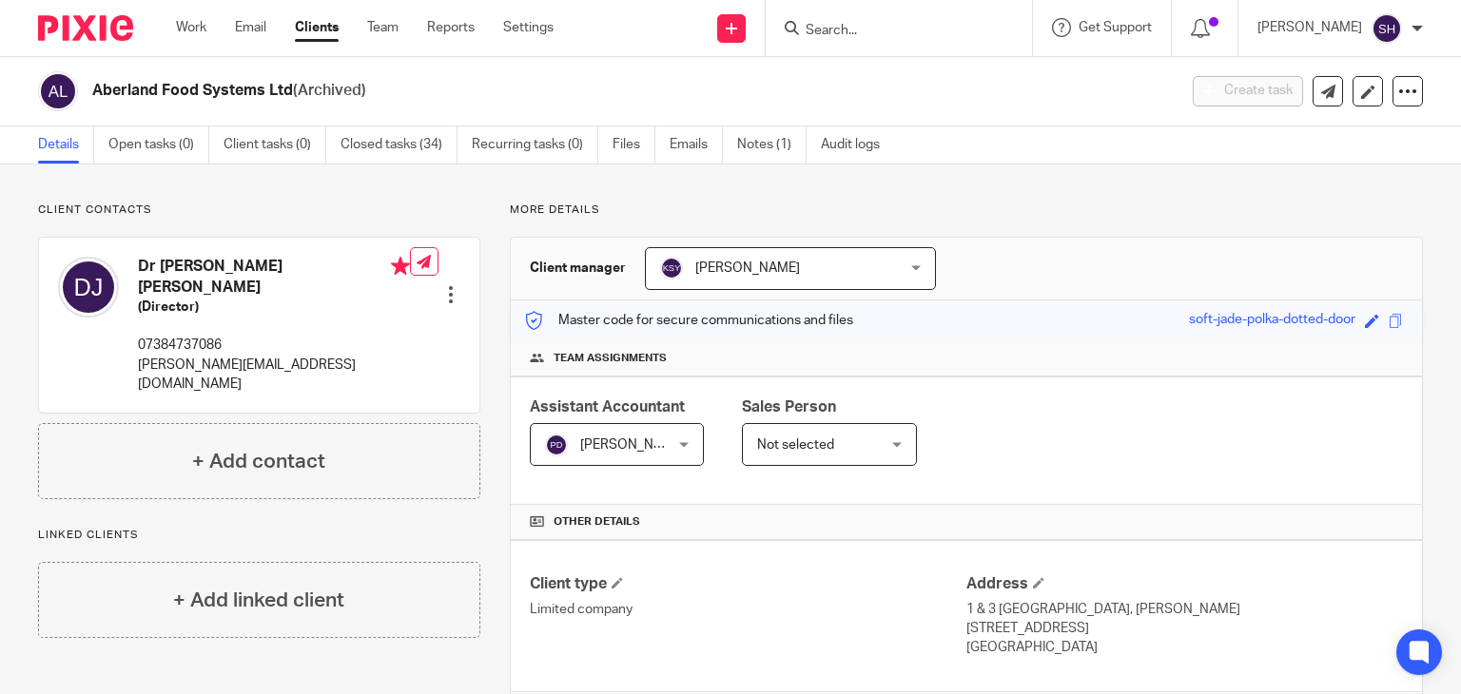
click at [810, 28] on input "Search" at bounding box center [889, 31] width 171 height 17
paste input "Acquire Life Ltd"
type input "Acquire Life Ltd"
click at [871, 56] on div "Acquire Life Ltd Martin Jarvis < martin@acquir. life >" at bounding box center [922, 82] width 275 height 74
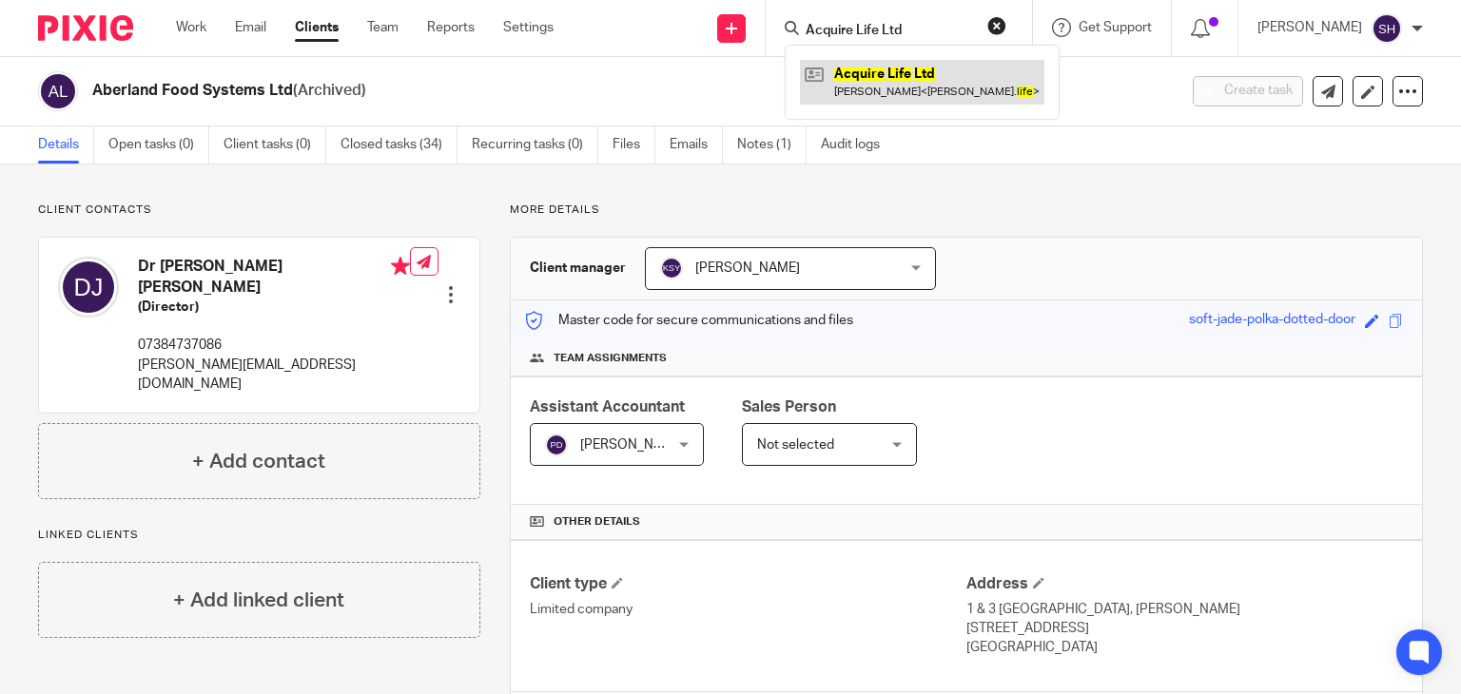
click at [955, 83] on link at bounding box center [922, 82] width 244 height 44
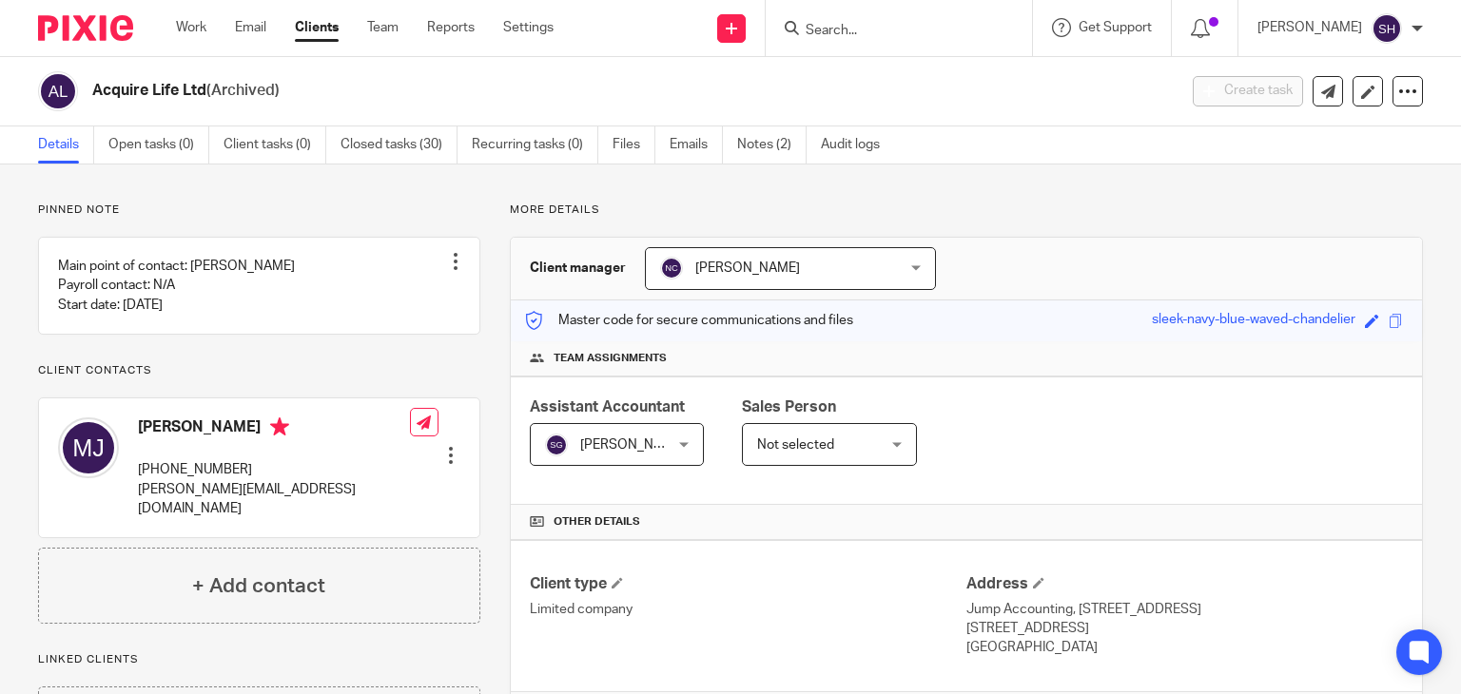
click at [832, 18] on form at bounding box center [905, 28] width 203 height 24
click at [839, 25] on input "Search" at bounding box center [889, 31] width 171 height 17
paste input "App Attic Ltd"
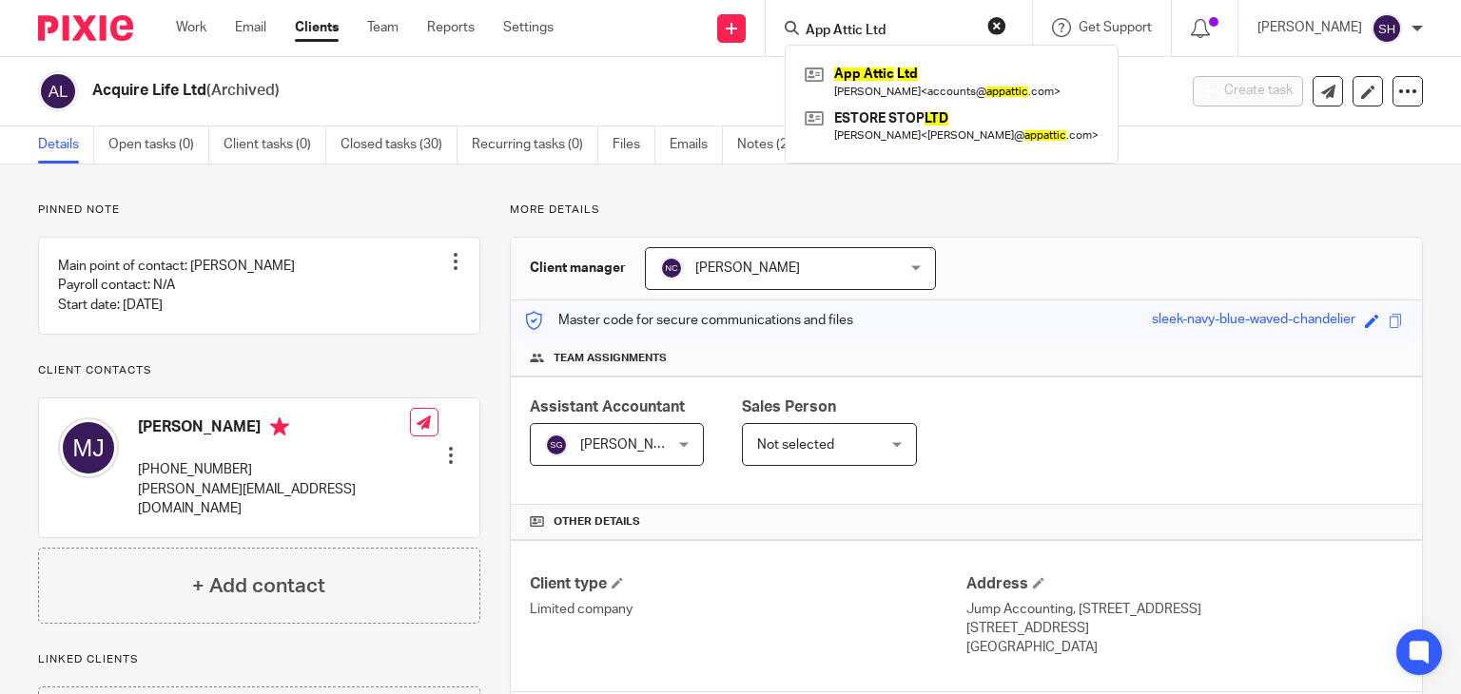
type input "App Attic Ltd"
click at [902, 69] on link at bounding box center [951, 82] width 303 height 44
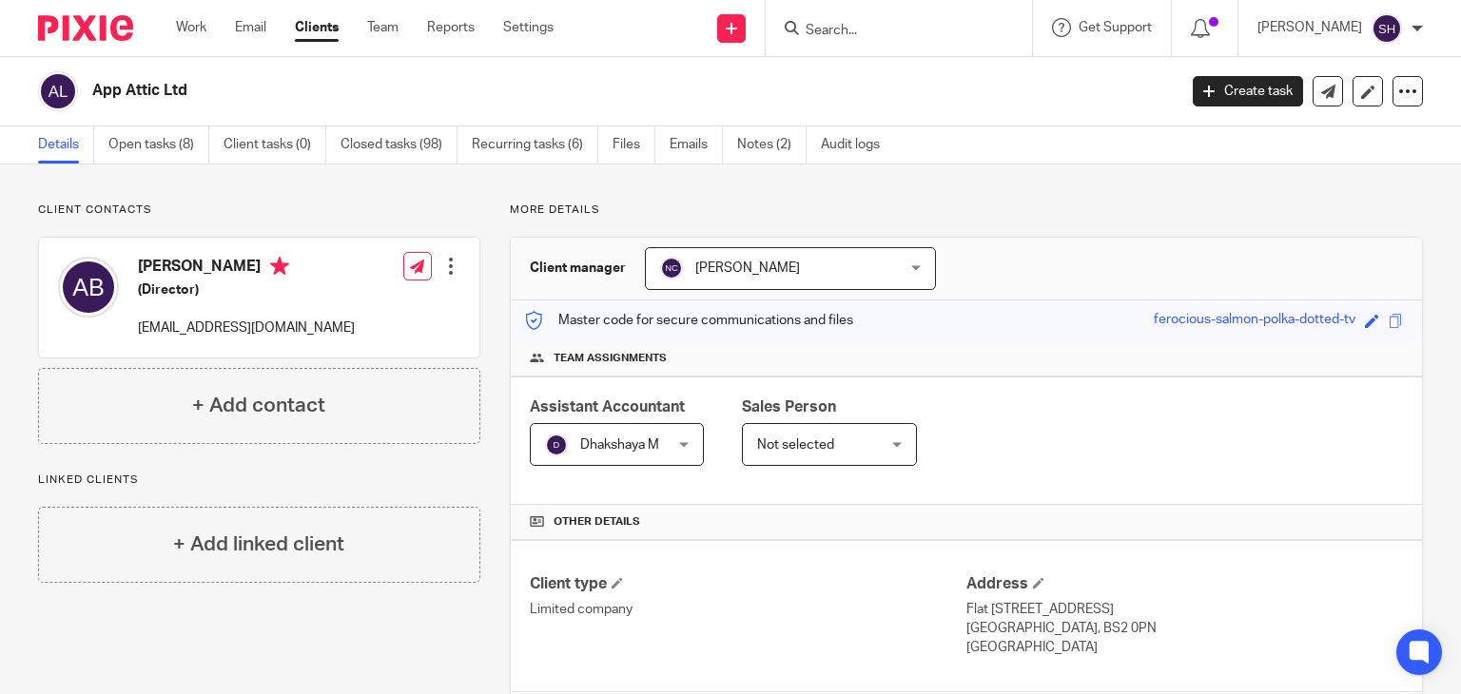
click at [863, 19] on form at bounding box center [905, 28] width 203 height 24
click at [853, 28] on input "Search" at bounding box center [889, 31] width 171 height 17
paste input "Bare Native Ltd"
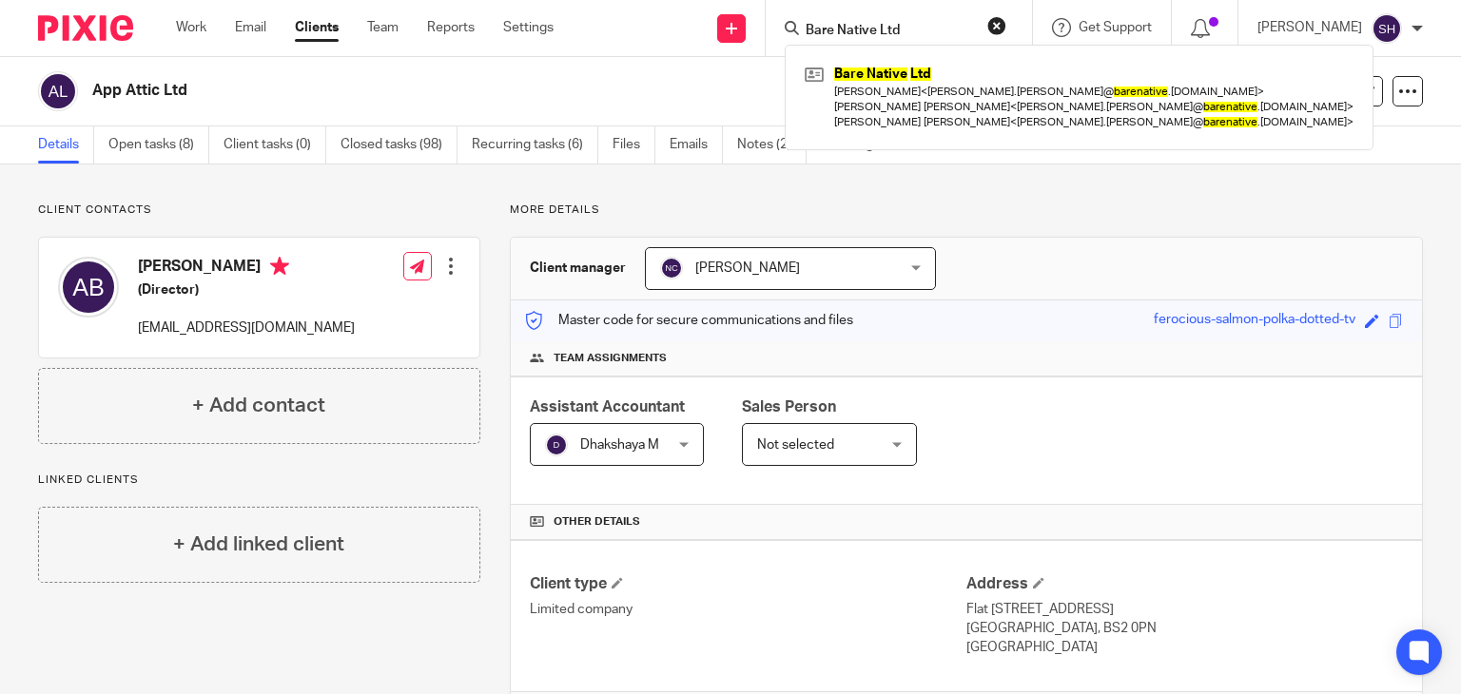
type input "Bare Native Ltd"
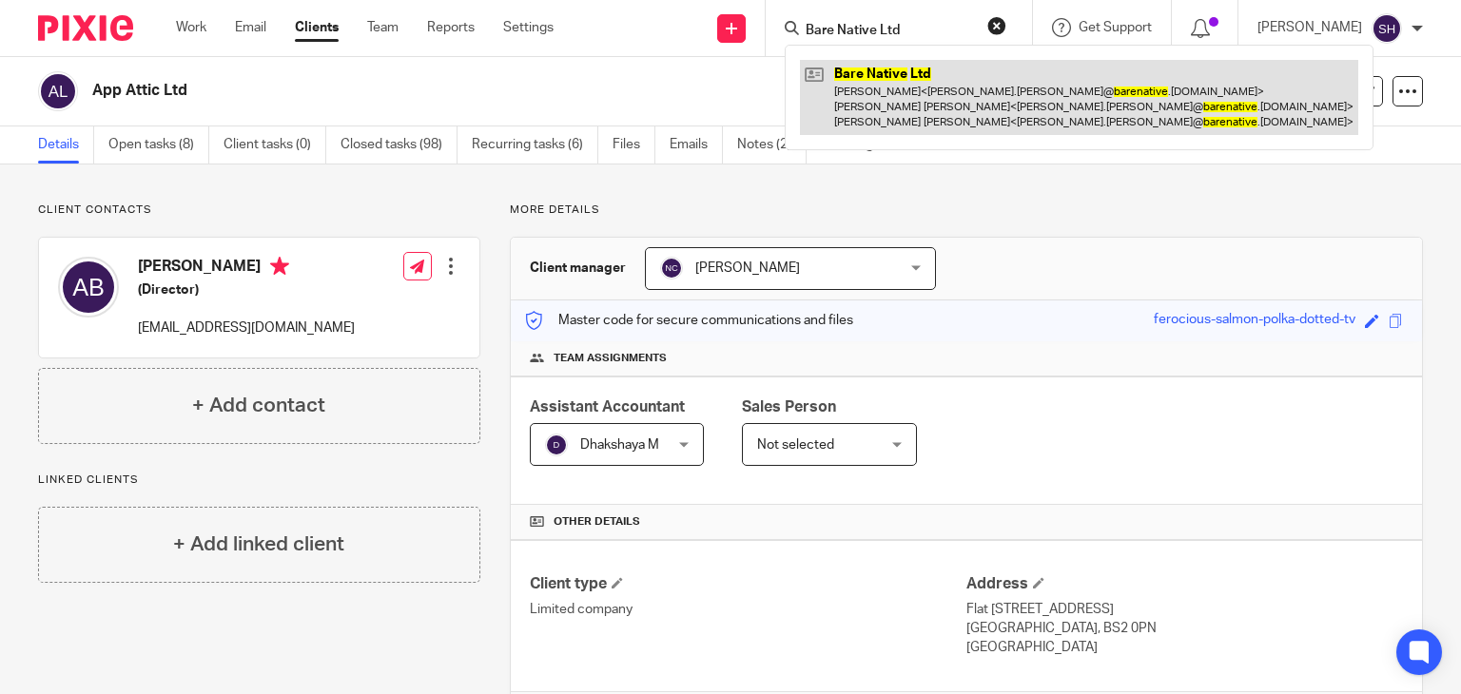
click at [928, 83] on link at bounding box center [1079, 97] width 558 height 75
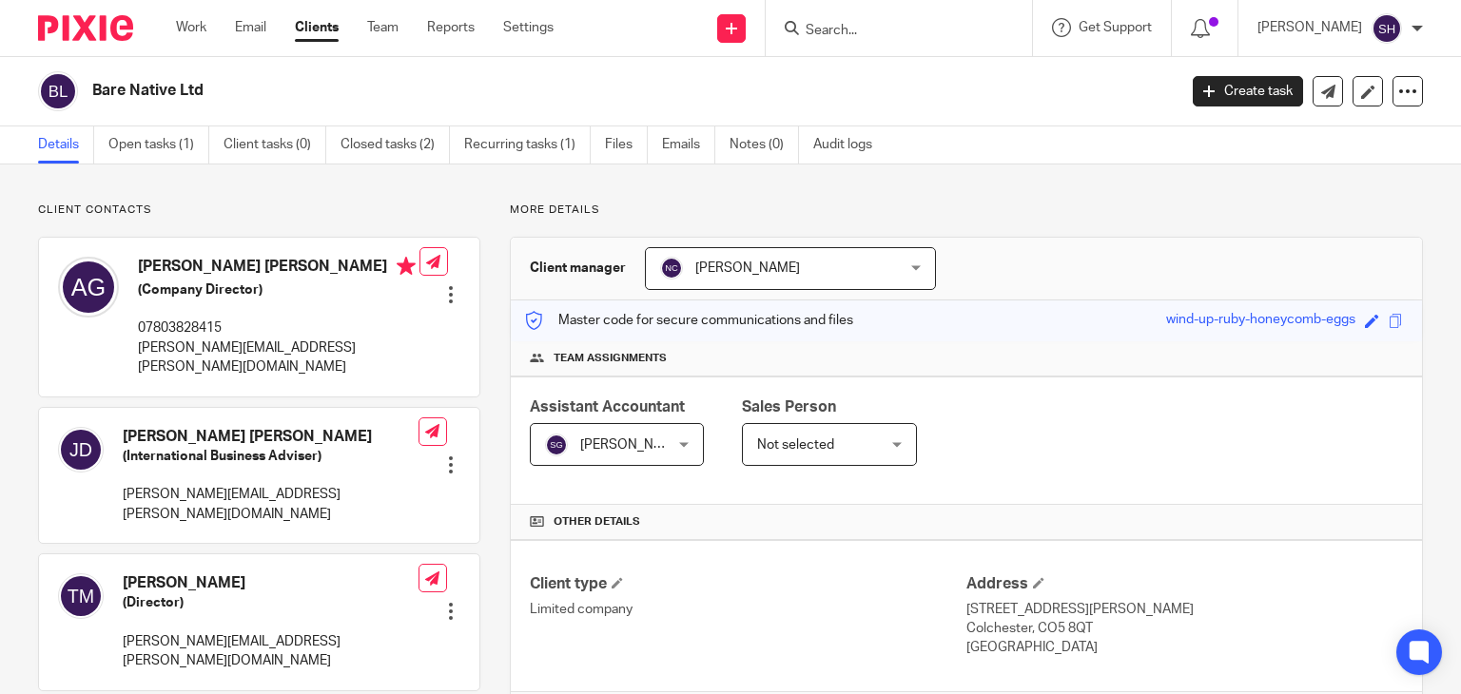
click at [827, 23] on input "Search" at bounding box center [889, 31] width 171 height 17
paste input "Beyond Group Global Limited"
type input "Beyond Group Global Limited"
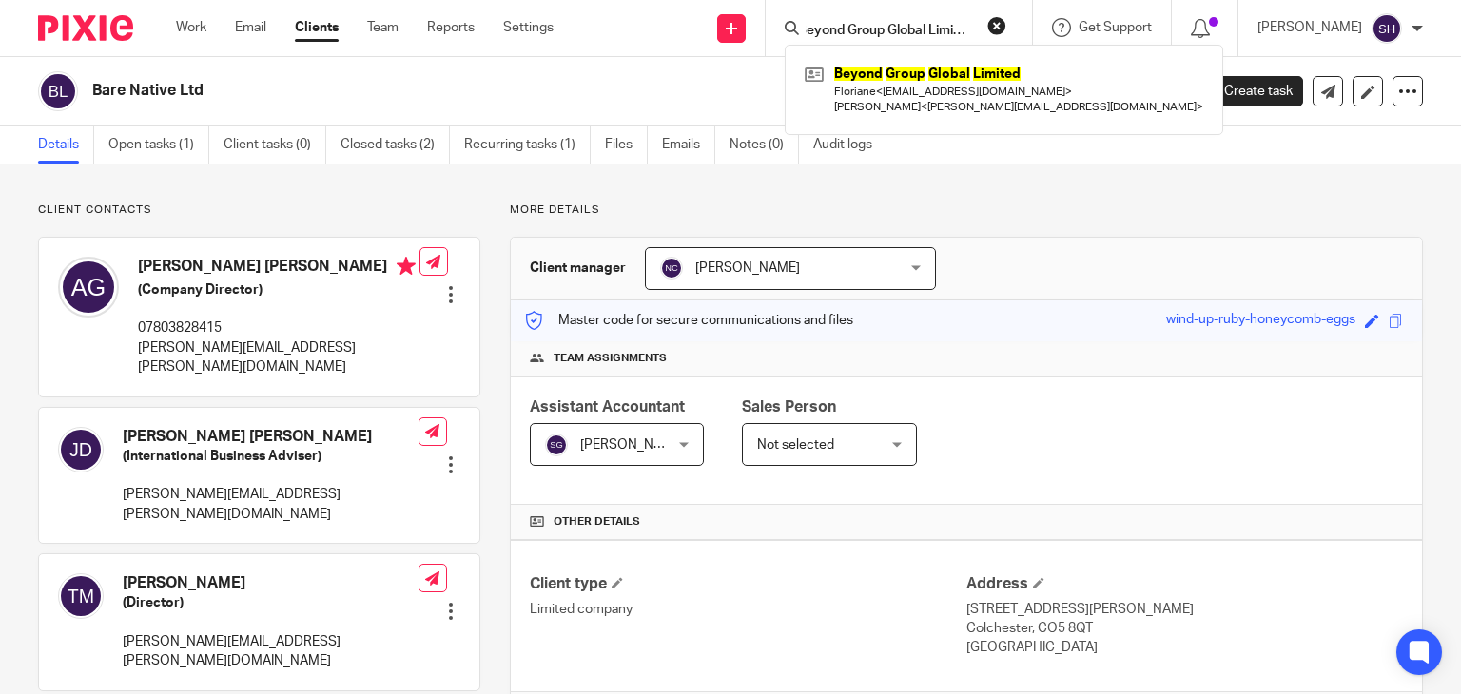
scroll to position [0, 0]
click at [900, 81] on link at bounding box center [1004, 89] width 408 height 59
